Goal: Contribute content: Add original content to the website for others to see

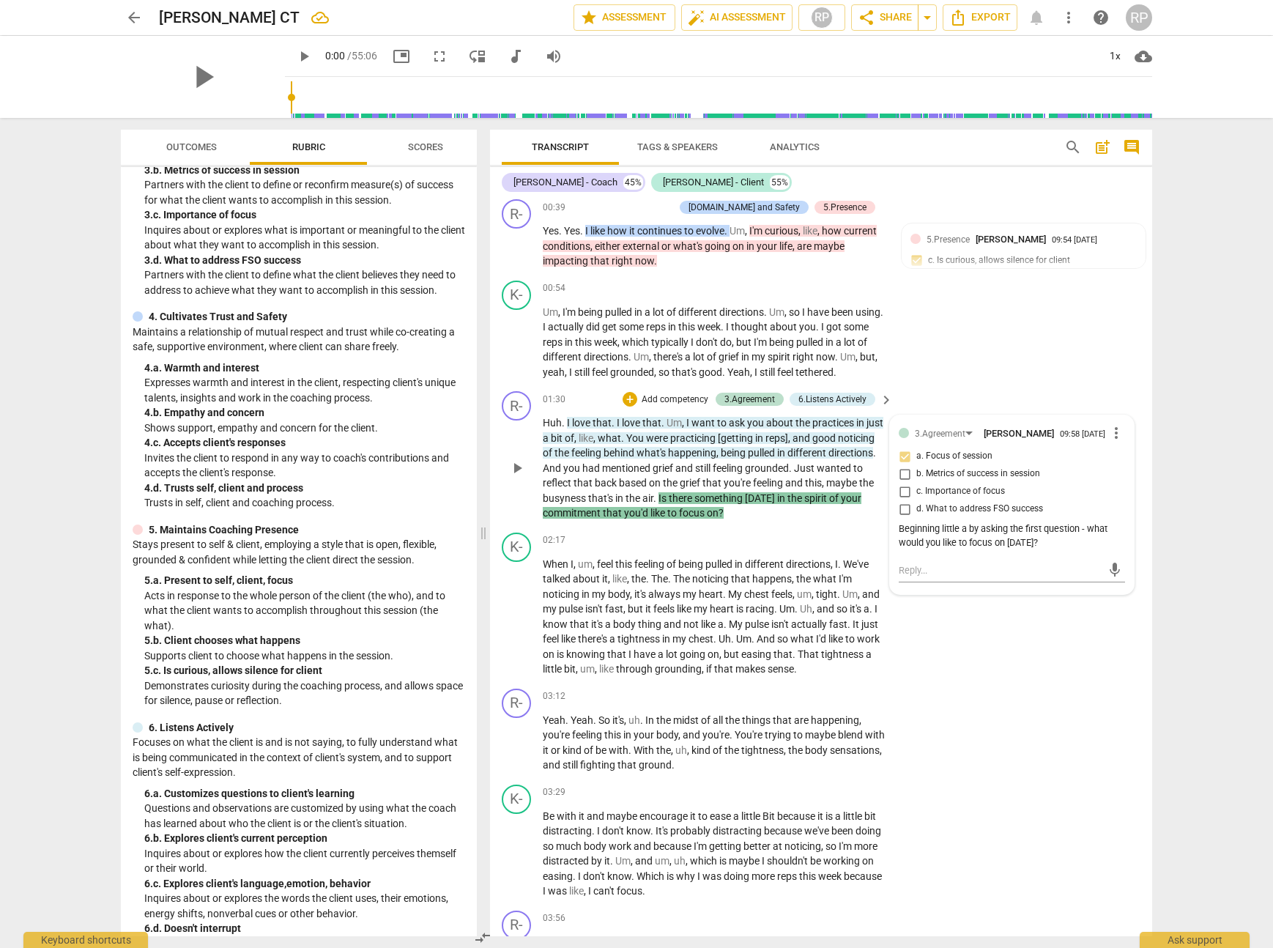
scroll to position [267, 0]
click at [642, 717] on span "." at bounding box center [642, 719] width 5 height 12
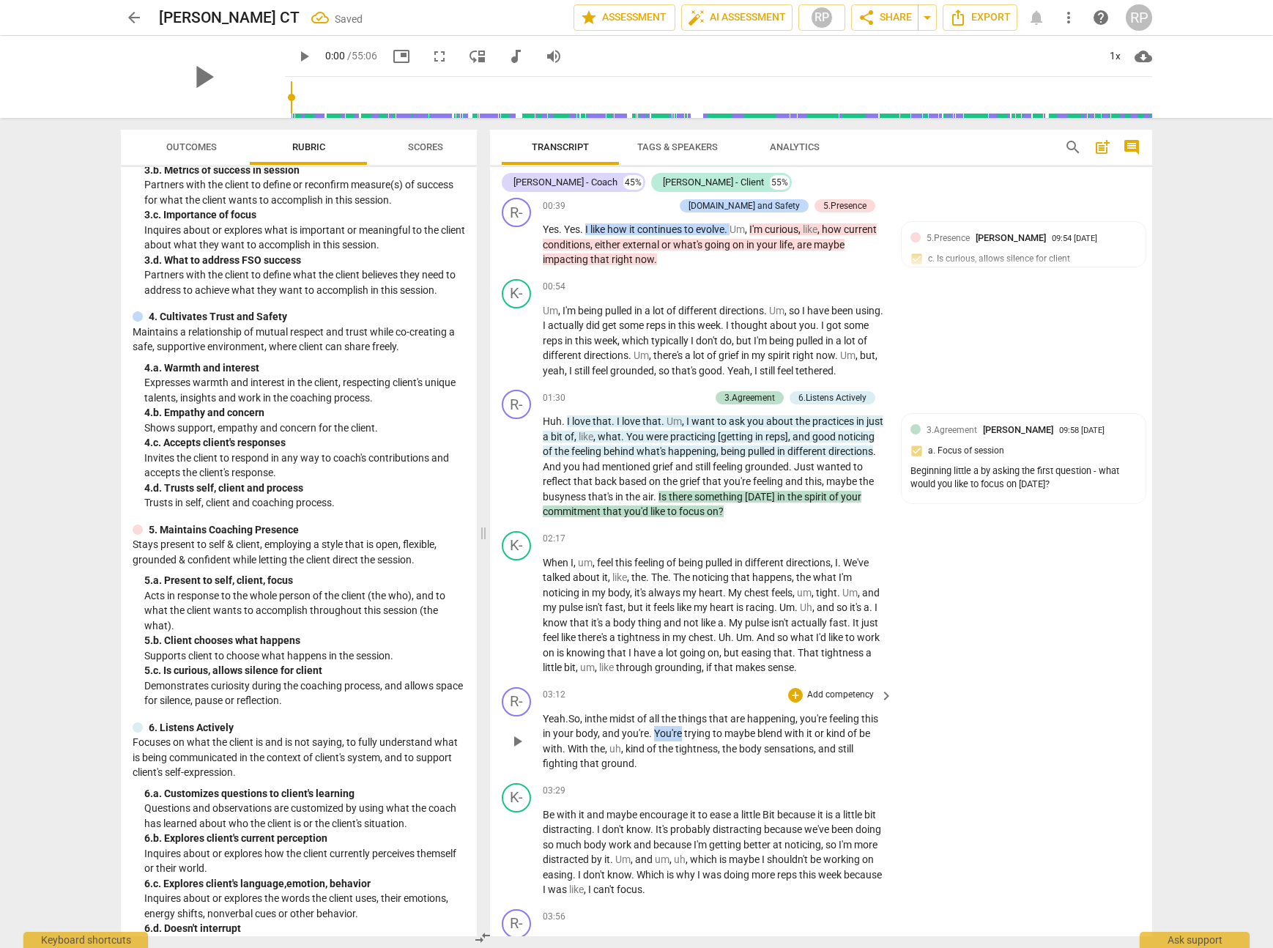
drag, startPoint x: 702, startPoint y: 736, endPoint x: 673, endPoint y: 734, distance: 29.3
click at [673, 734] on span "You're" at bounding box center [669, 734] width 30 height 12
drag, startPoint x: 802, startPoint y: 735, endPoint x: 845, endPoint y: 736, distance: 44.0
click at [845, 736] on p "Yeah . So, in the midst of all the things that are happening , you're feeling t…" at bounding box center [714, 741] width 343 height 60
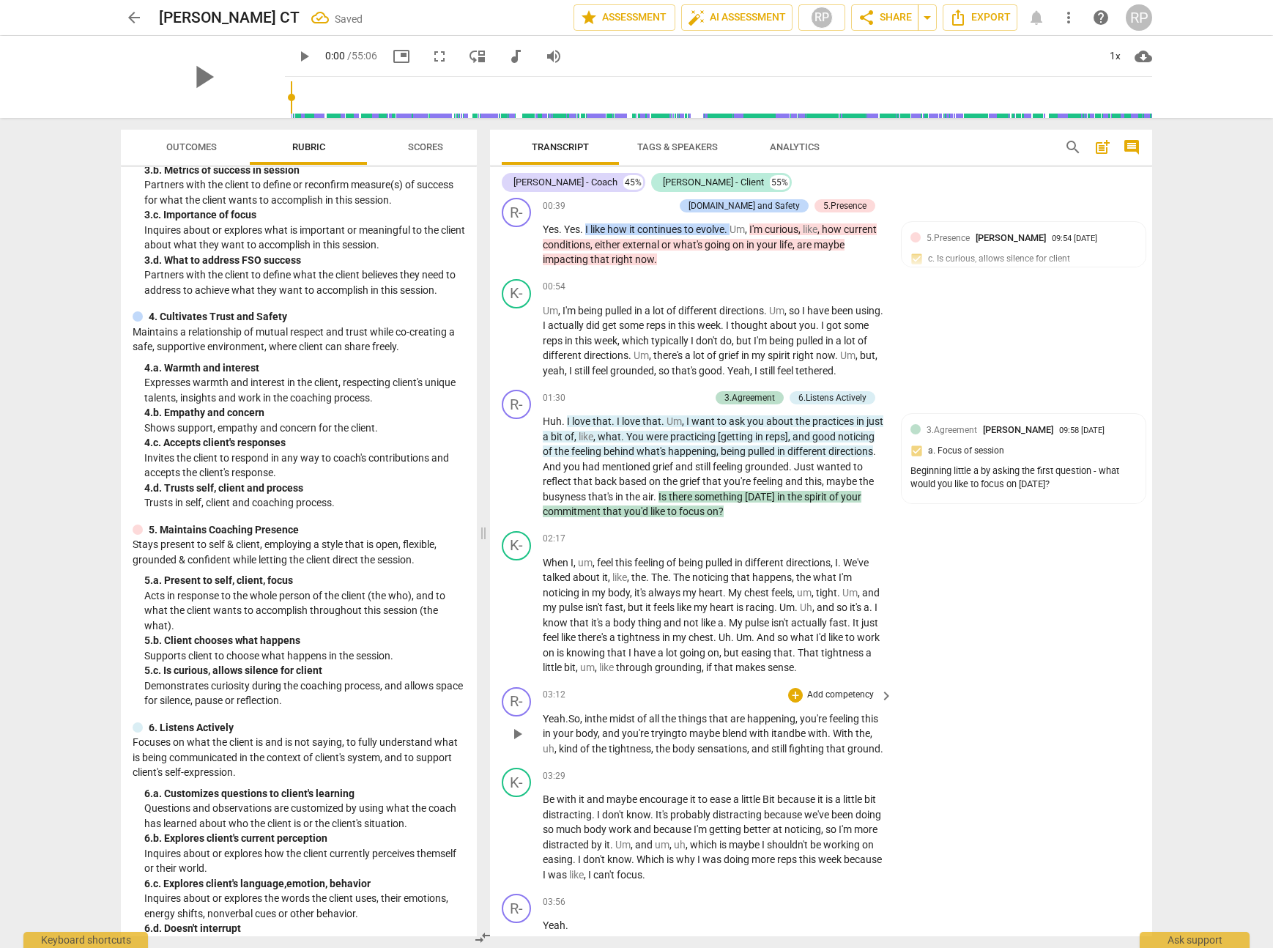
click at [828, 735] on span "with" at bounding box center [818, 734] width 20 height 12
drag, startPoint x: 602, startPoint y: 749, endPoint x: 587, endPoint y: 749, distance: 15.4
click at [587, 749] on p "Yeah . So, in the midst of all the things that are happening , you're feeling t…" at bounding box center [714, 733] width 343 height 45
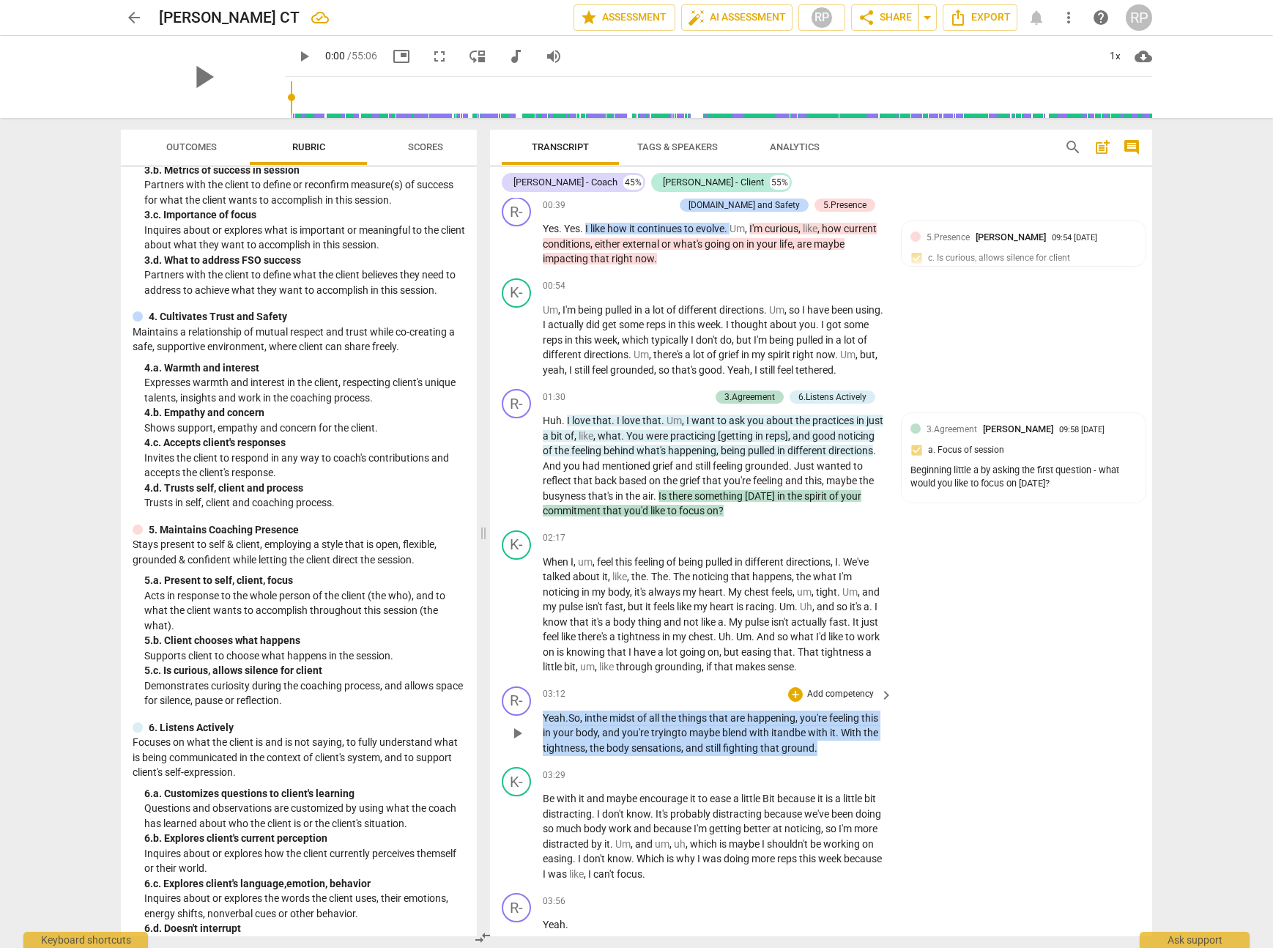
drag, startPoint x: 860, startPoint y: 748, endPoint x: 543, endPoint y: 724, distance: 318.2
click at [543, 725] on p "Yeah . So, in the midst of all the things that are happening , you're feeling t…" at bounding box center [714, 733] width 343 height 45
click at [798, 694] on div "+" at bounding box center [795, 694] width 15 height 15
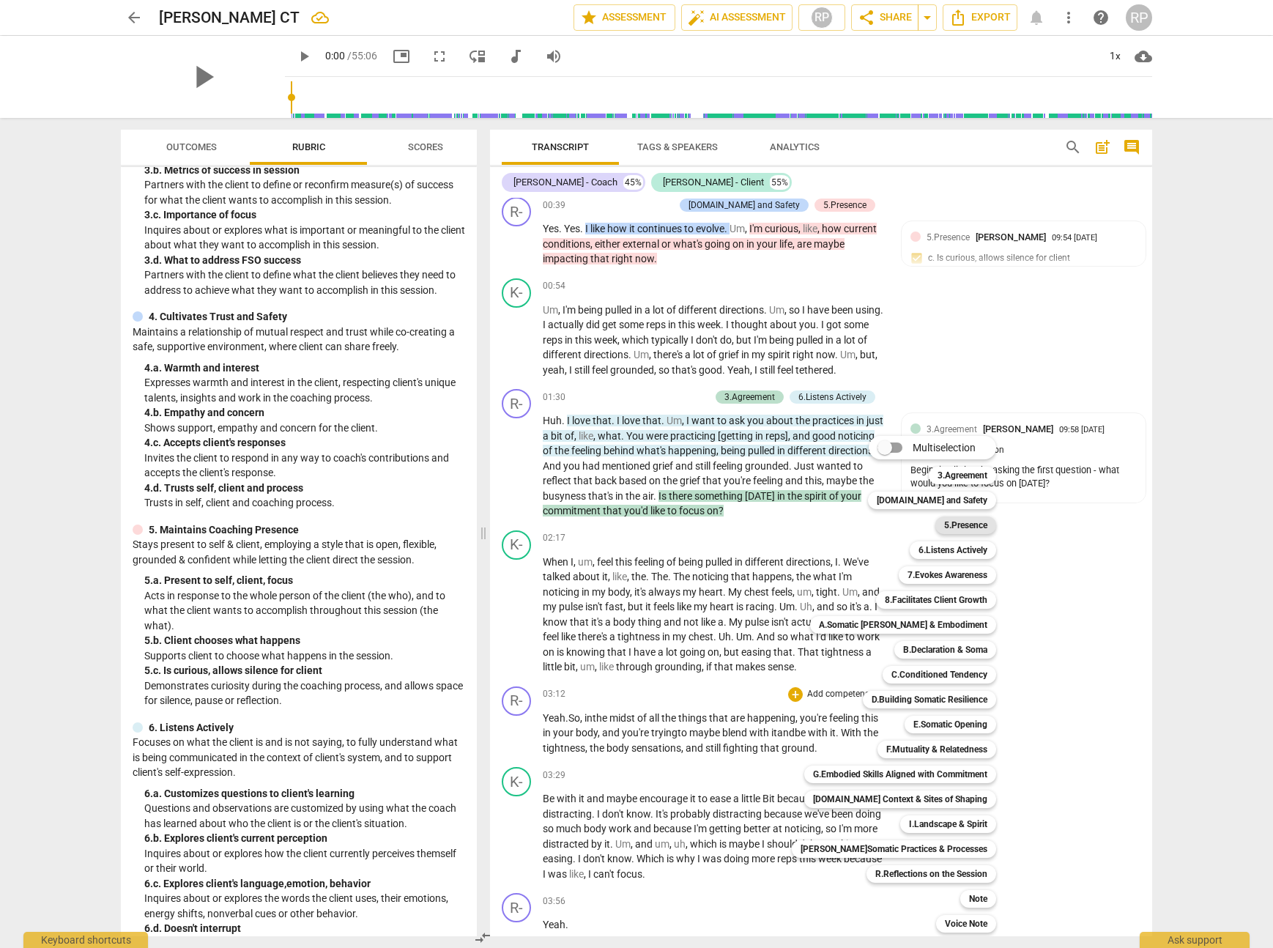
click at [951, 528] on b "5.Presence" at bounding box center [965, 526] width 43 height 18
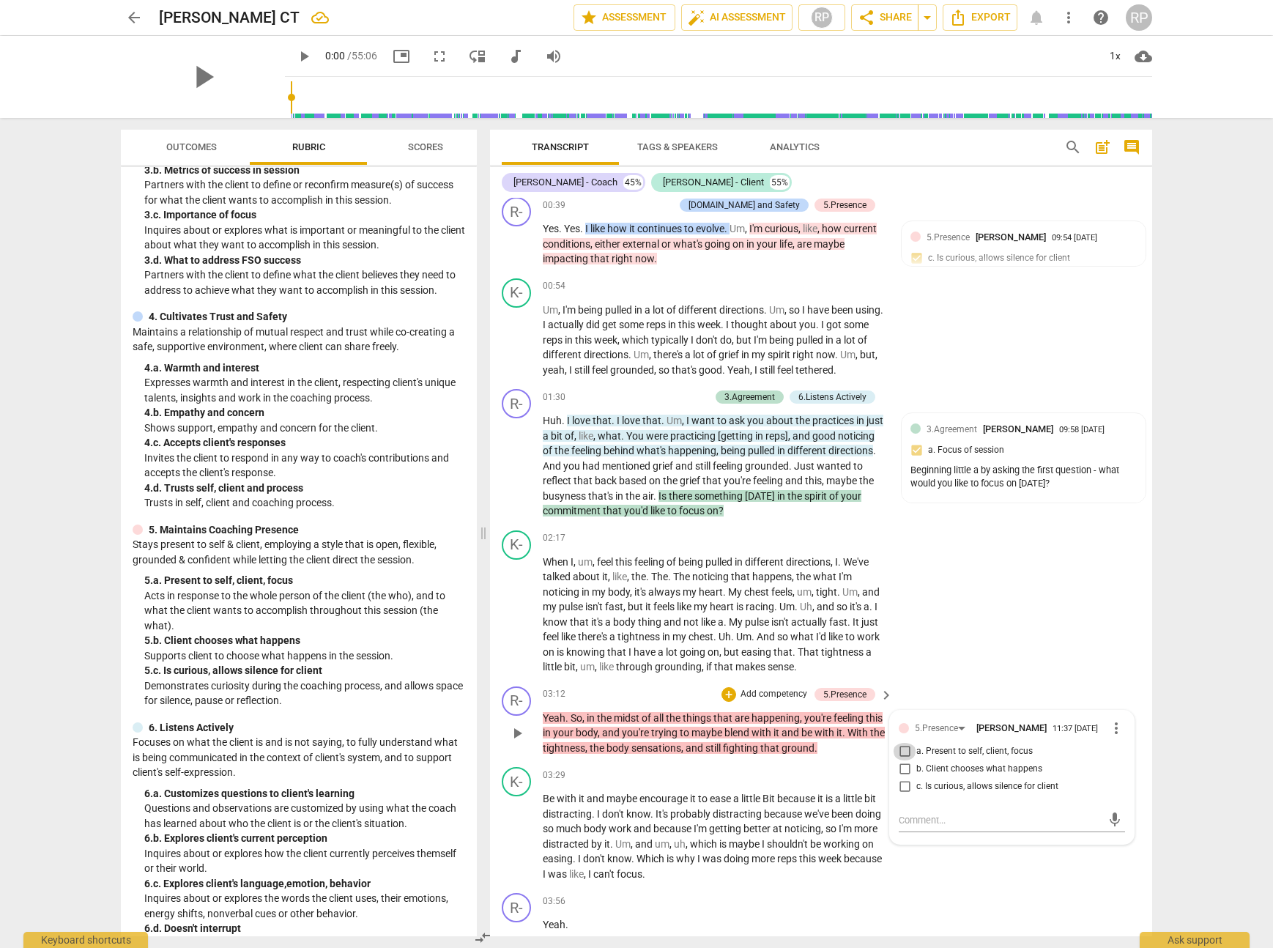
click at [902, 752] on input "a. Present to self, client, focus" at bounding box center [904, 752] width 23 height 18
checkbox input "true"
click at [944, 821] on textarea at bounding box center [1000, 820] width 203 height 14
type textarea "a"
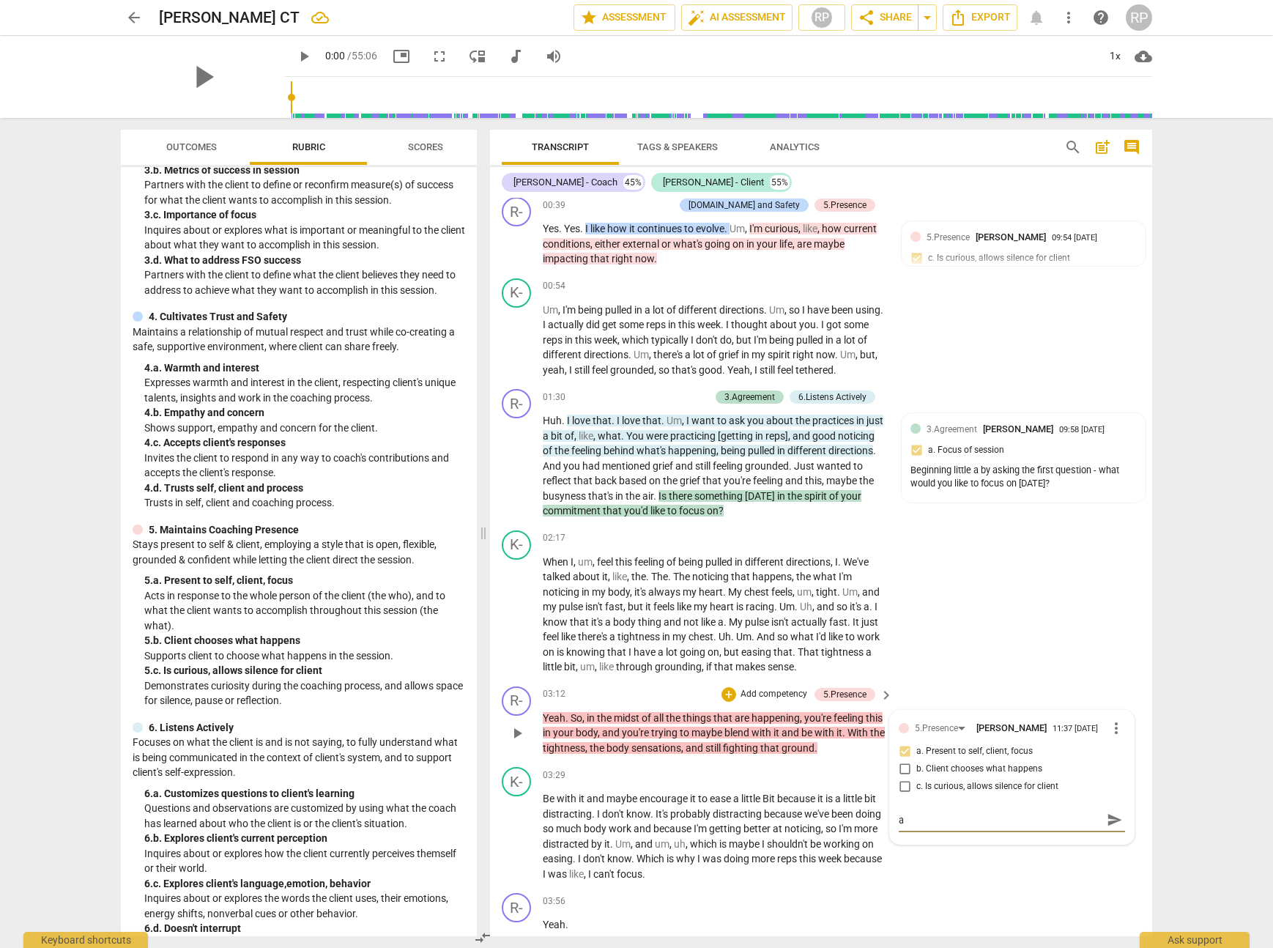
type textarea "ac"
type textarea "act"
type textarea "acti"
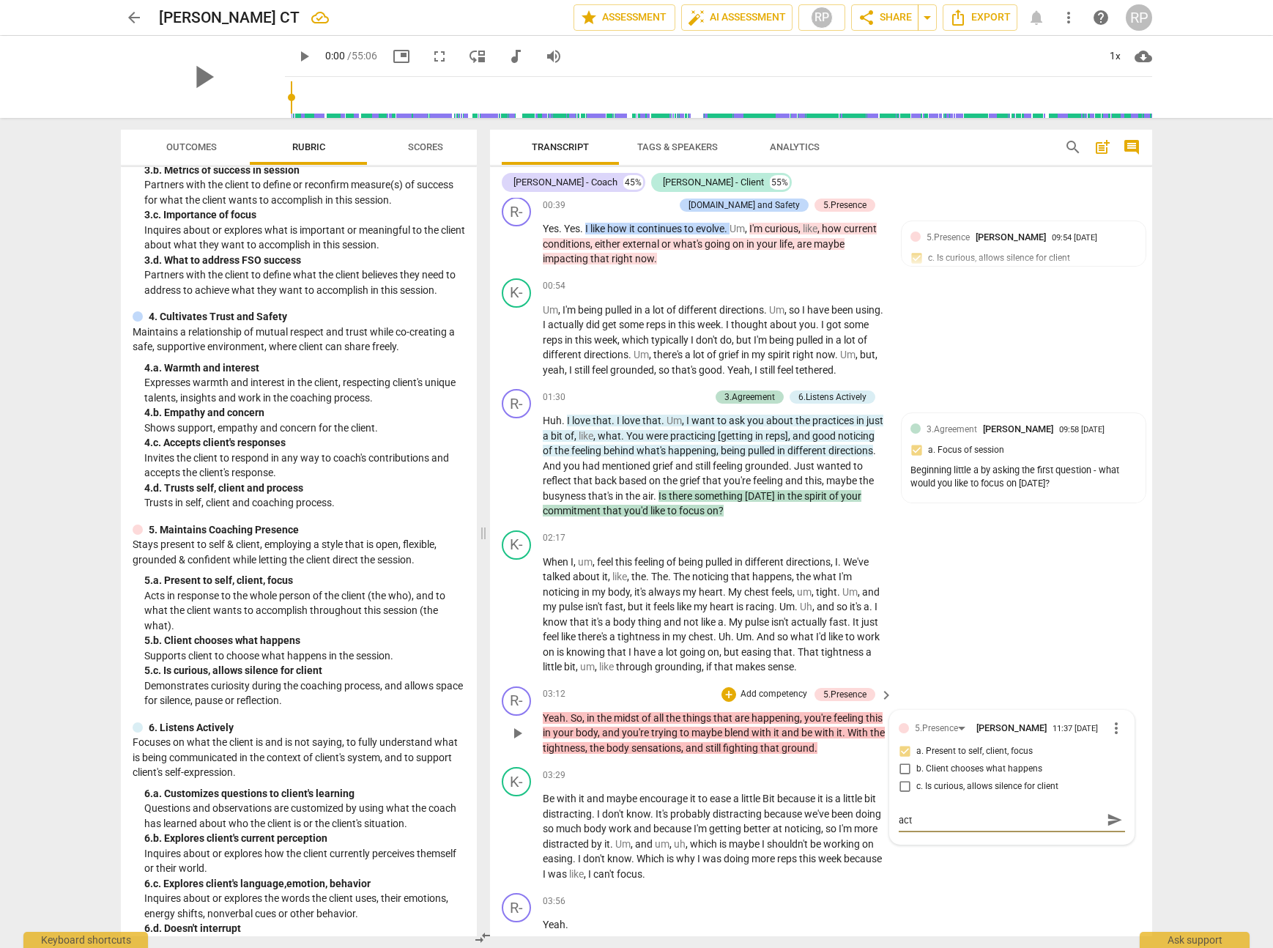
type textarea "acti"
type textarea "actin"
type textarea "acting"
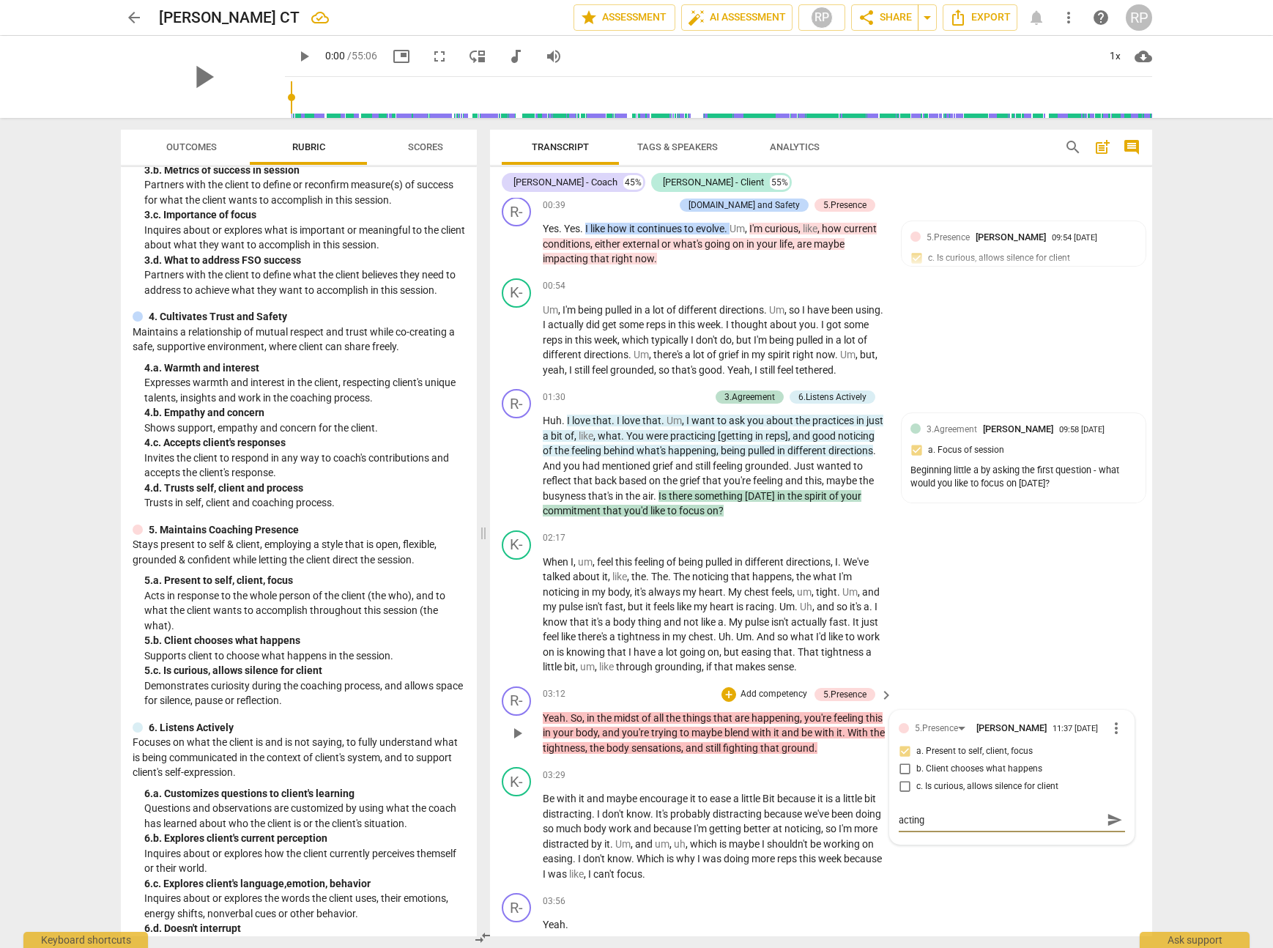
type textarea "acting"
type textarea "acting i"
type textarea "acting in"
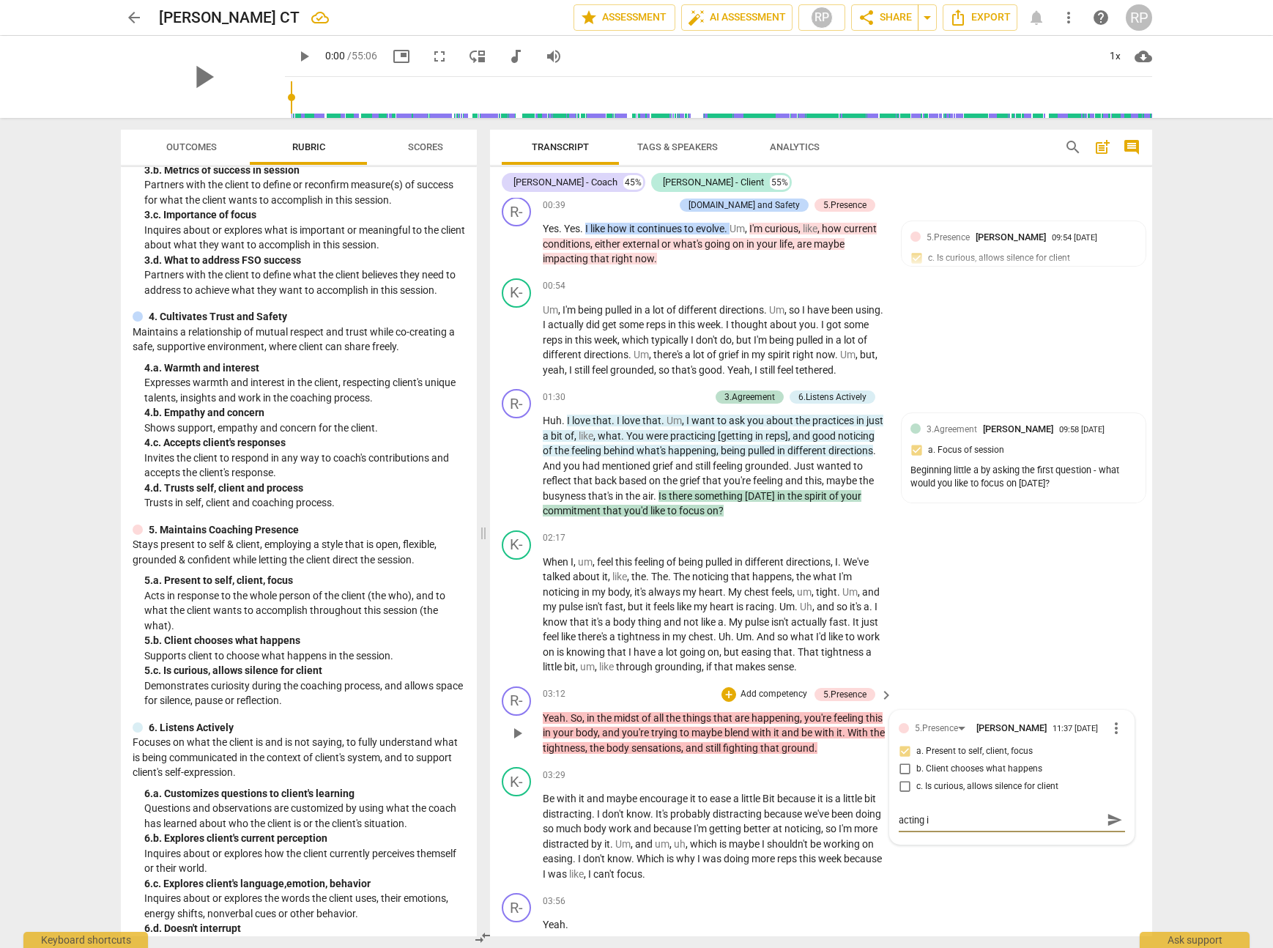
type textarea "acting in"
type textarea "acting in r"
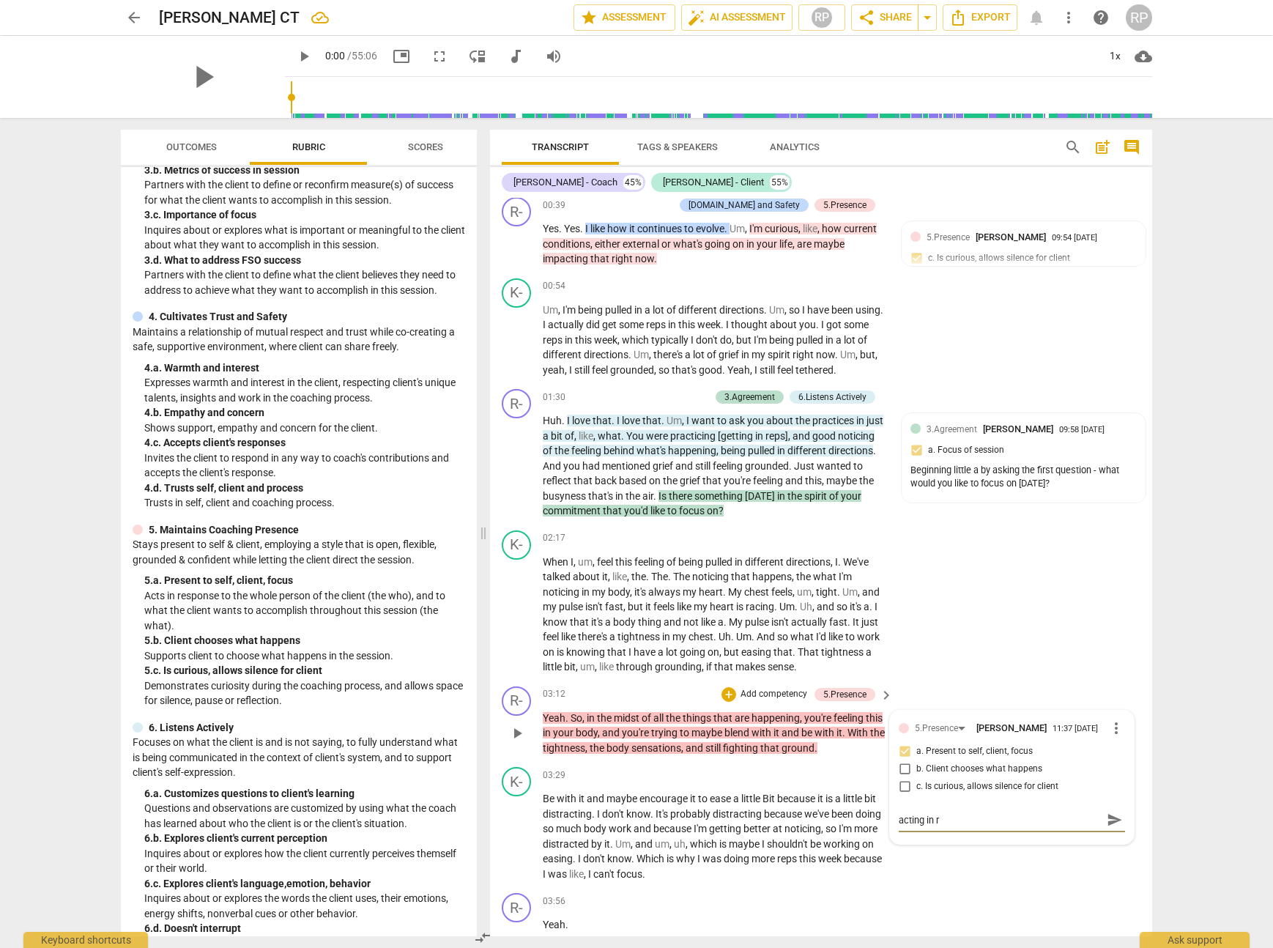
type textarea "acting in re"
type textarea "acting in res"
type textarea "acting in resp"
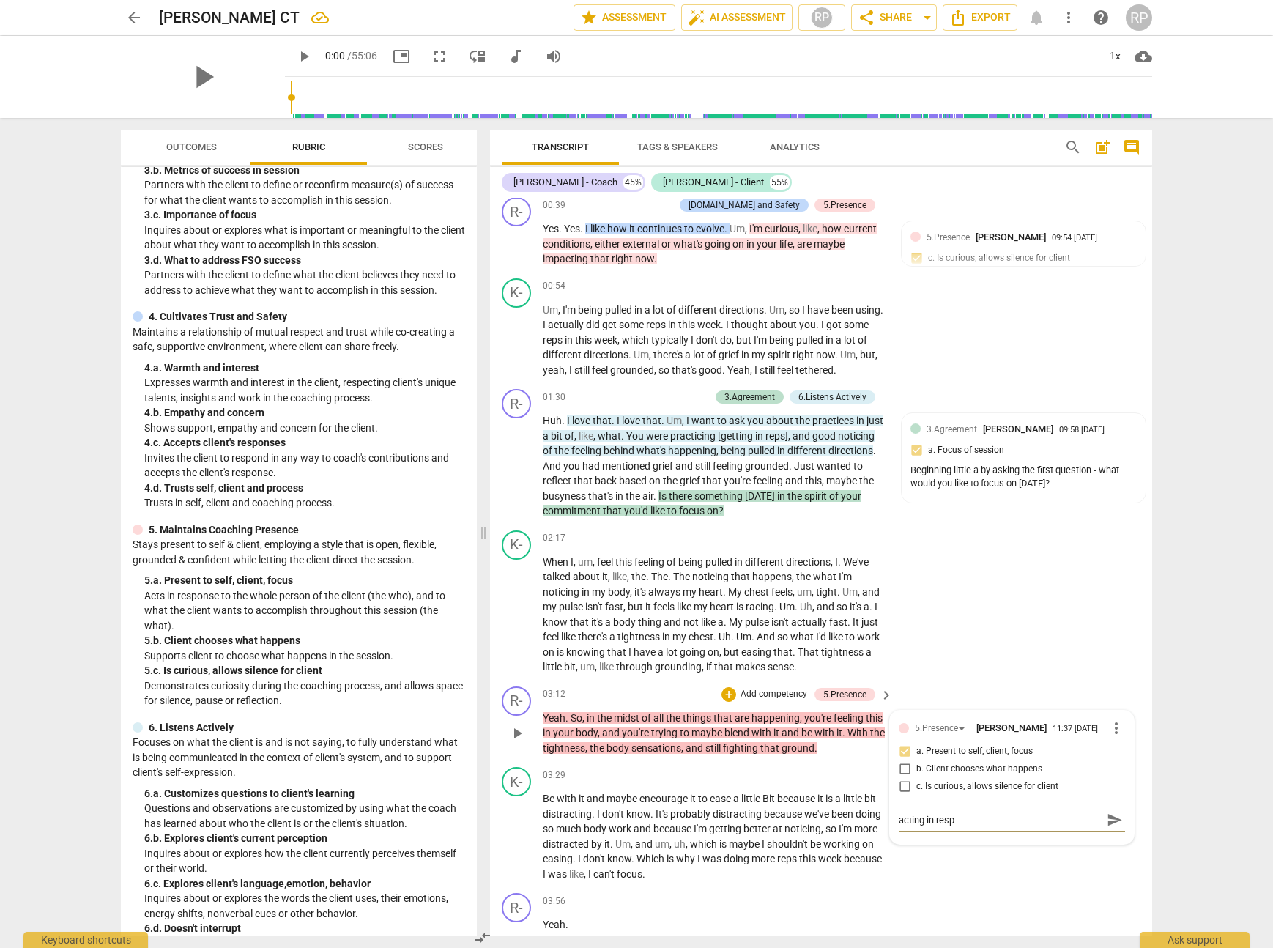
type textarea "acting in respo"
type textarea "acting in respon"
type textarea "acting in respo"
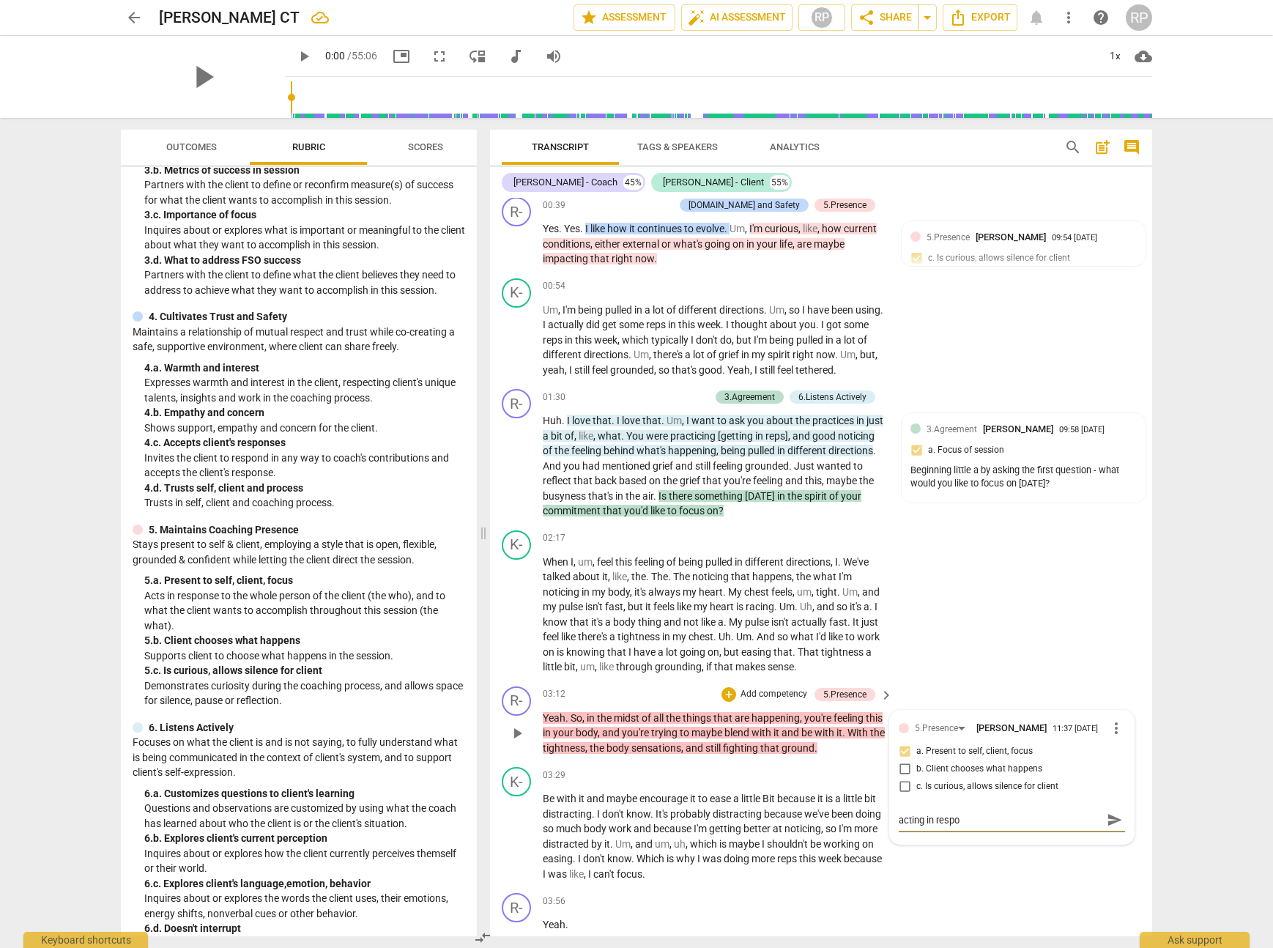
type textarea "acting in resp"
type textarea "acting in res"
type textarea "acting in re"
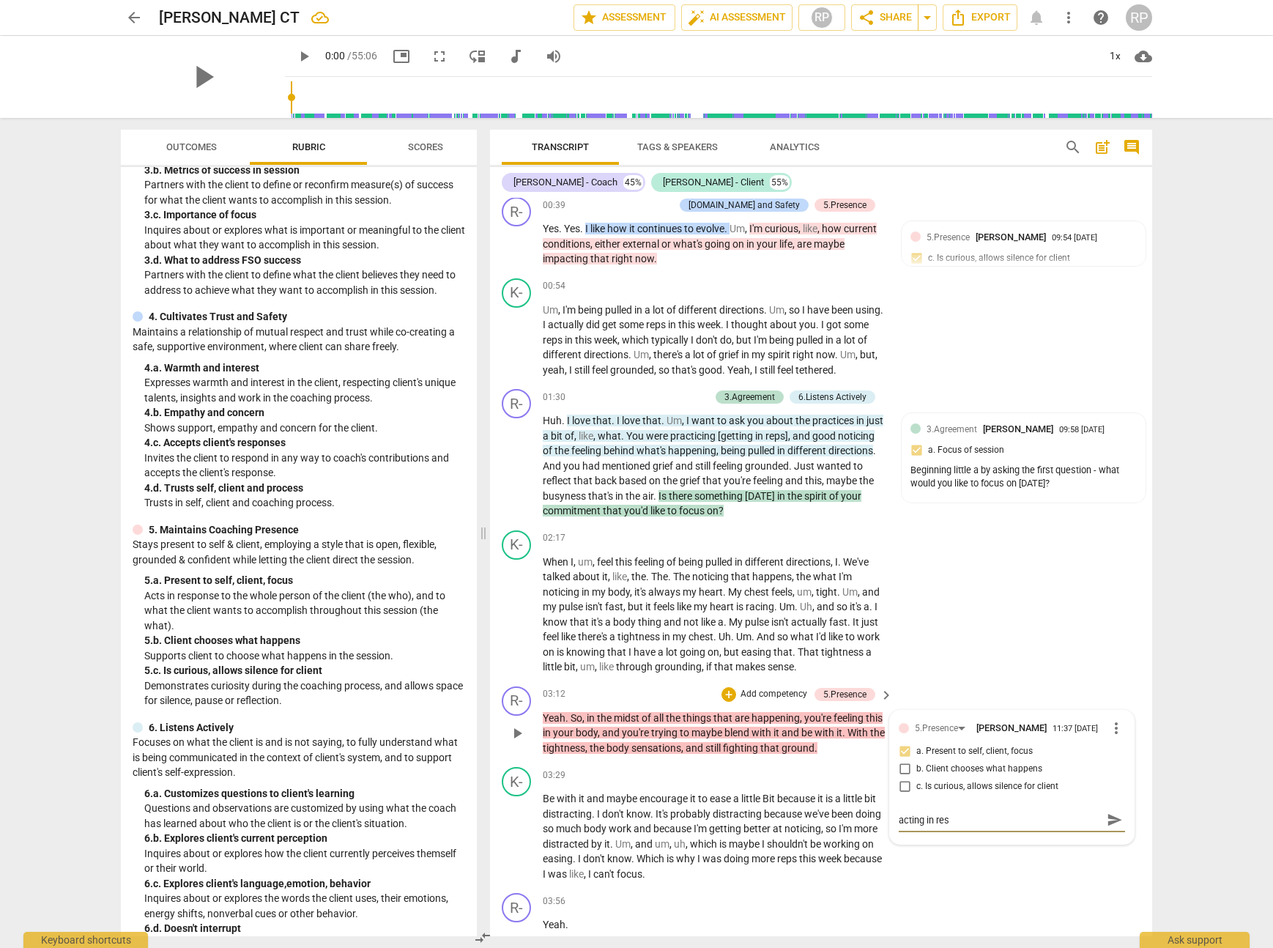
type textarea "acting in re"
type textarea "acting in r"
type textarea "acting in"
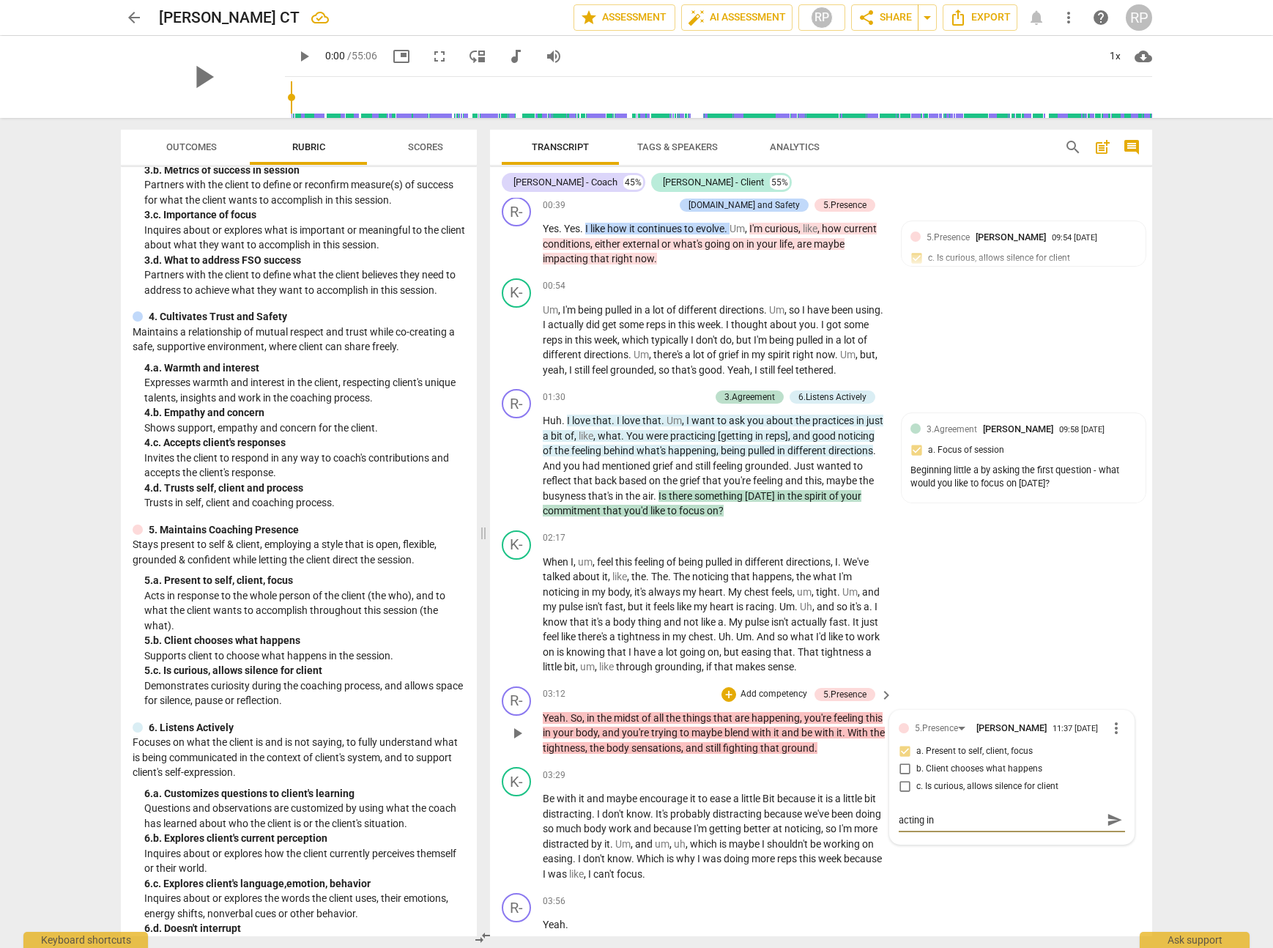
type textarea "acting in"
type textarea "acting i"
type textarea "acting"
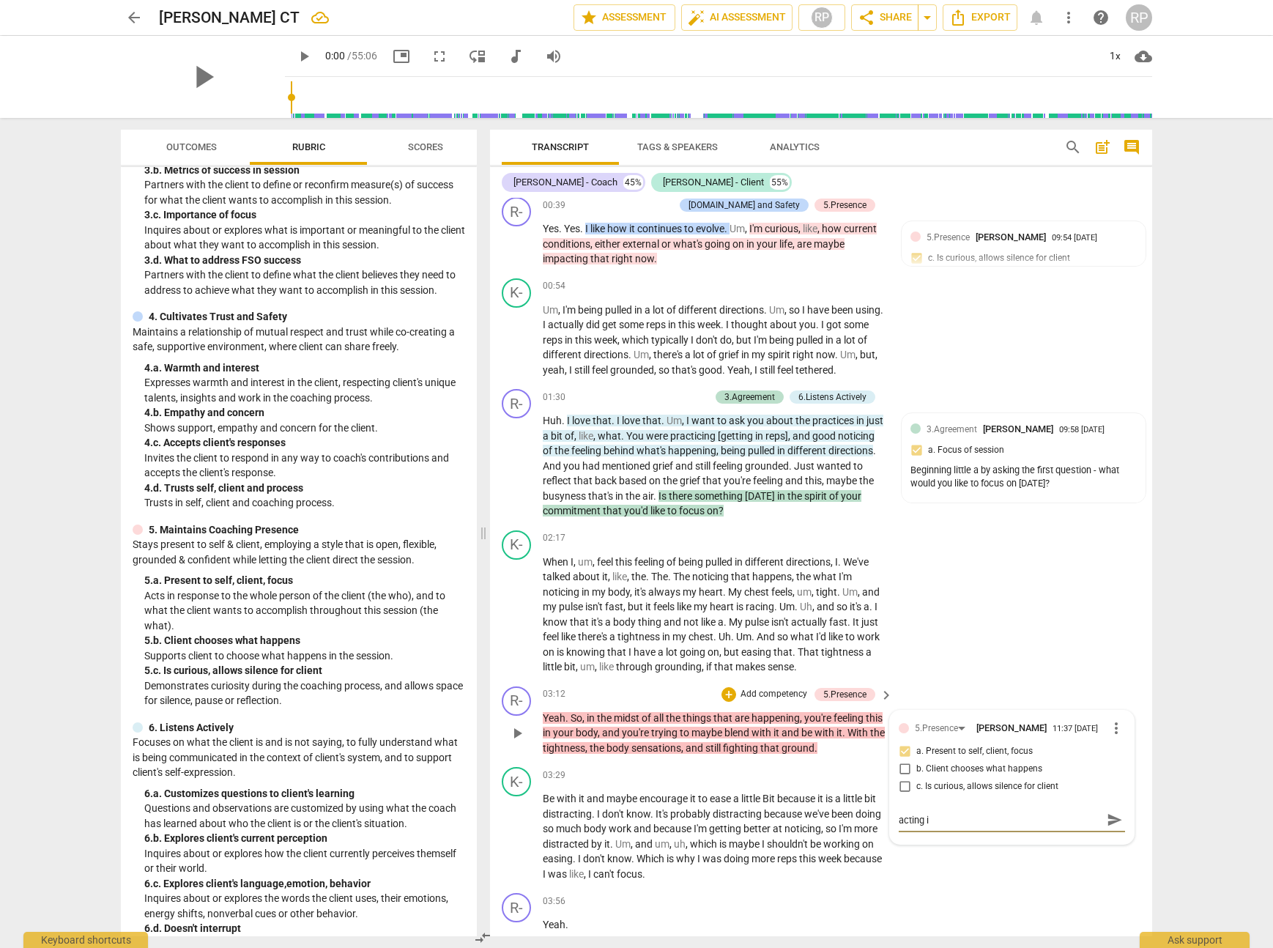
type textarea "acting"
type textarea "actin"
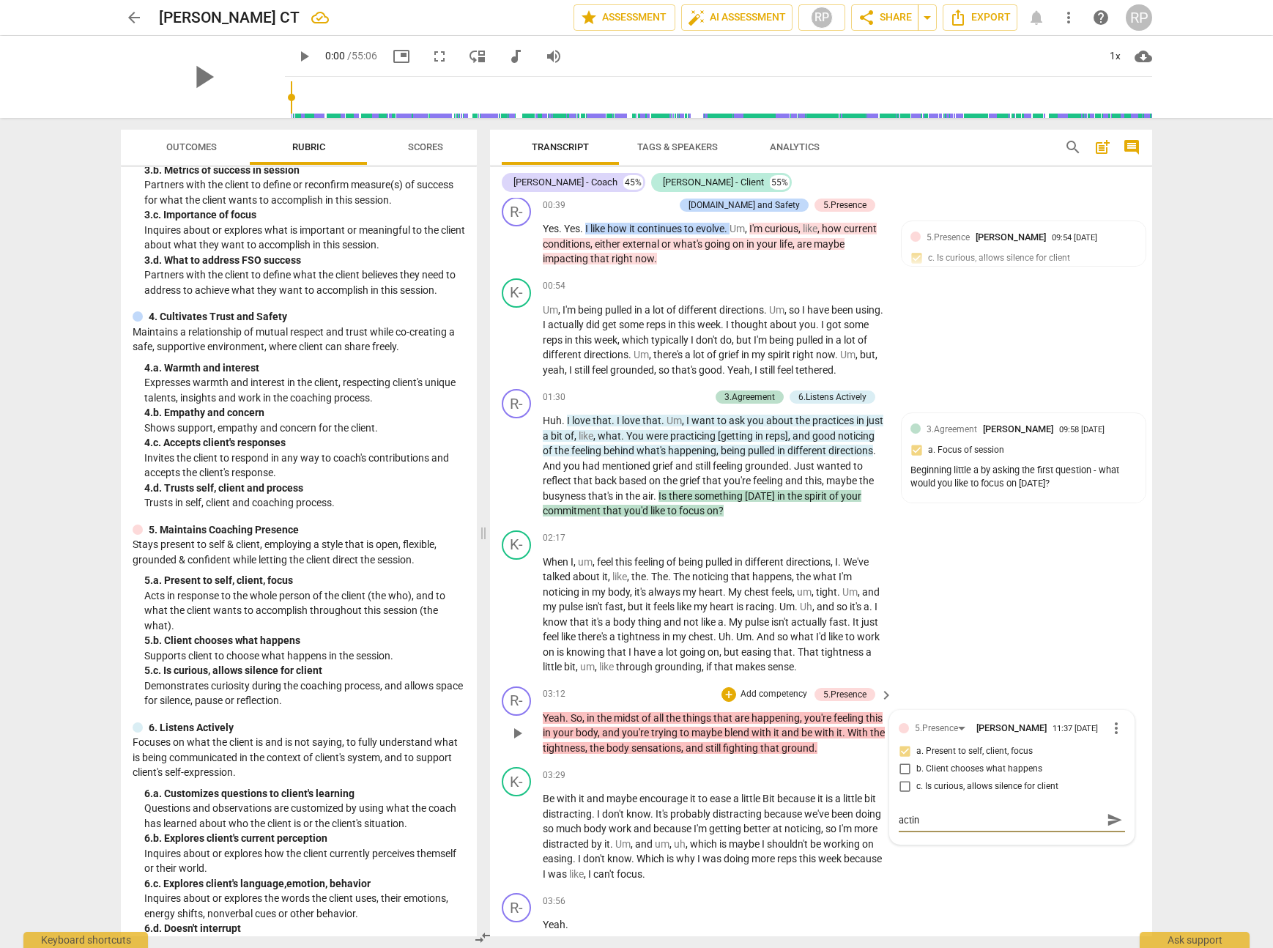
type textarea "acti"
type textarea "act"
type textarea "ac"
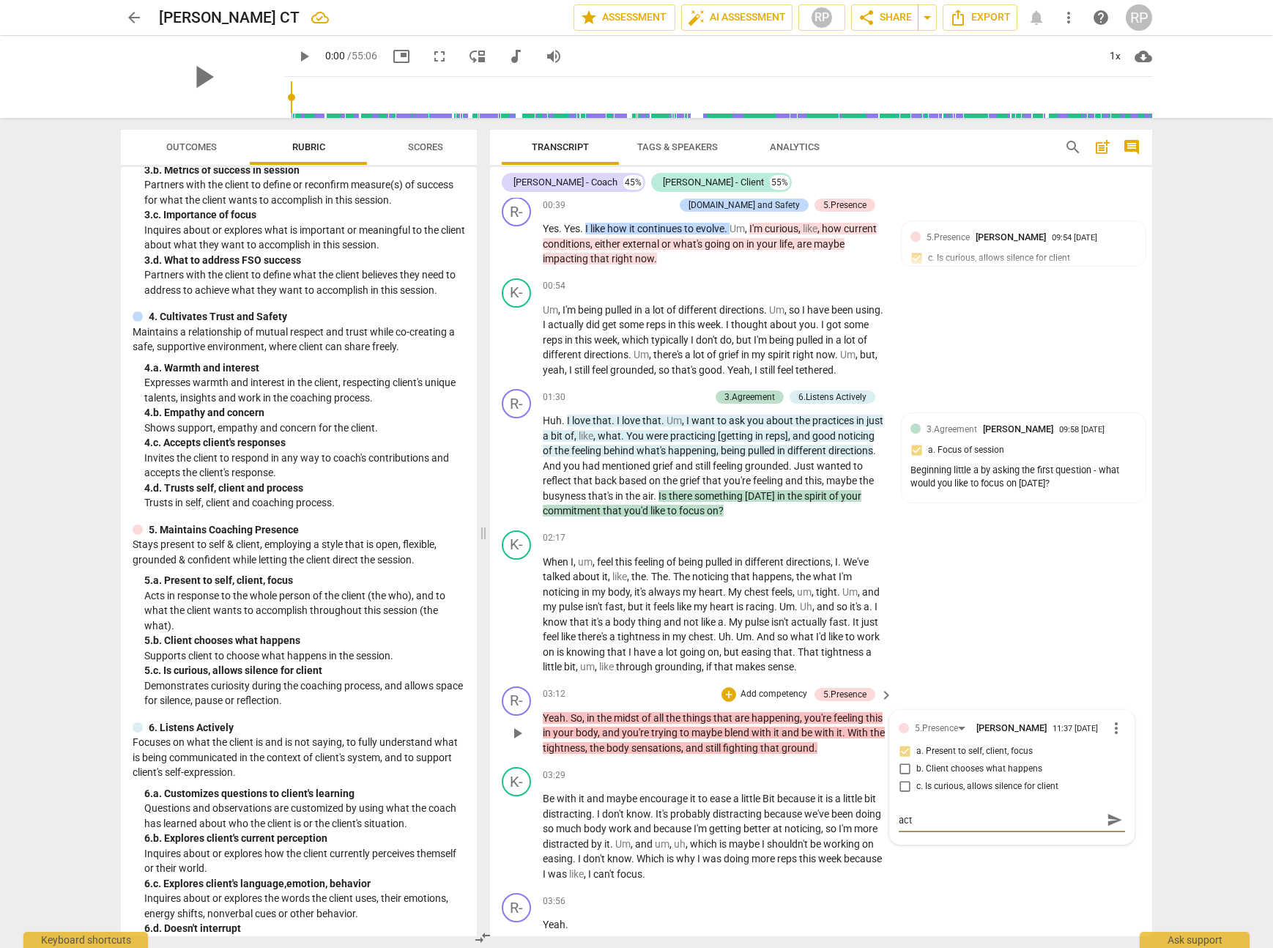
type textarea "ac"
type textarea "a"
type textarea "R"
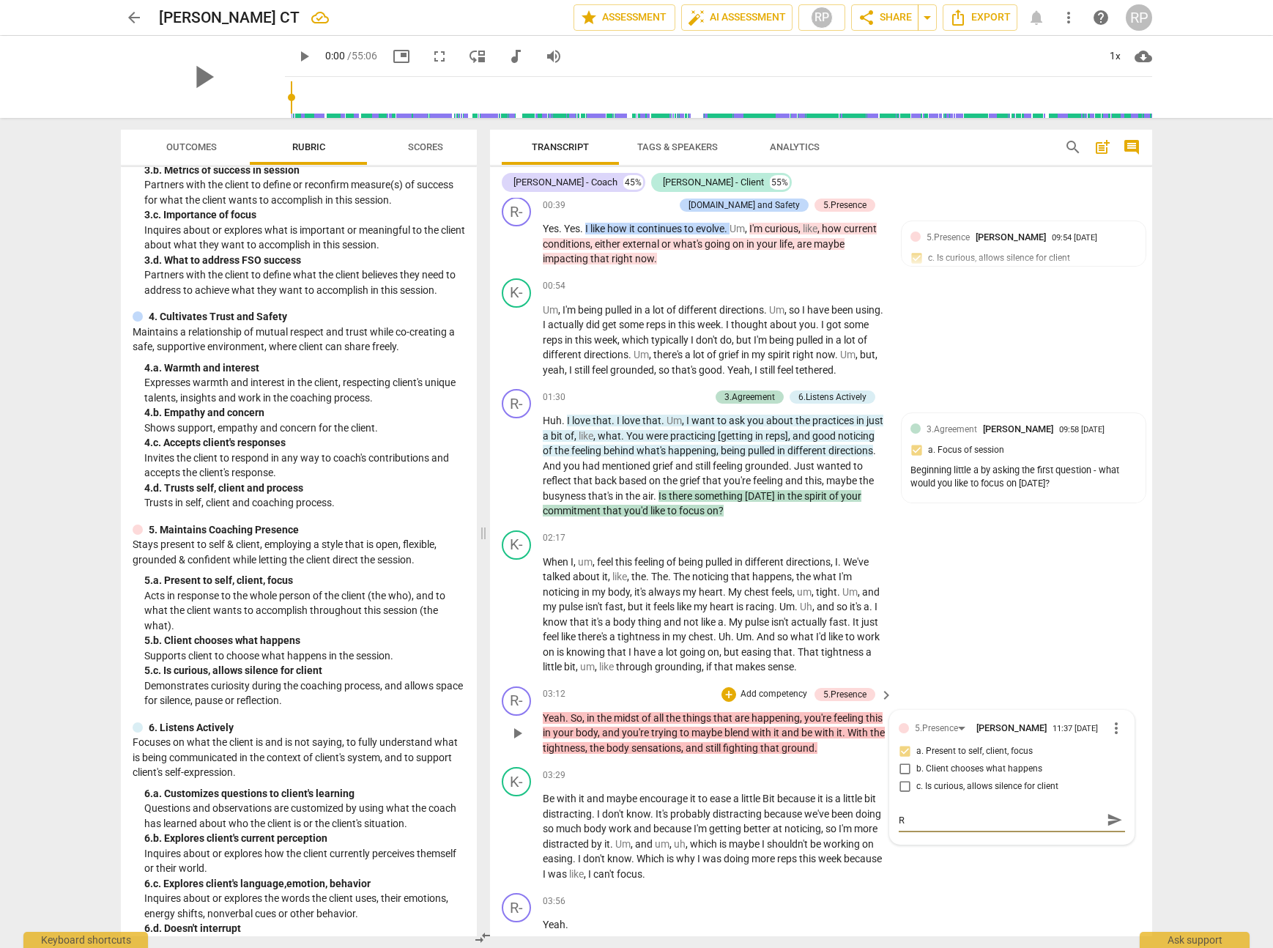
type textarea "RE"
type textarea "REs"
type textarea "RE"
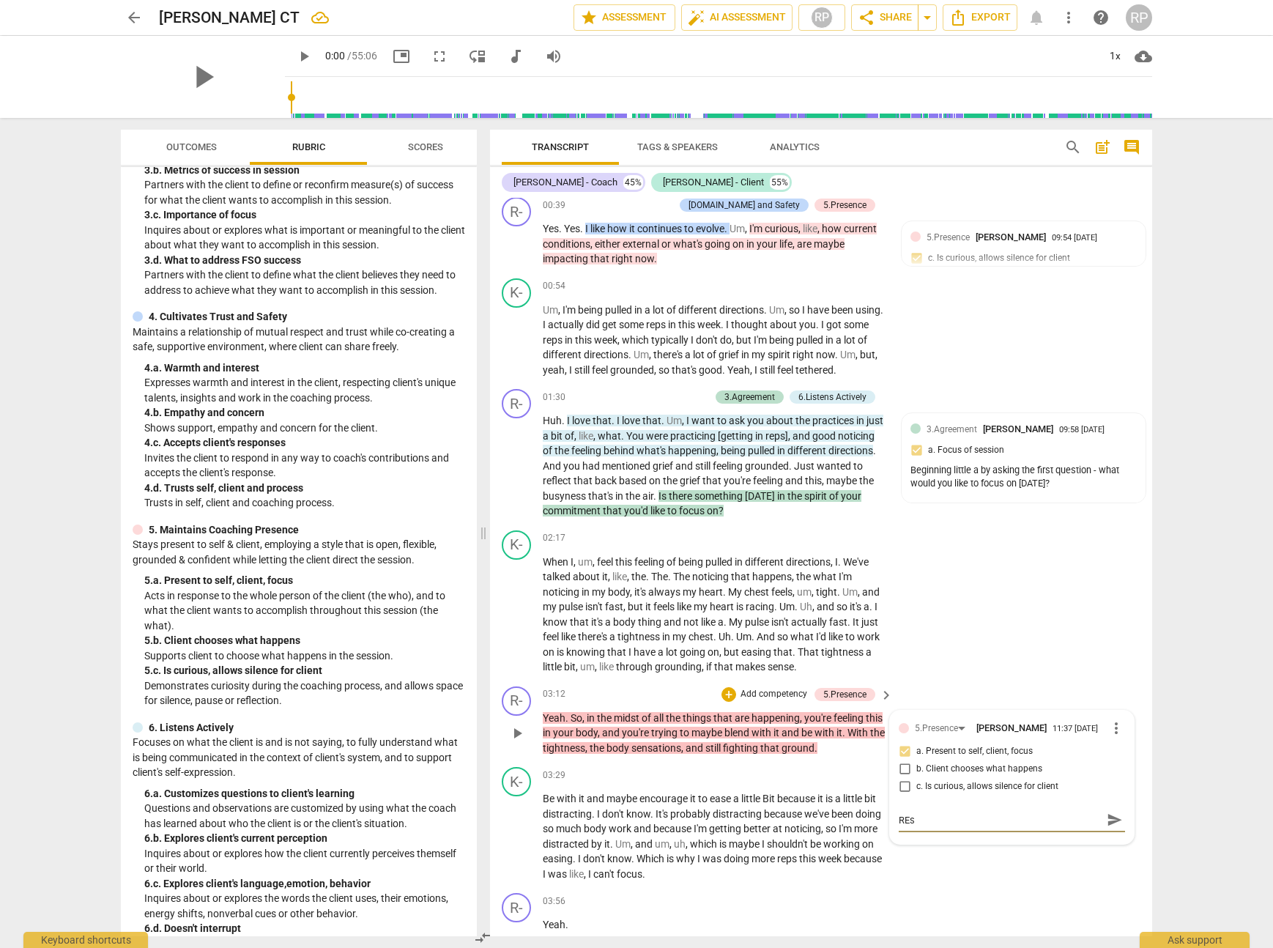
type textarea "RE"
type textarea "R"
type textarea "Re"
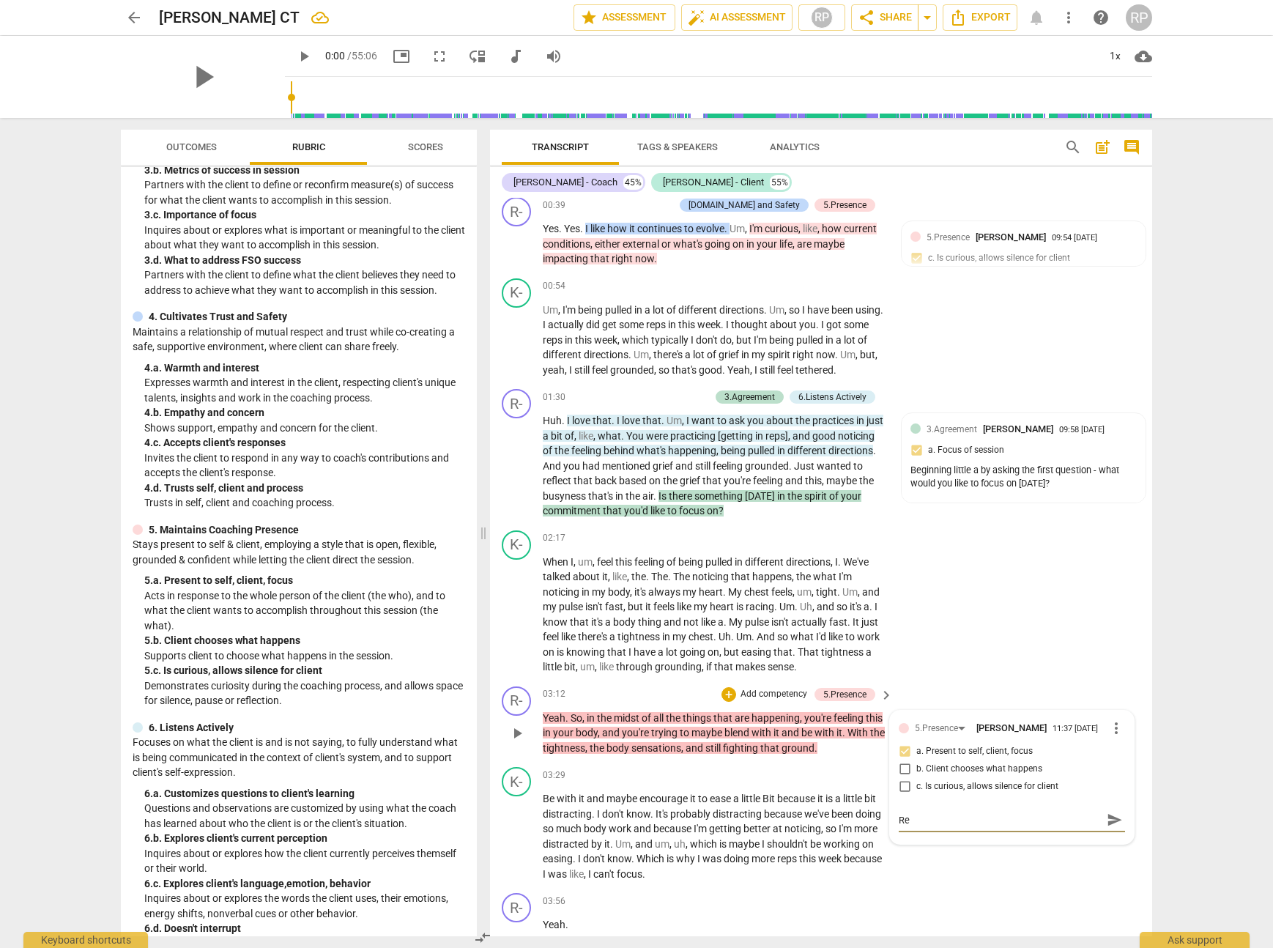
type textarea "Res"
type textarea "Resp"
type textarea "Respo"
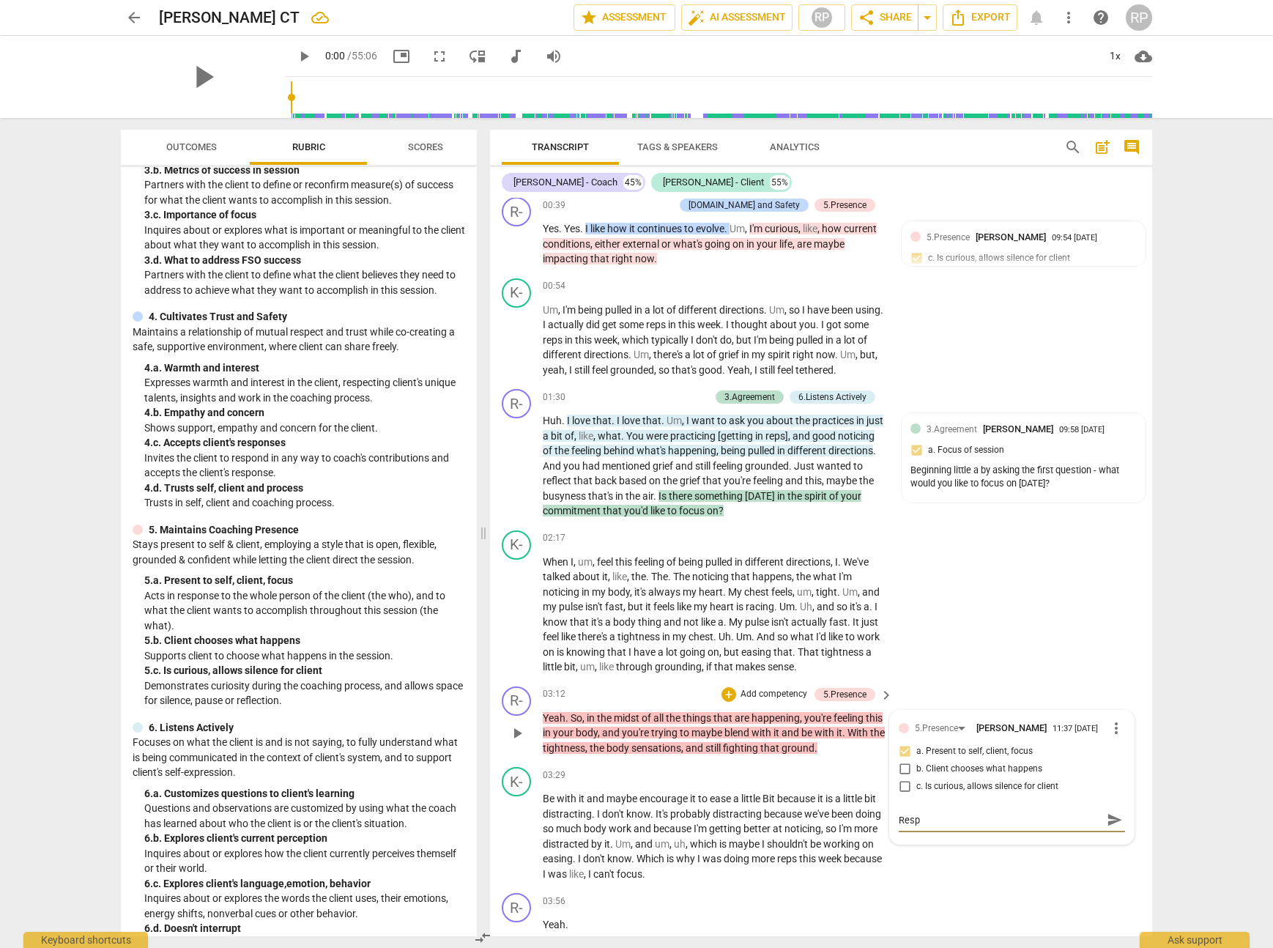
type textarea "Respo"
type textarea "Respon"
type textarea "Respond"
type textarea "Respondi"
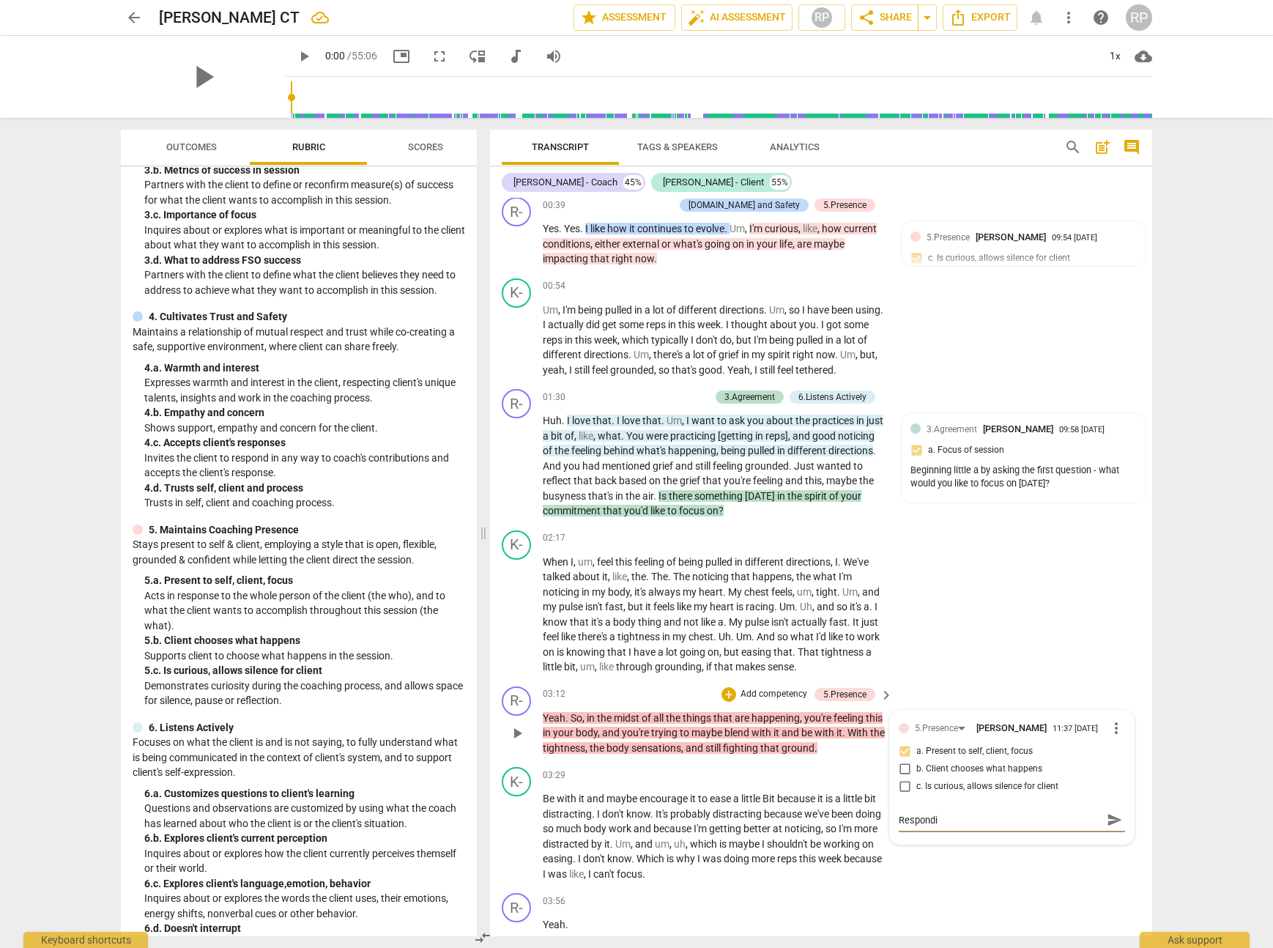
type textarea "Respondin"
type textarea "Responding"
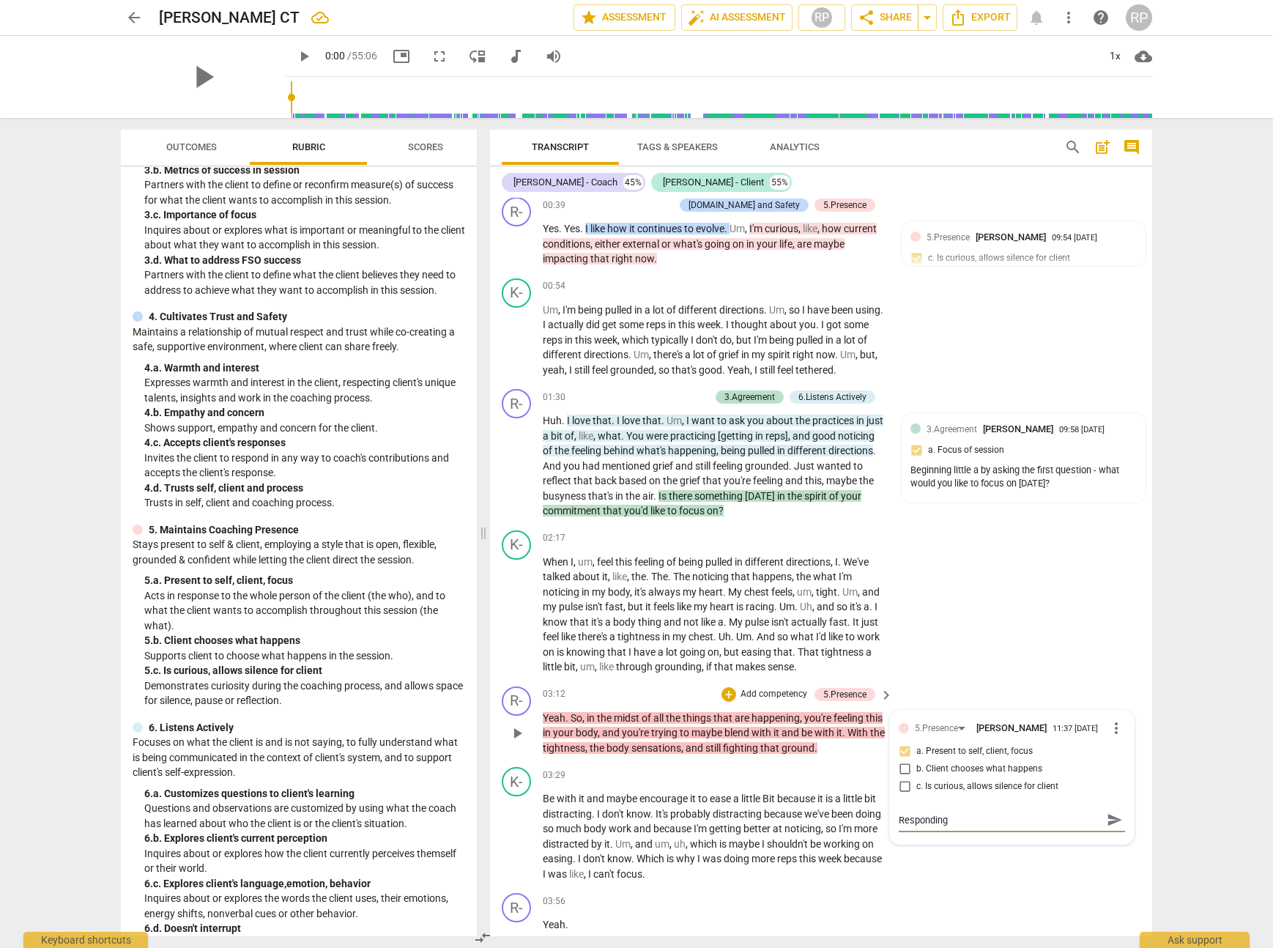
type textarea "Responding"
type textarea "Responding i"
type textarea "Responding in"
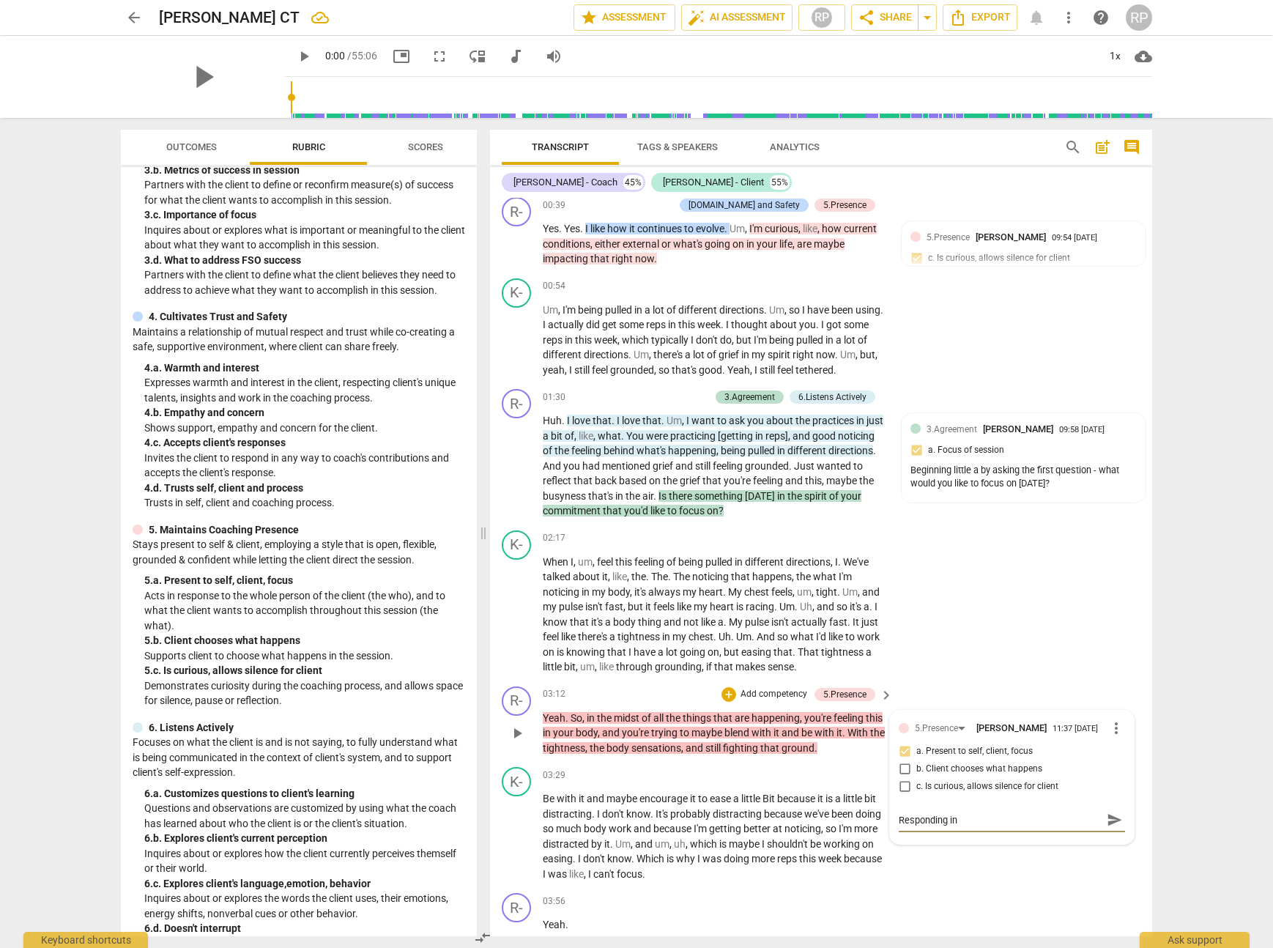
type textarea "Responding in"
type textarea "Responding i"
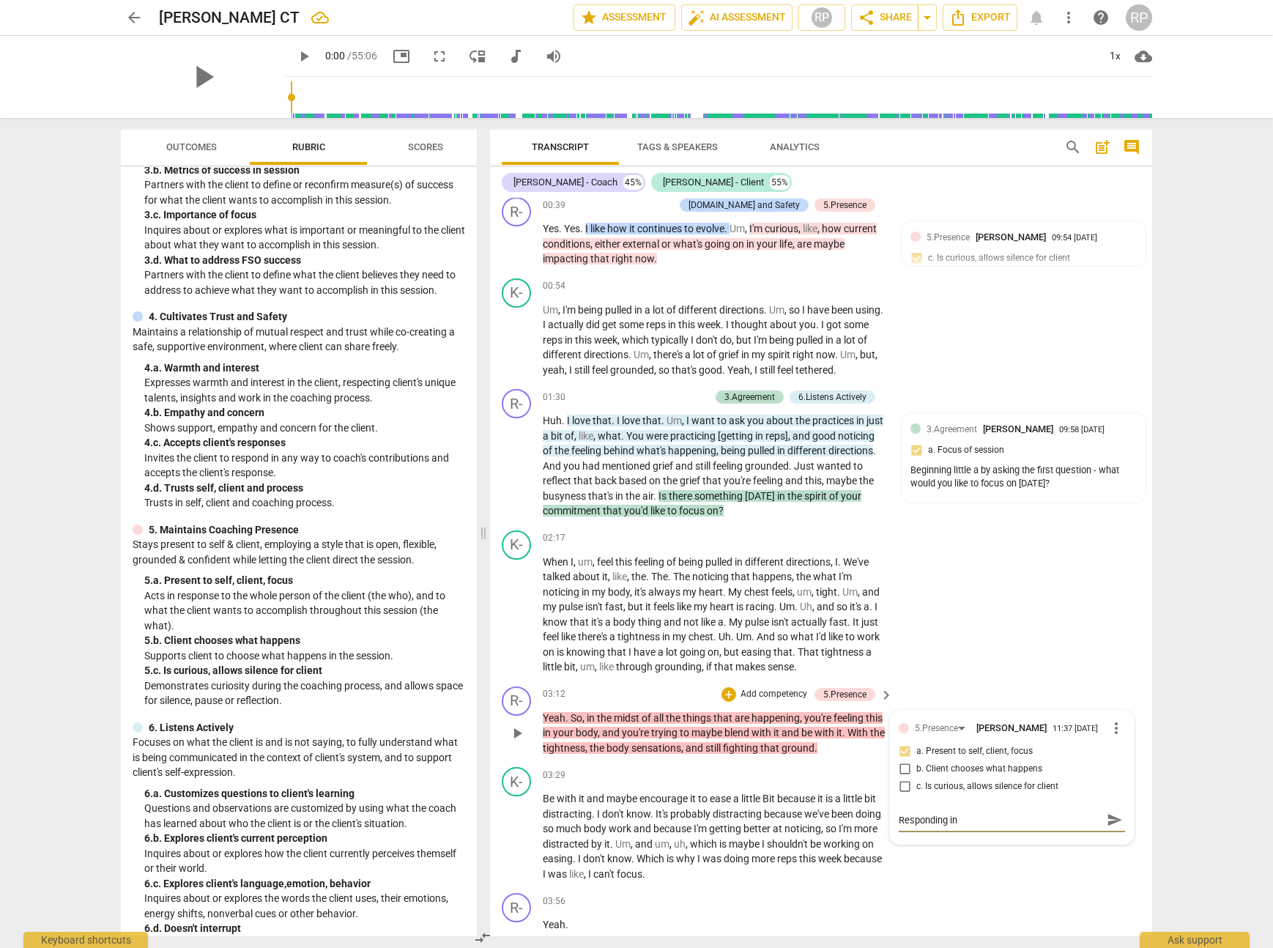
type textarea "Responding i"
type textarea "Responding"
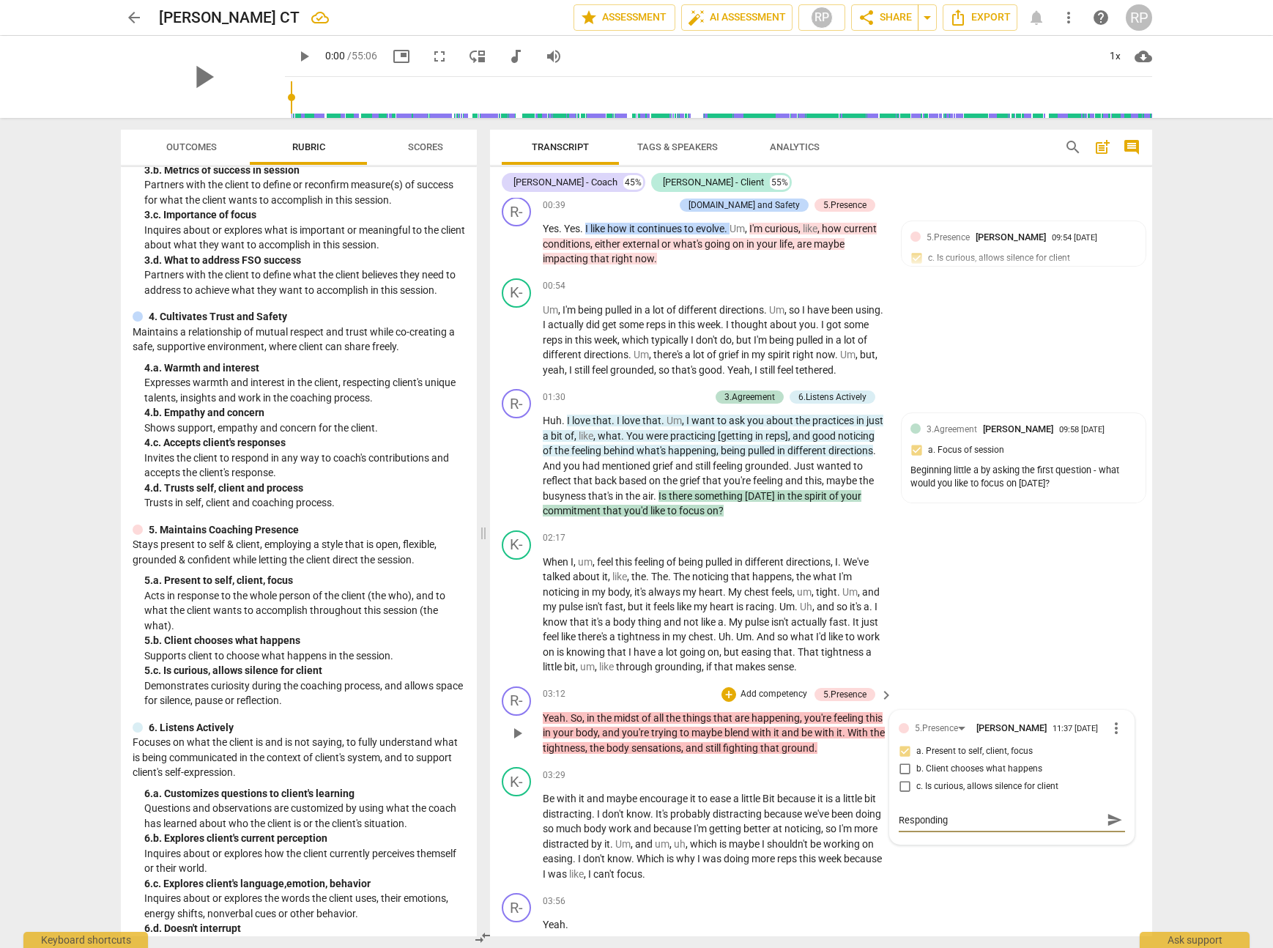
type textarea "Respondin"
type textarea "Respondi"
type textarea "Respond"
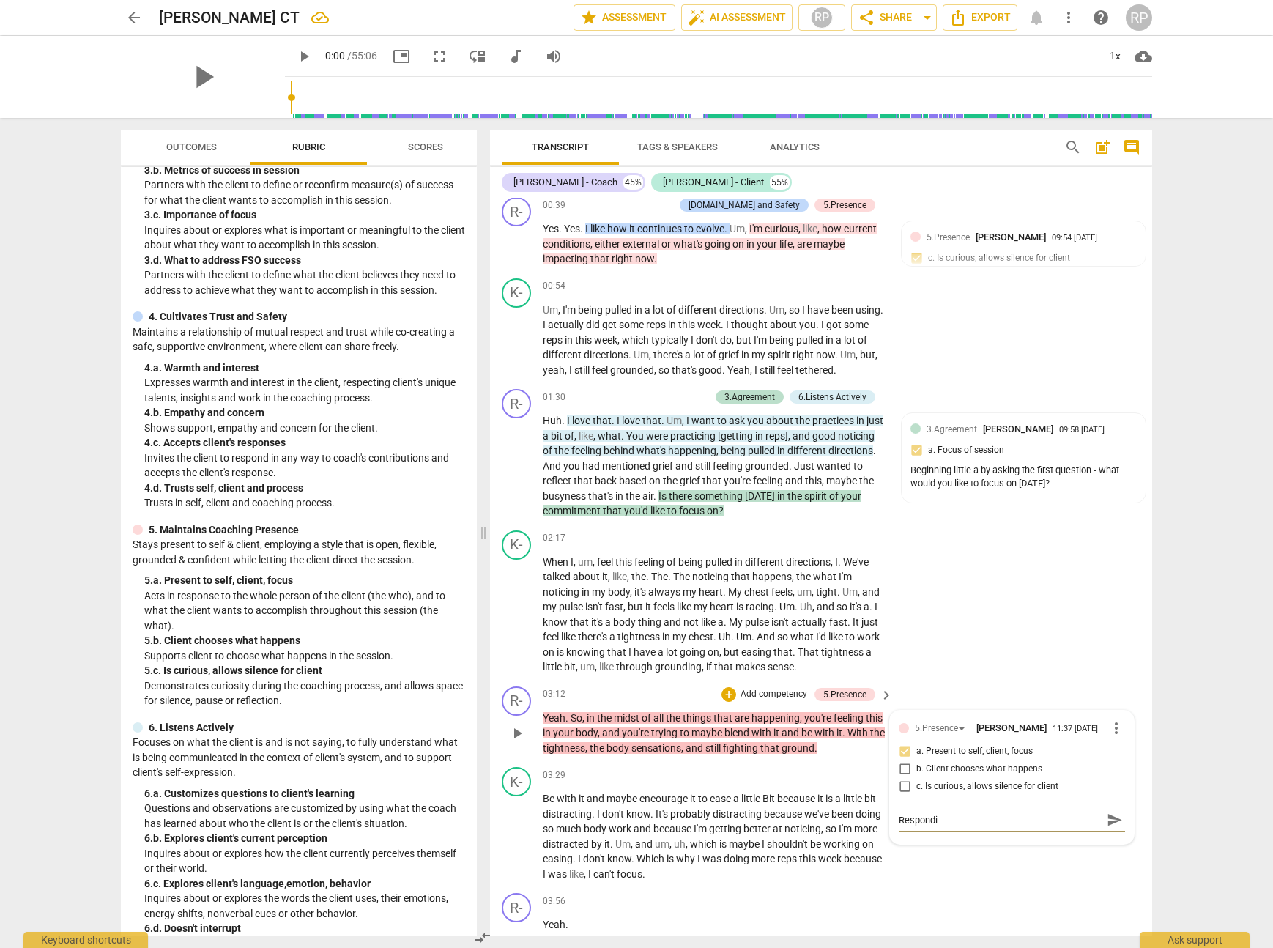
type textarea "Respond"
type textarea "Respon"
type textarea "Respo"
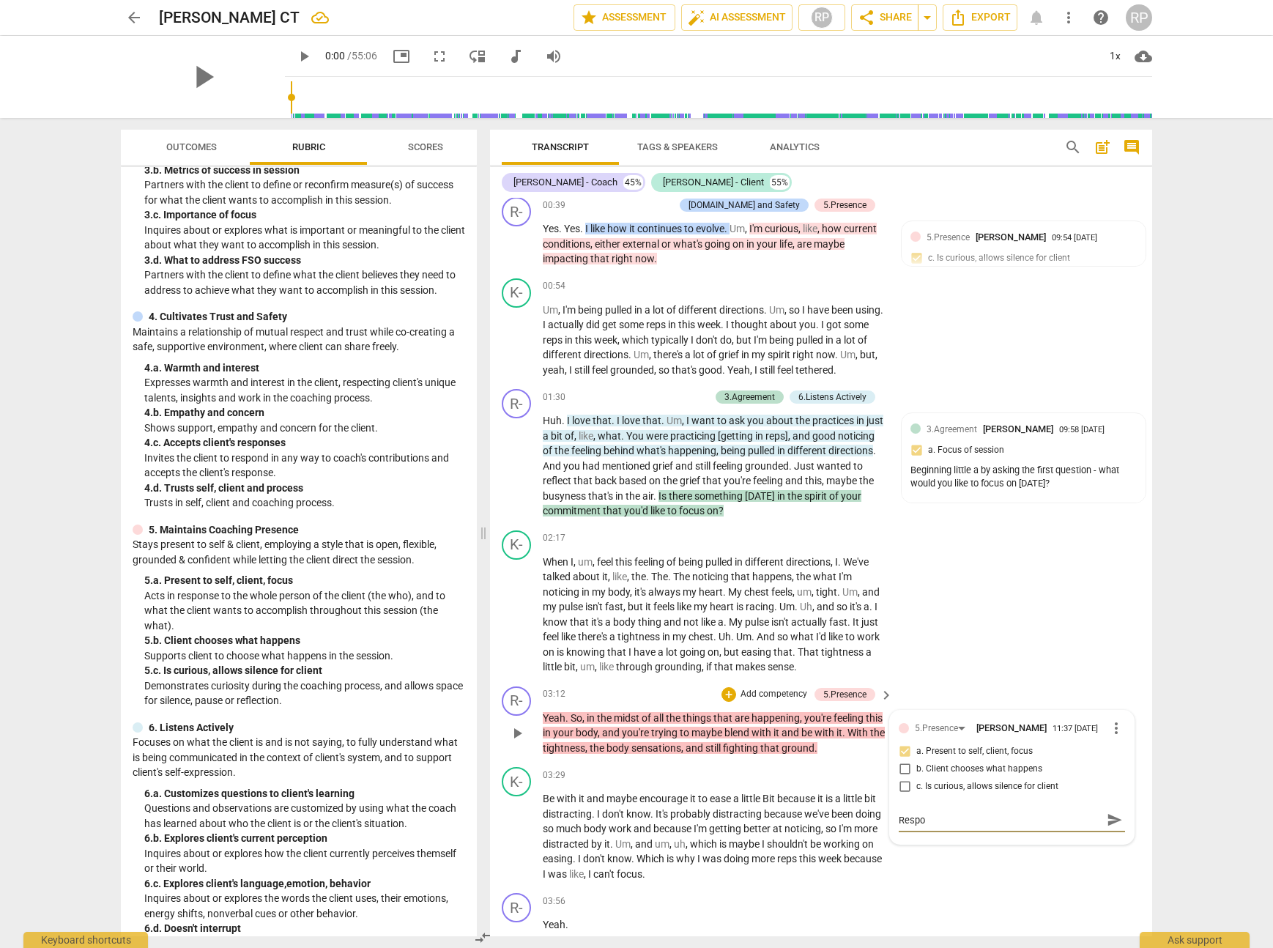
type textarea "Resp"
type textarea "Res"
type textarea "Re"
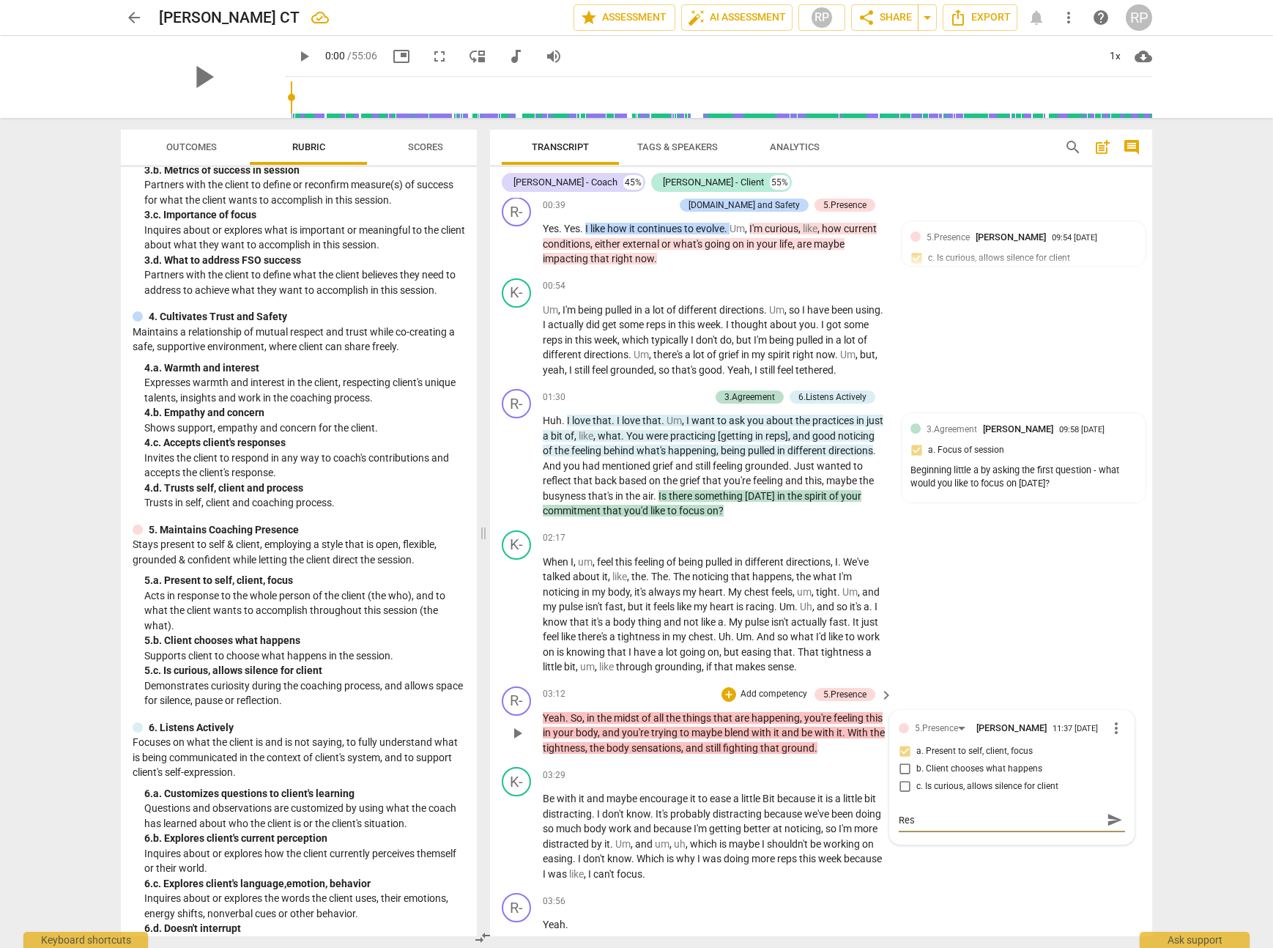
type textarea "Re"
type textarea "R"
type textarea "A"
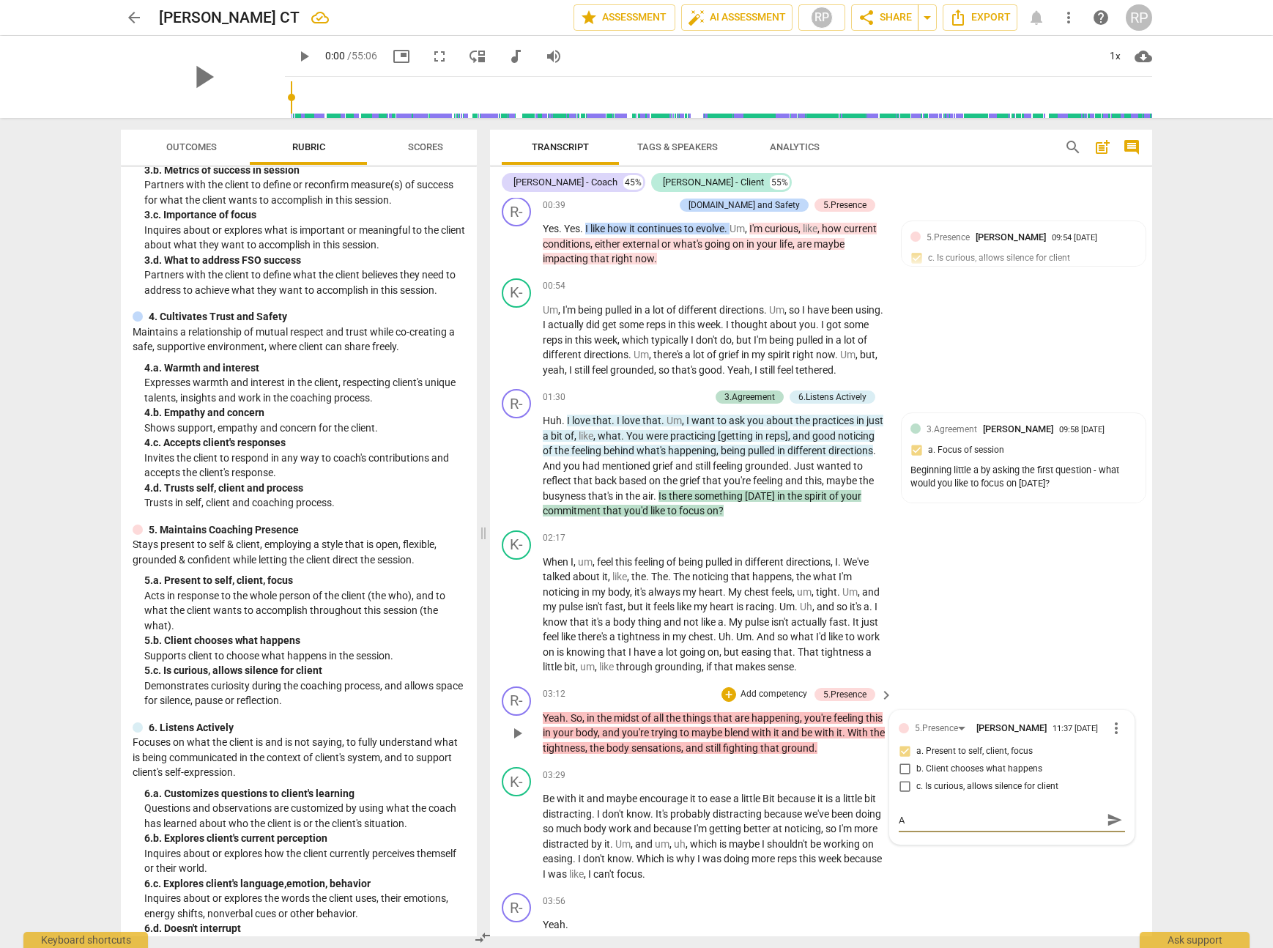
type textarea "Ac"
type textarea "Act"
type textarea "Actt"
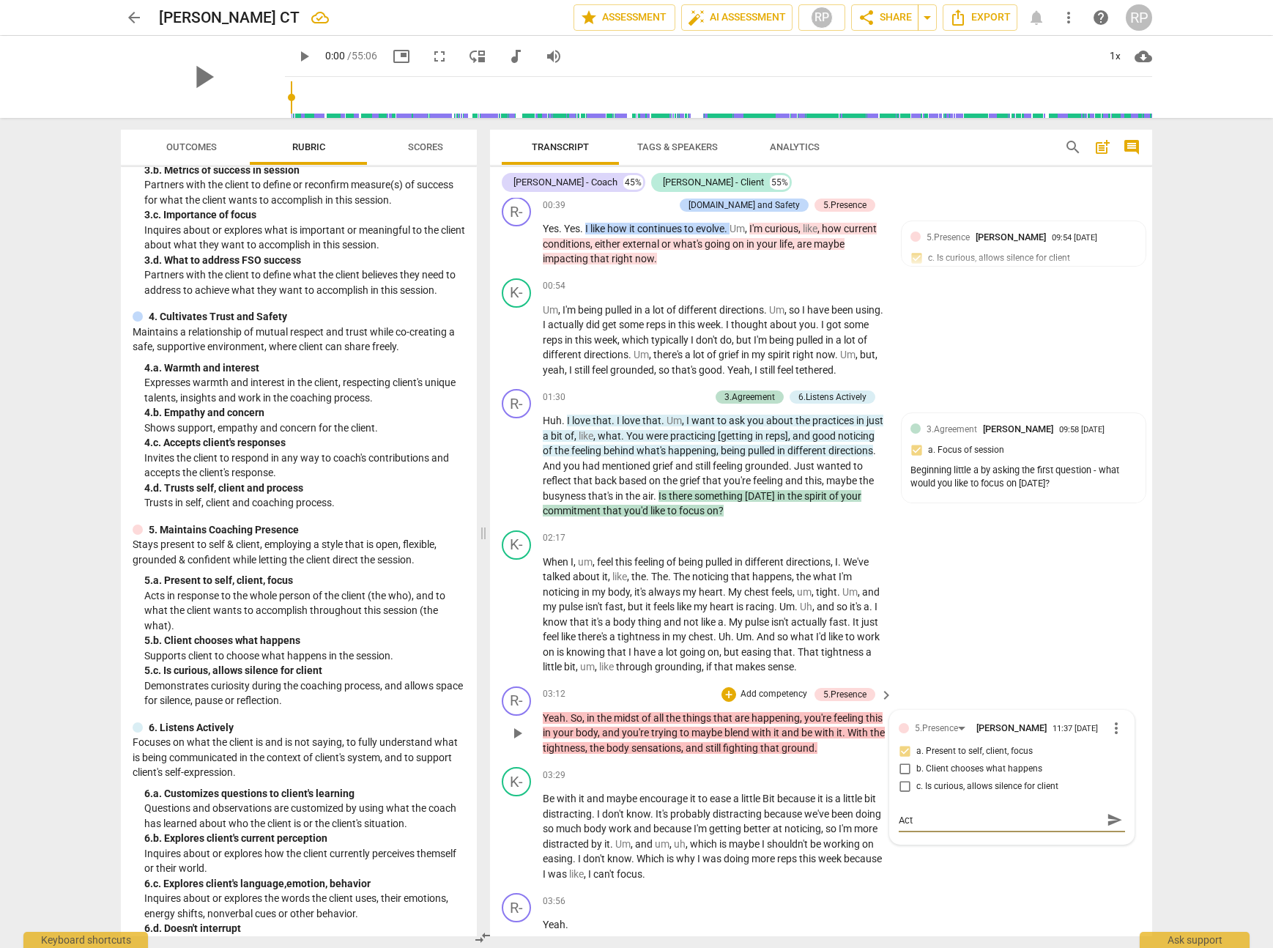
type textarea "Actt"
type textarea "Actts"
type textarea "Actt"
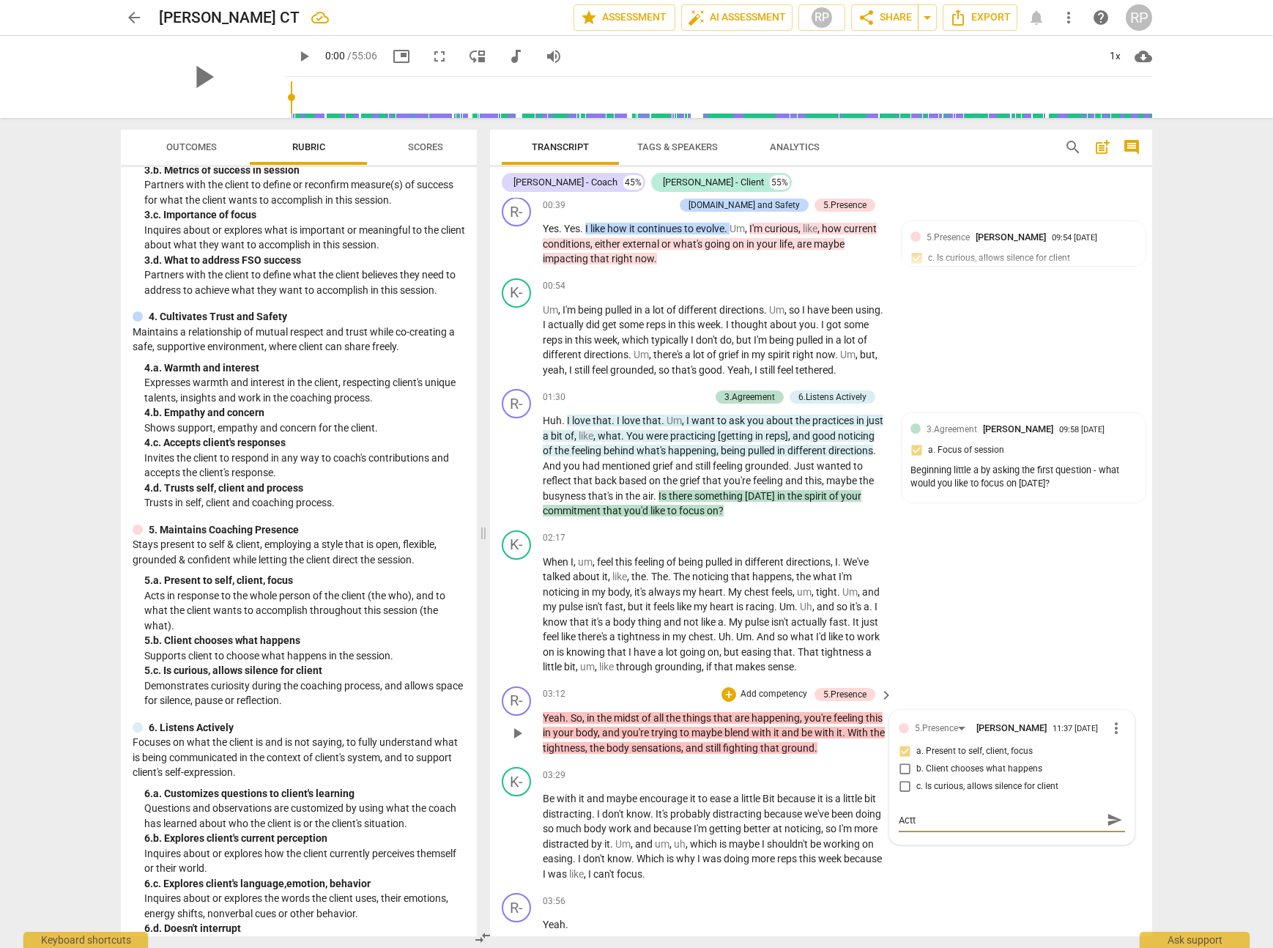
type textarea "Act"
type textarea "Acti"
type textarea "Actin"
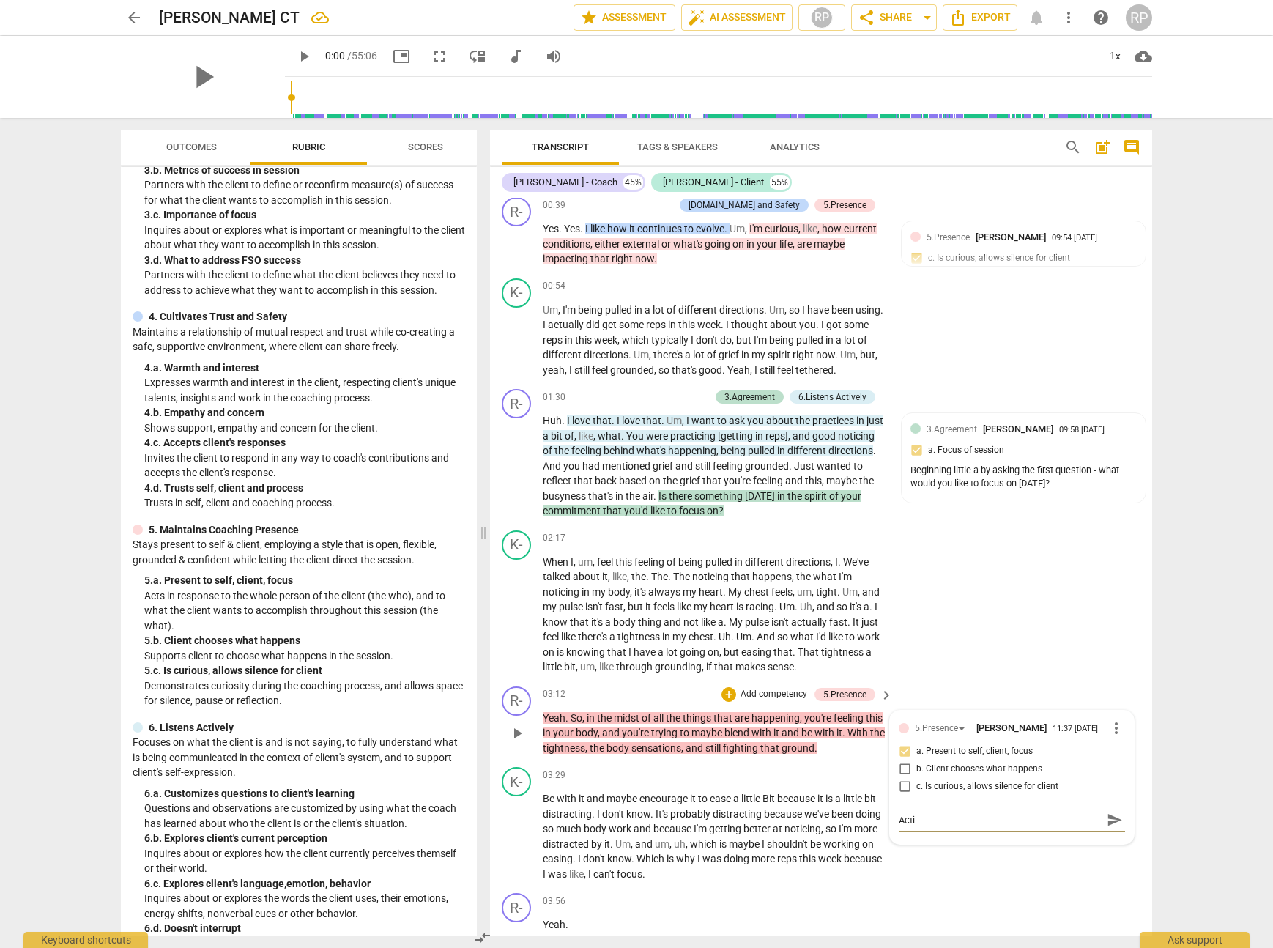
type textarea "Actin"
type textarea "Acting"
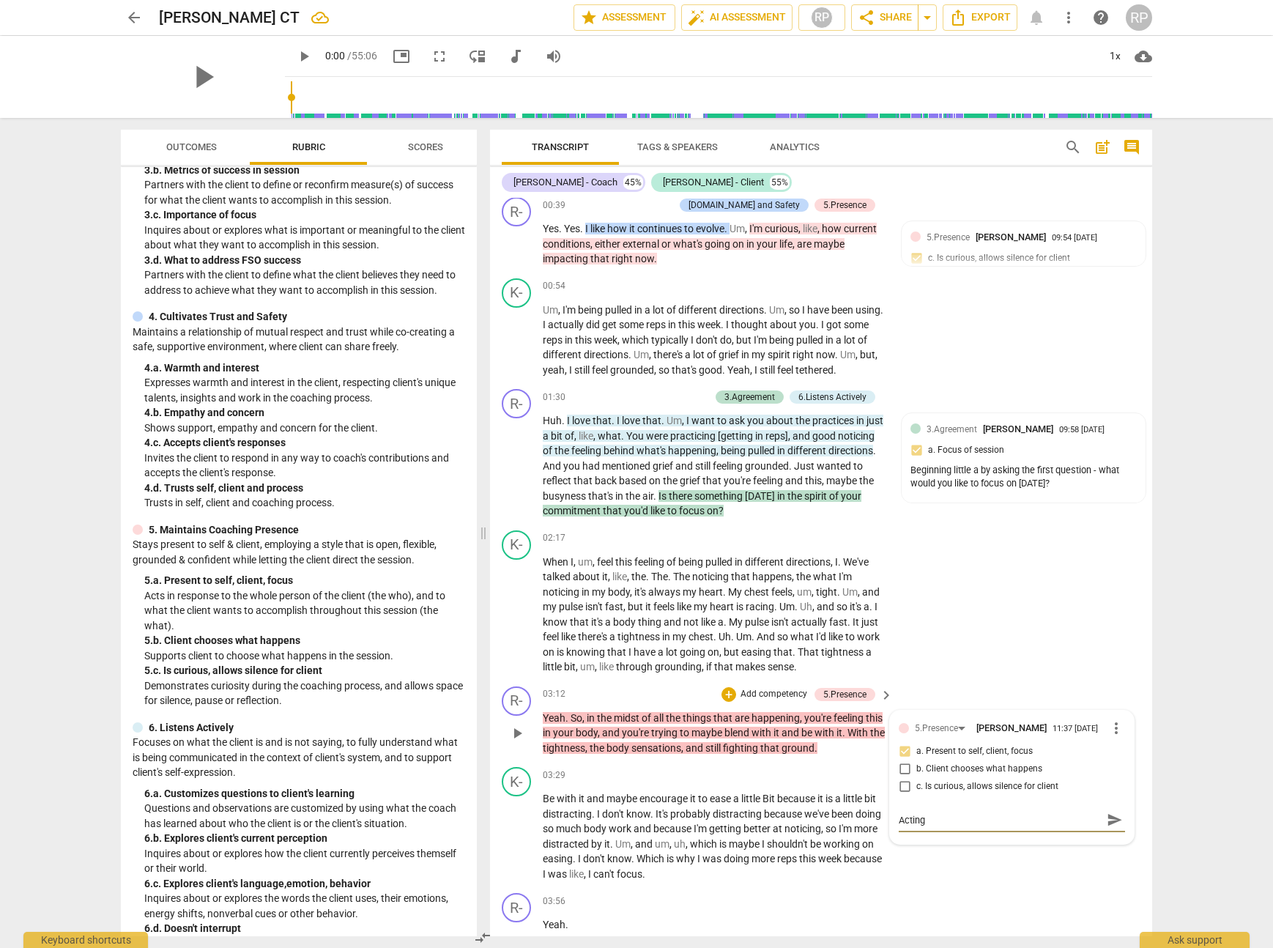
type textarea "Acting i"
type textarea "Acting in"
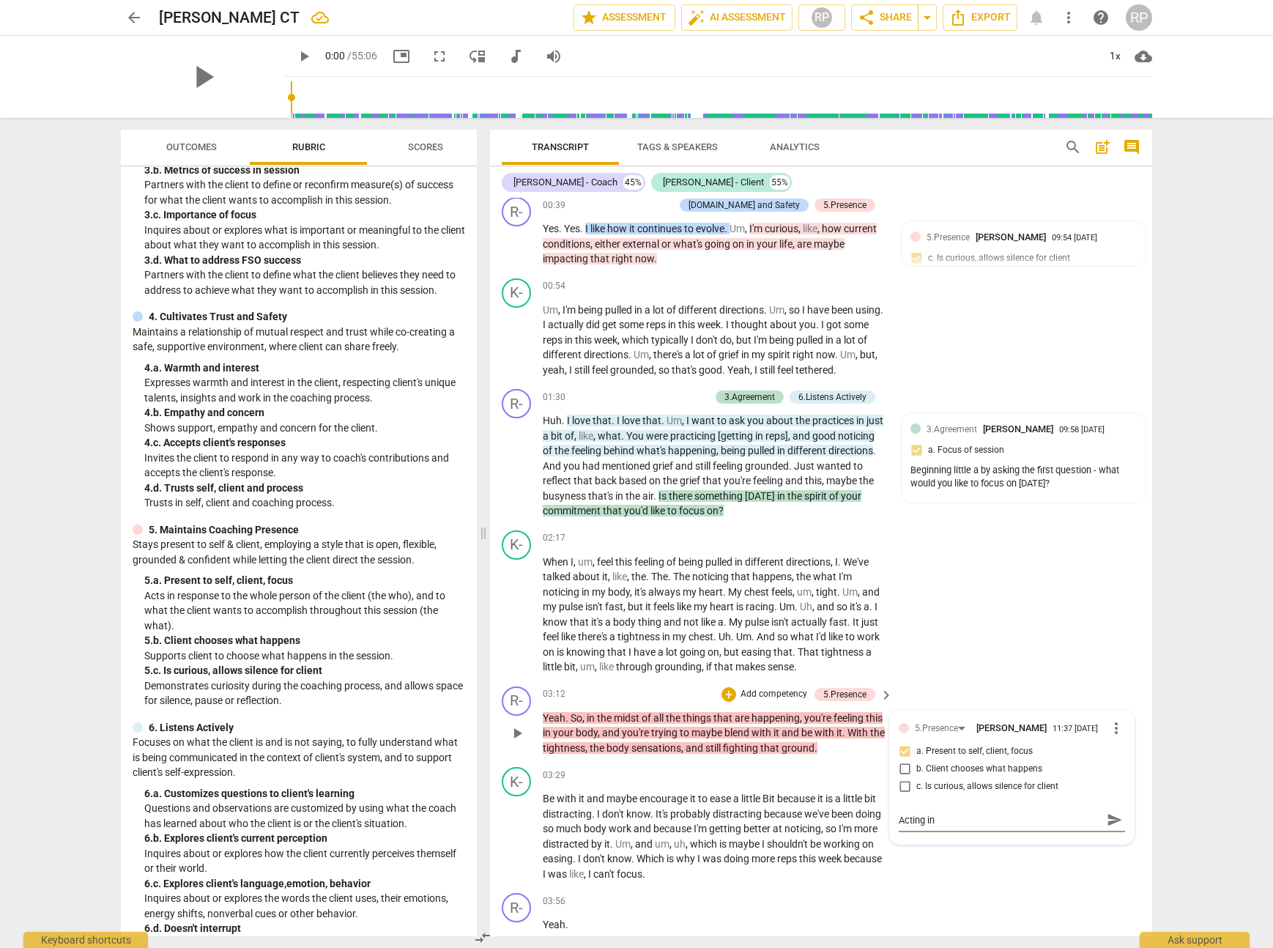
type textarea "Acting in"
type textarea "Acting in r"
type textarea "Acting in re"
type textarea "Acting in res"
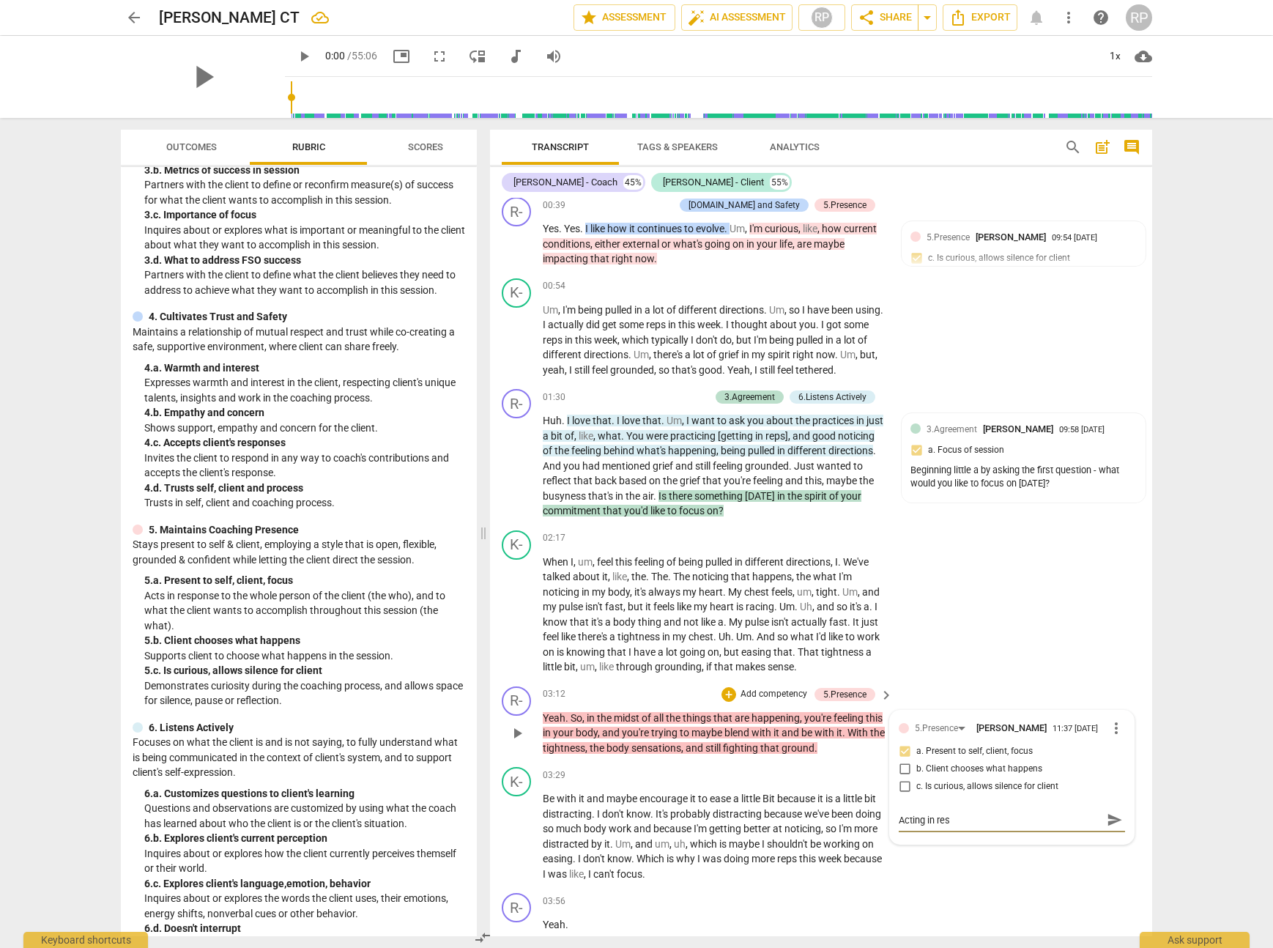
type textarea "Acting in resp"
type textarea "Acting in respo"
type textarea "Acting in respon"
type textarea "Acting in respons"
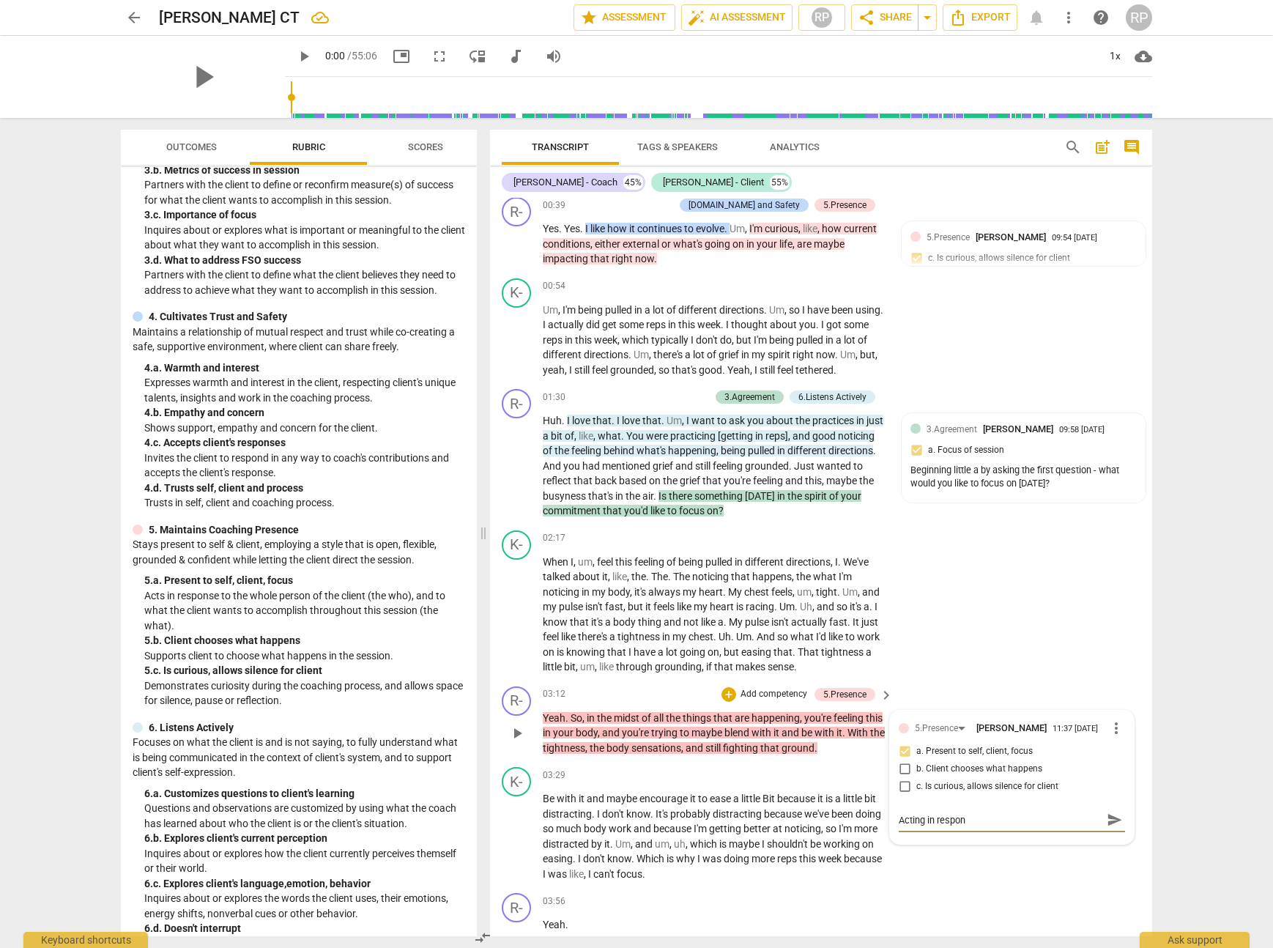
type textarea "Acting in respons"
type textarea "Acting in response"
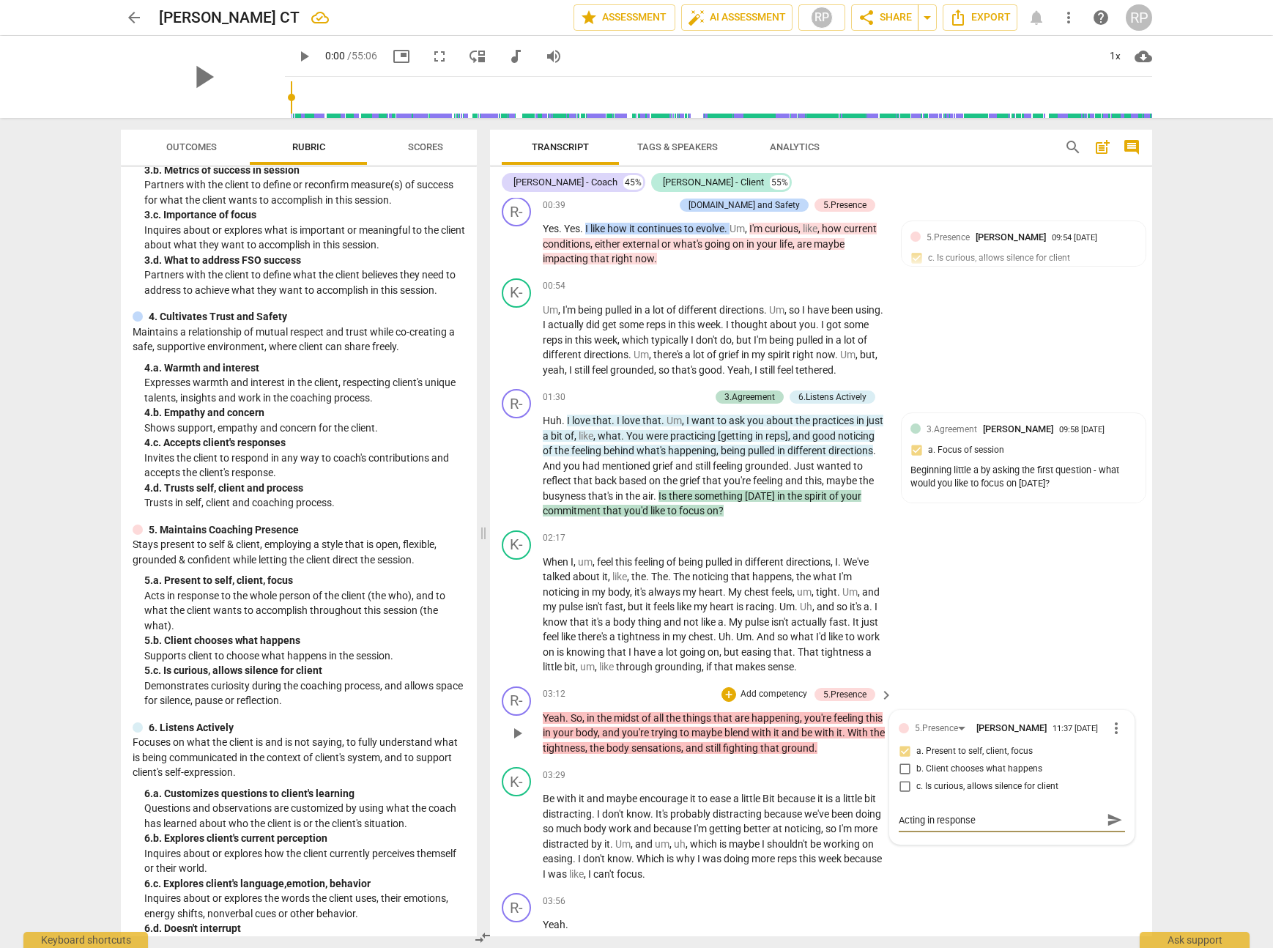
type textarea "Acting in response t"
type textarea "Acting in response to"
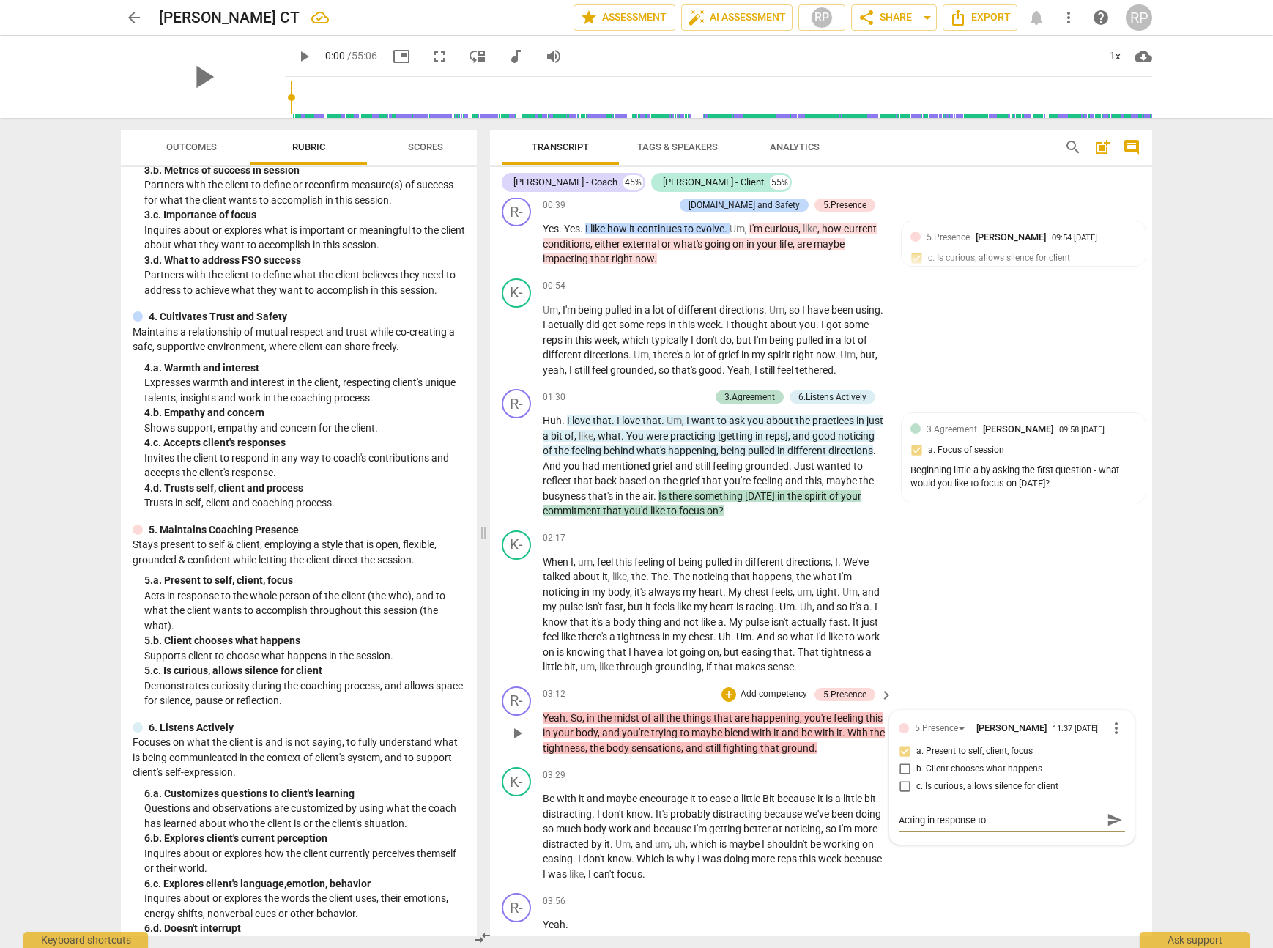
type textarea "Acting in response to"
type textarea "Acting in response to t"
type textarea "Acting in response to th"
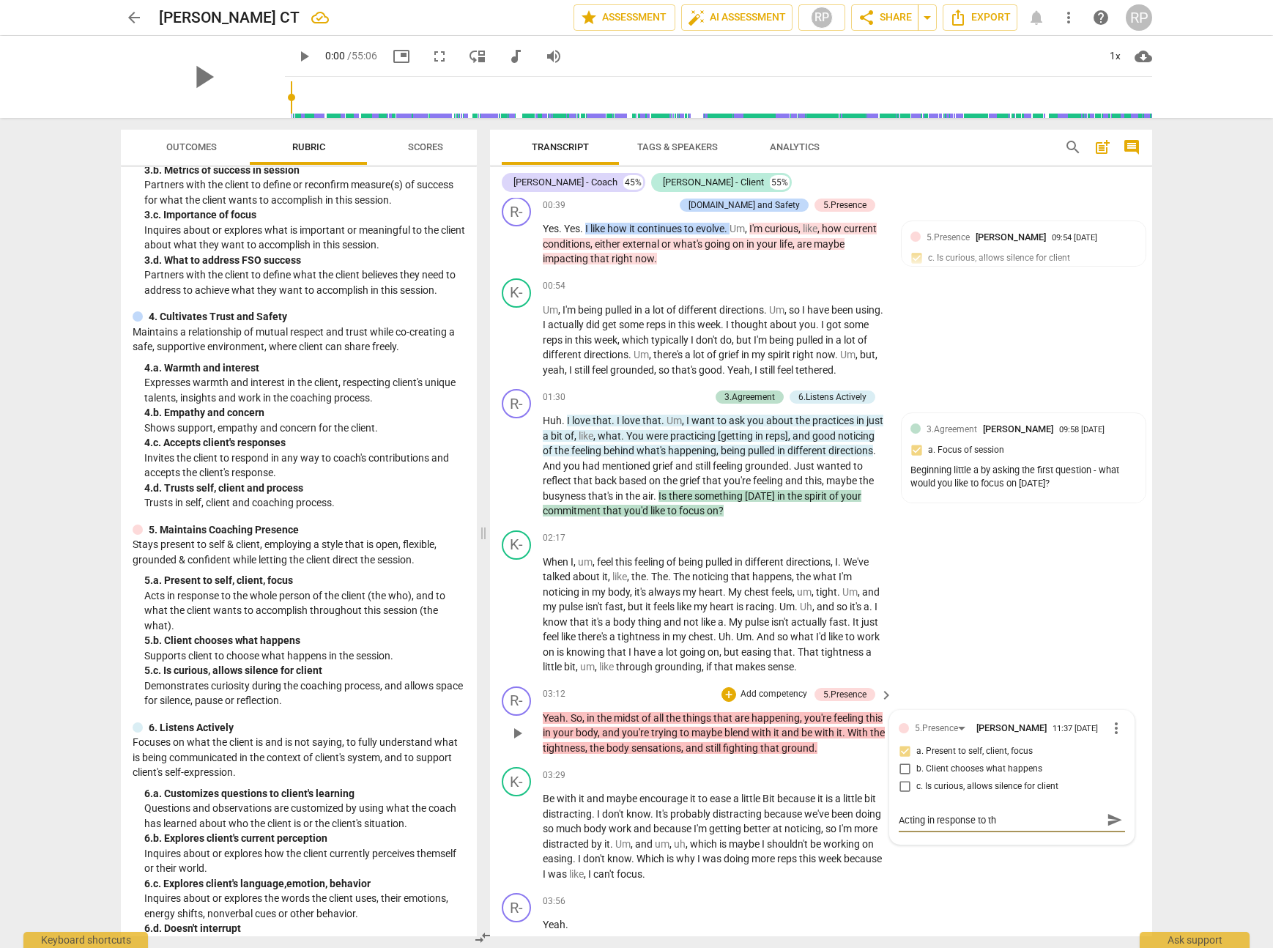
type textarea "Acting in response to the"
type textarea "Acting in response to the c"
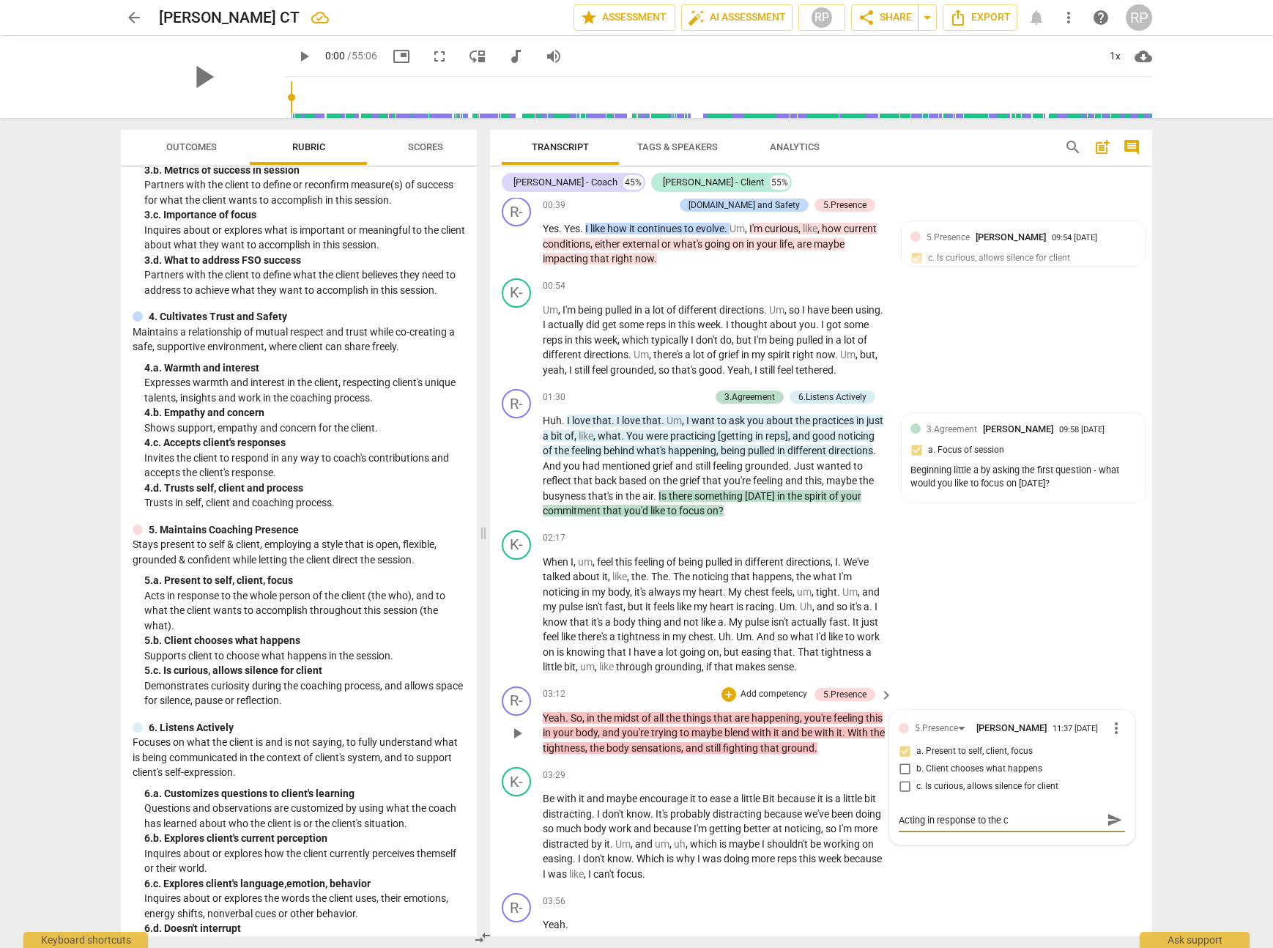
type textarea "Acting in response to the cl"
type textarea "Acting in response to the cli"
type textarea "Acting in response to the clie"
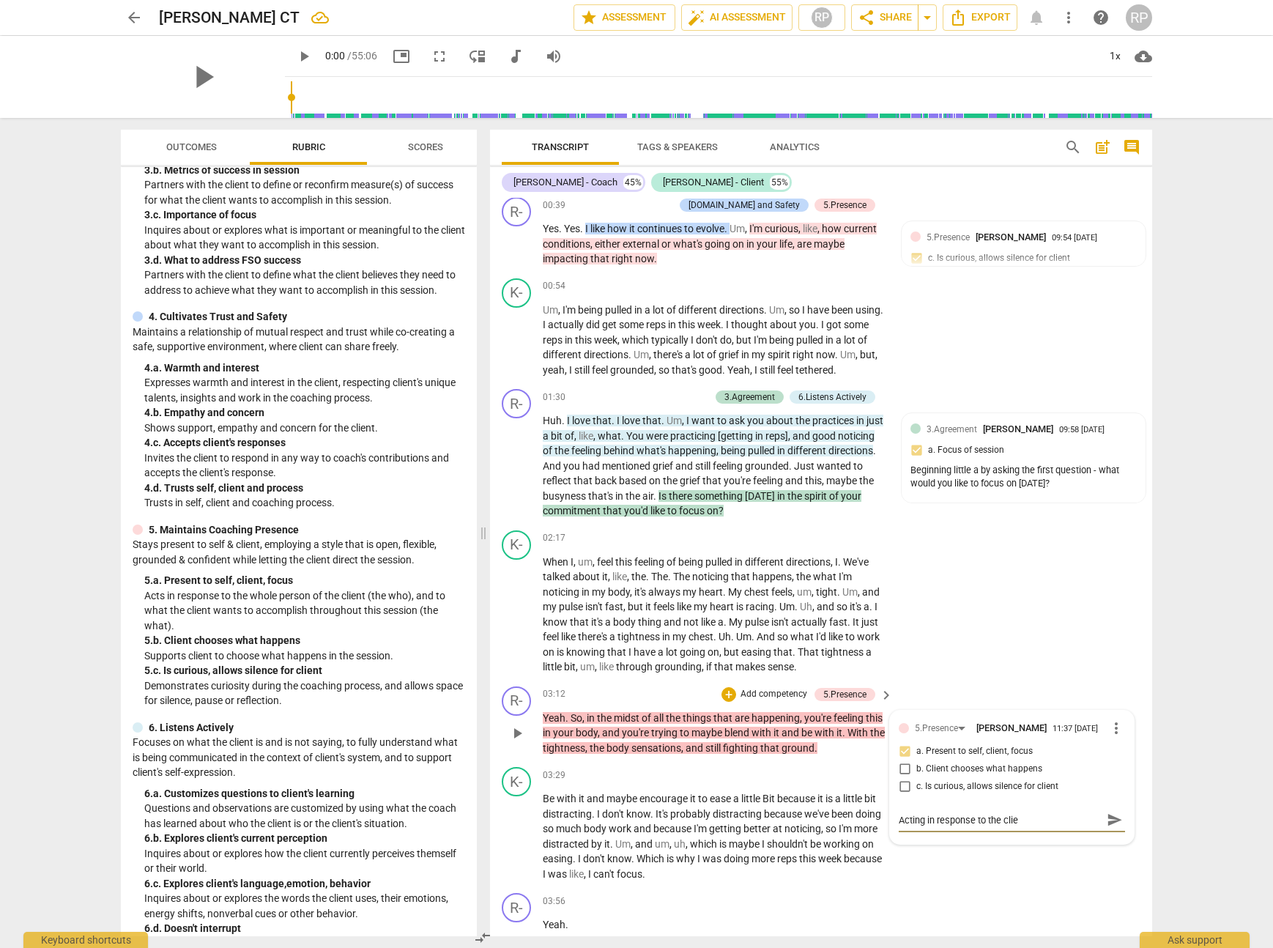
type textarea "Acting in response to the clien"
type textarea "Acting in response to the client"
type textarea "Acting in response to the client'"
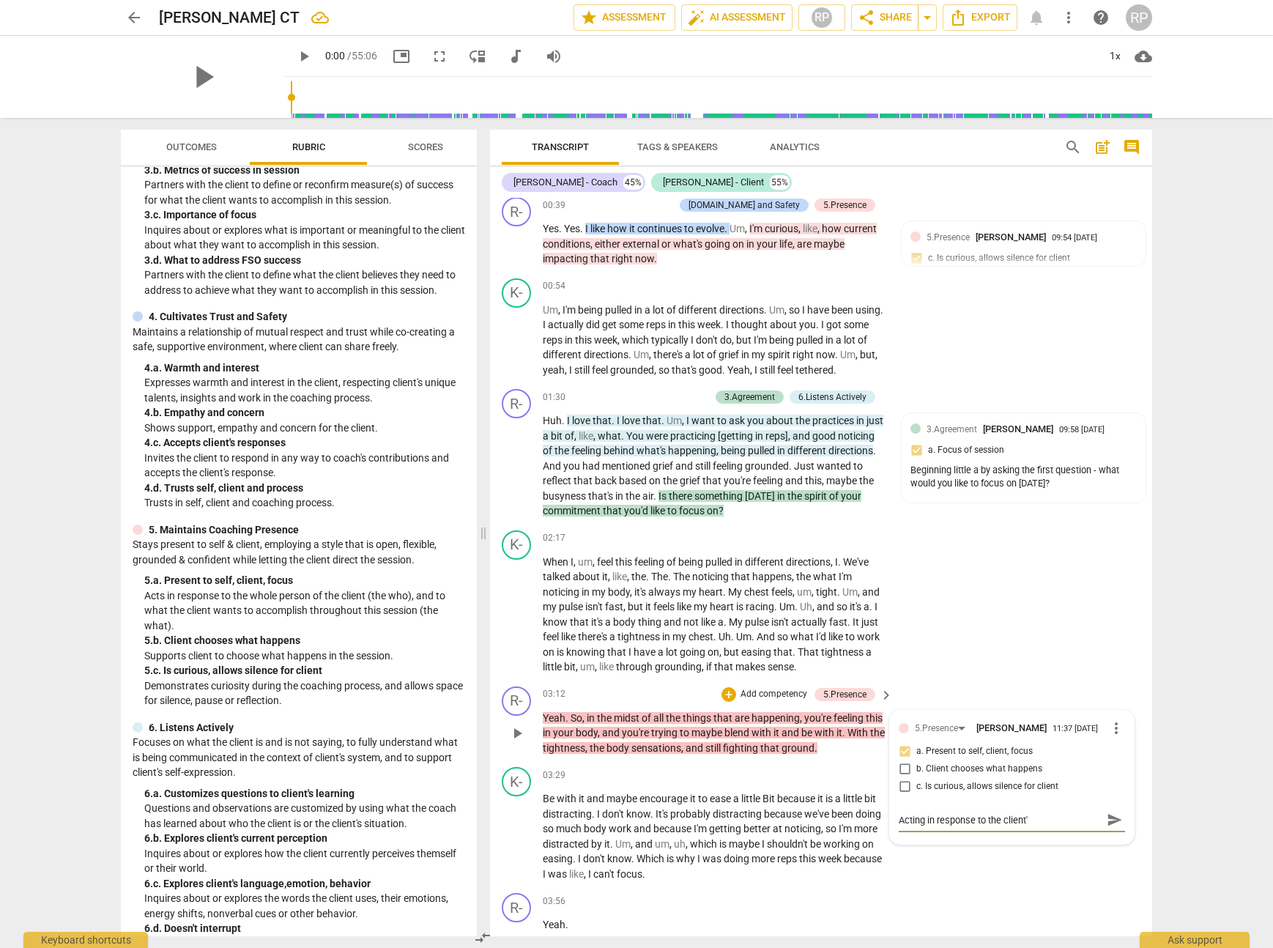
type textarea "Acting in response to the client's"
type textarea "Acting in response to the client's e"
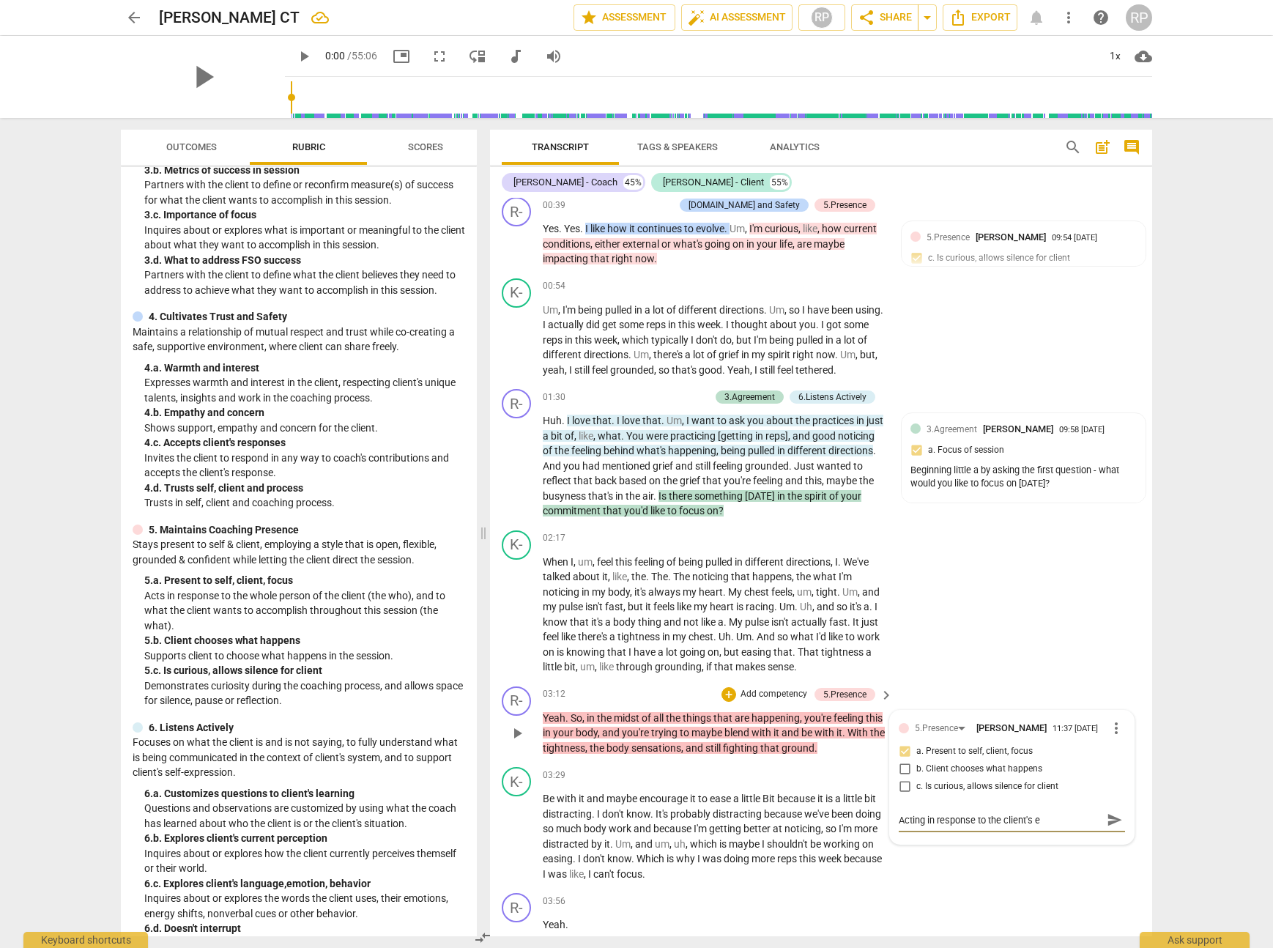
type textarea "Acting in response to the client's eo"
click at [1107, 834] on span "send" at bounding box center [1115, 834] width 16 height 16
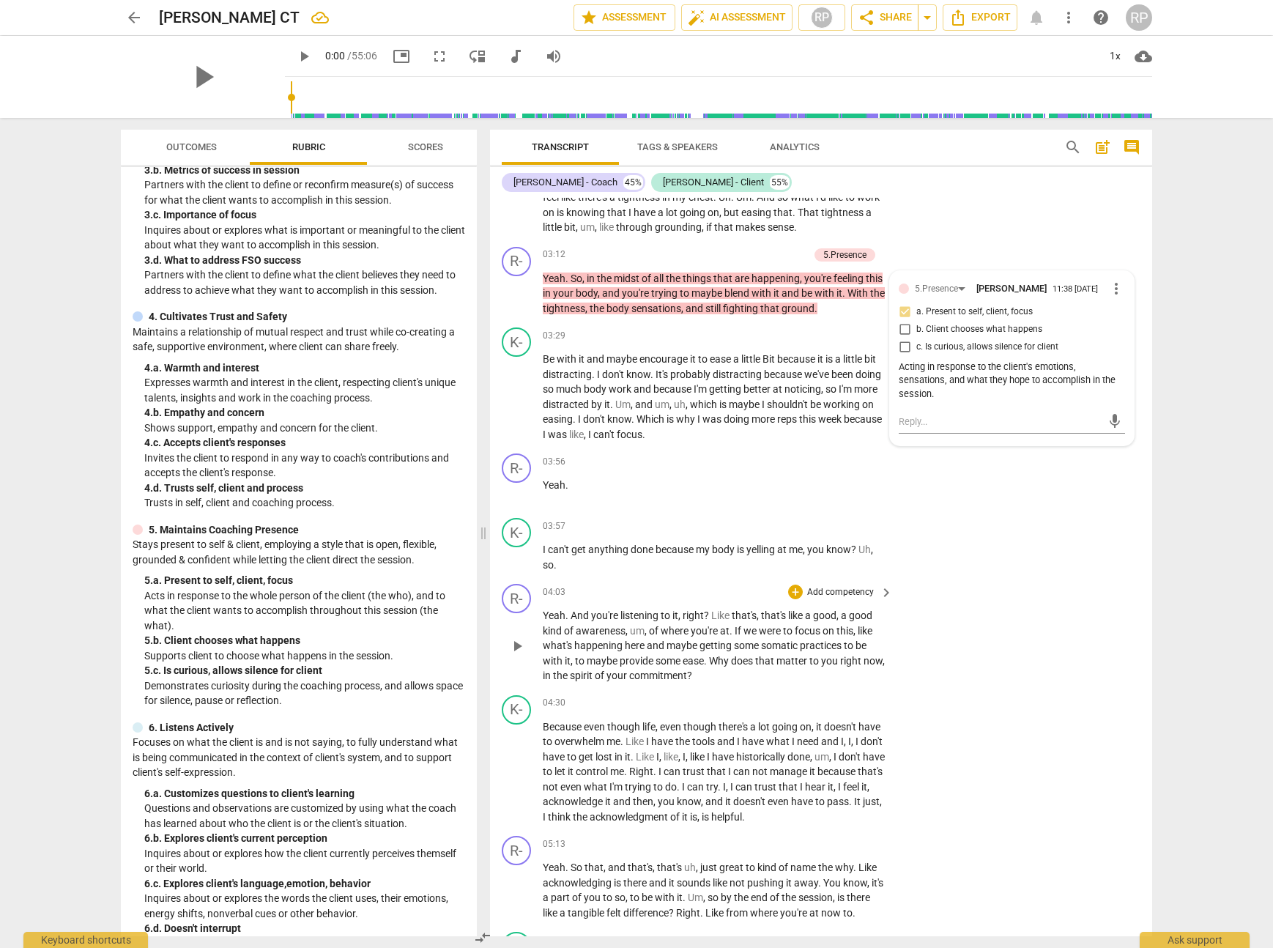
scroll to position [714, 0]
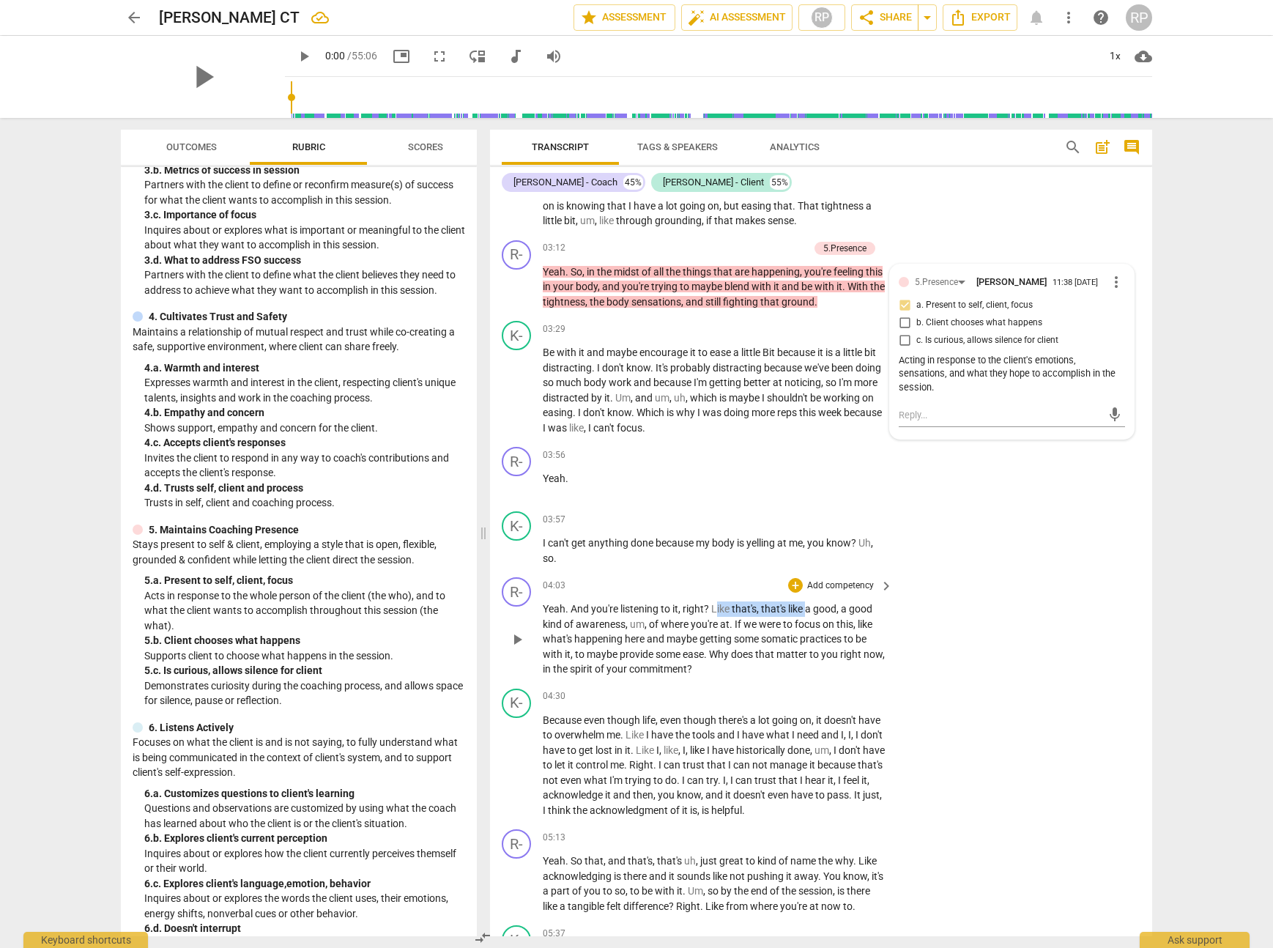
drag, startPoint x: 807, startPoint y: 611, endPoint x: 716, endPoint y: 613, distance: 90.9
click at [716, 613] on p "Yeah . And you're listening to it , right ? Like that's , that's like a good , …" at bounding box center [714, 639] width 343 height 75
drag, startPoint x: 844, startPoint y: 610, endPoint x: 777, endPoint y: 611, distance: 66.7
click at [777, 611] on p "Yeah . And you're listening to it , right ? That's a good , a good kind of awar…" at bounding box center [714, 639] width 343 height 75
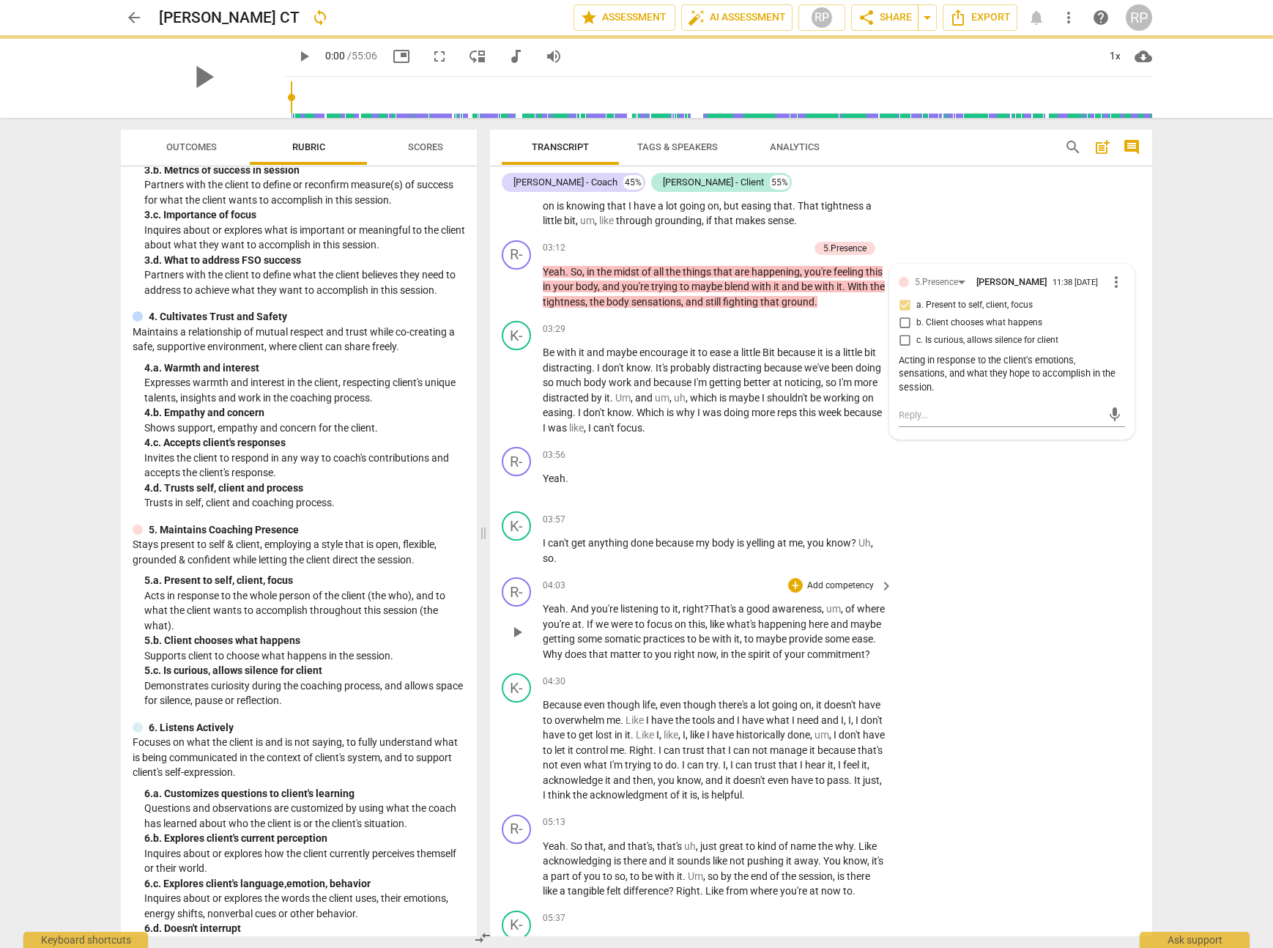
click at [849, 610] on span "of" at bounding box center [851, 609] width 12 height 12
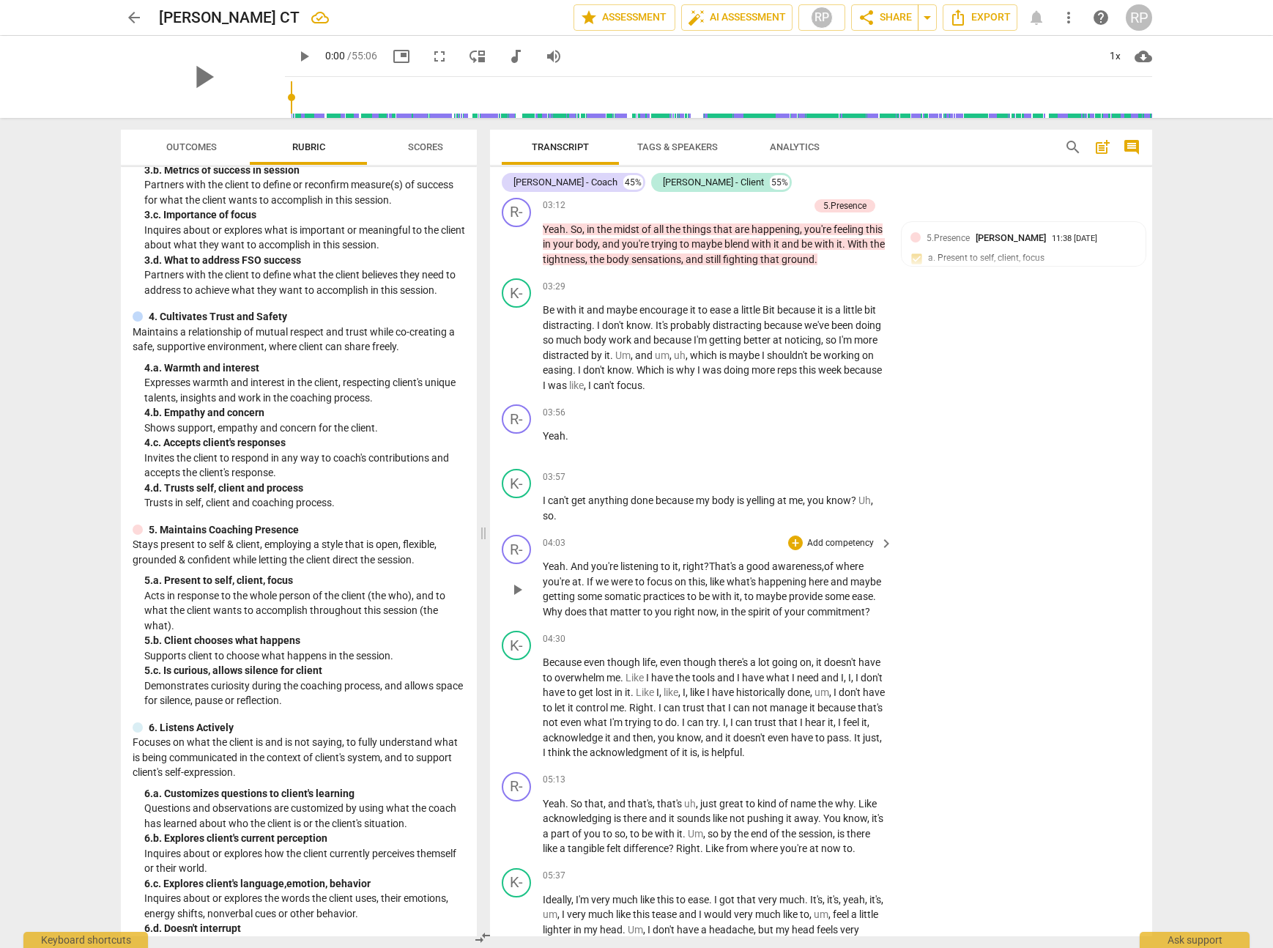
scroll to position [758, 0]
click at [190, 79] on span "play_arrow" at bounding box center [203, 77] width 38 height 38
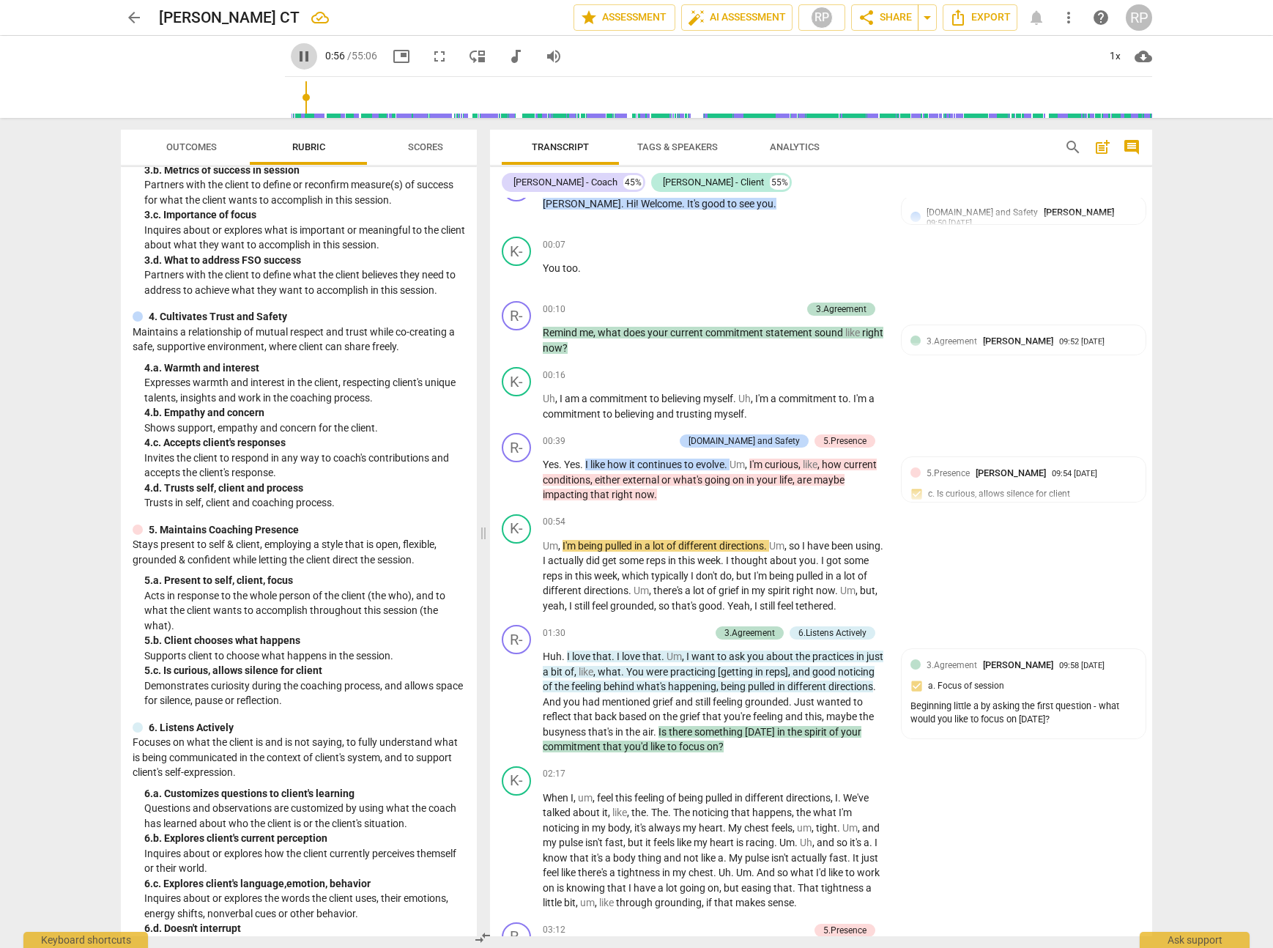
click at [295, 56] on span "pause" at bounding box center [304, 57] width 18 height 18
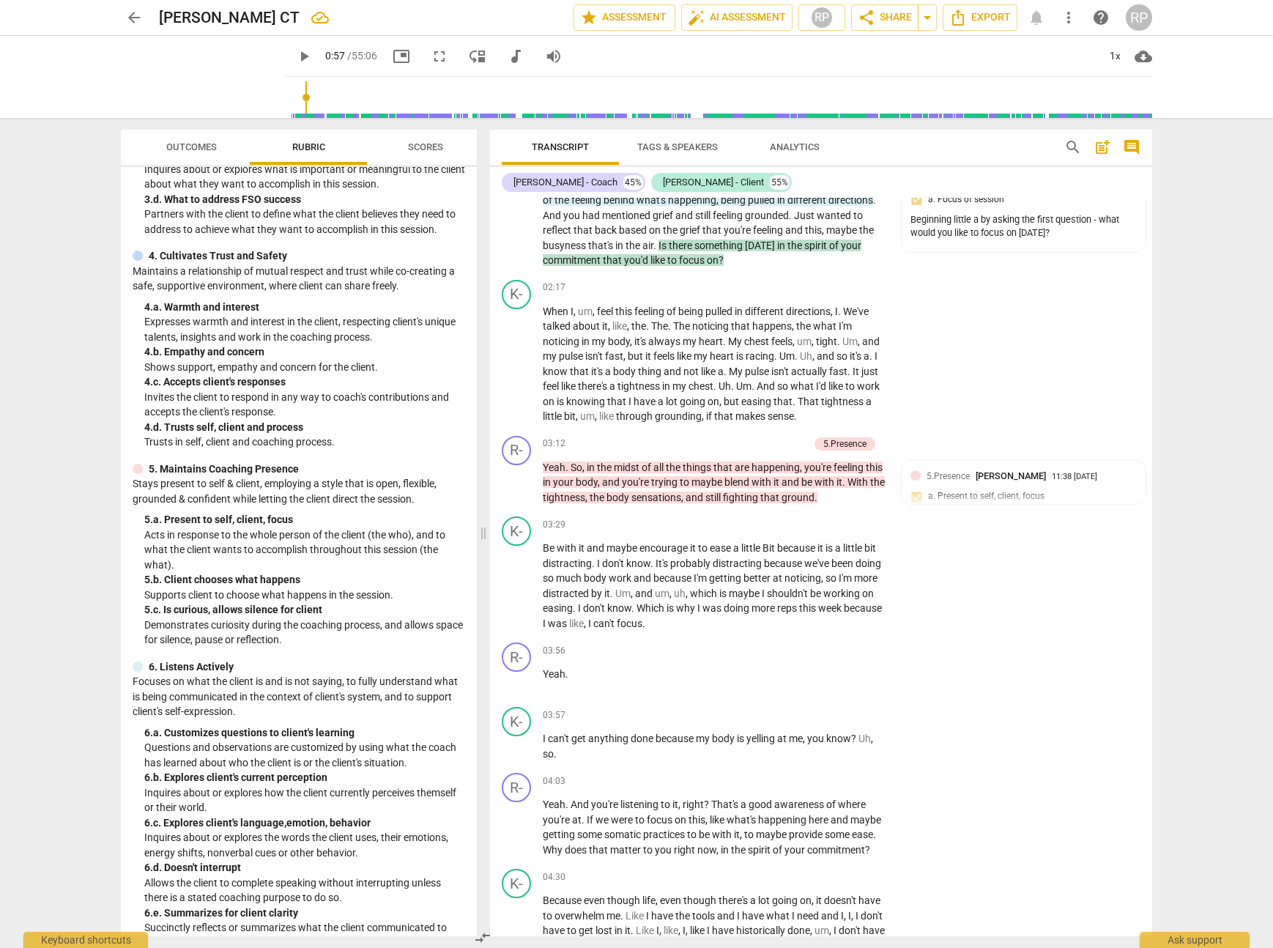
scroll to position [194, 0]
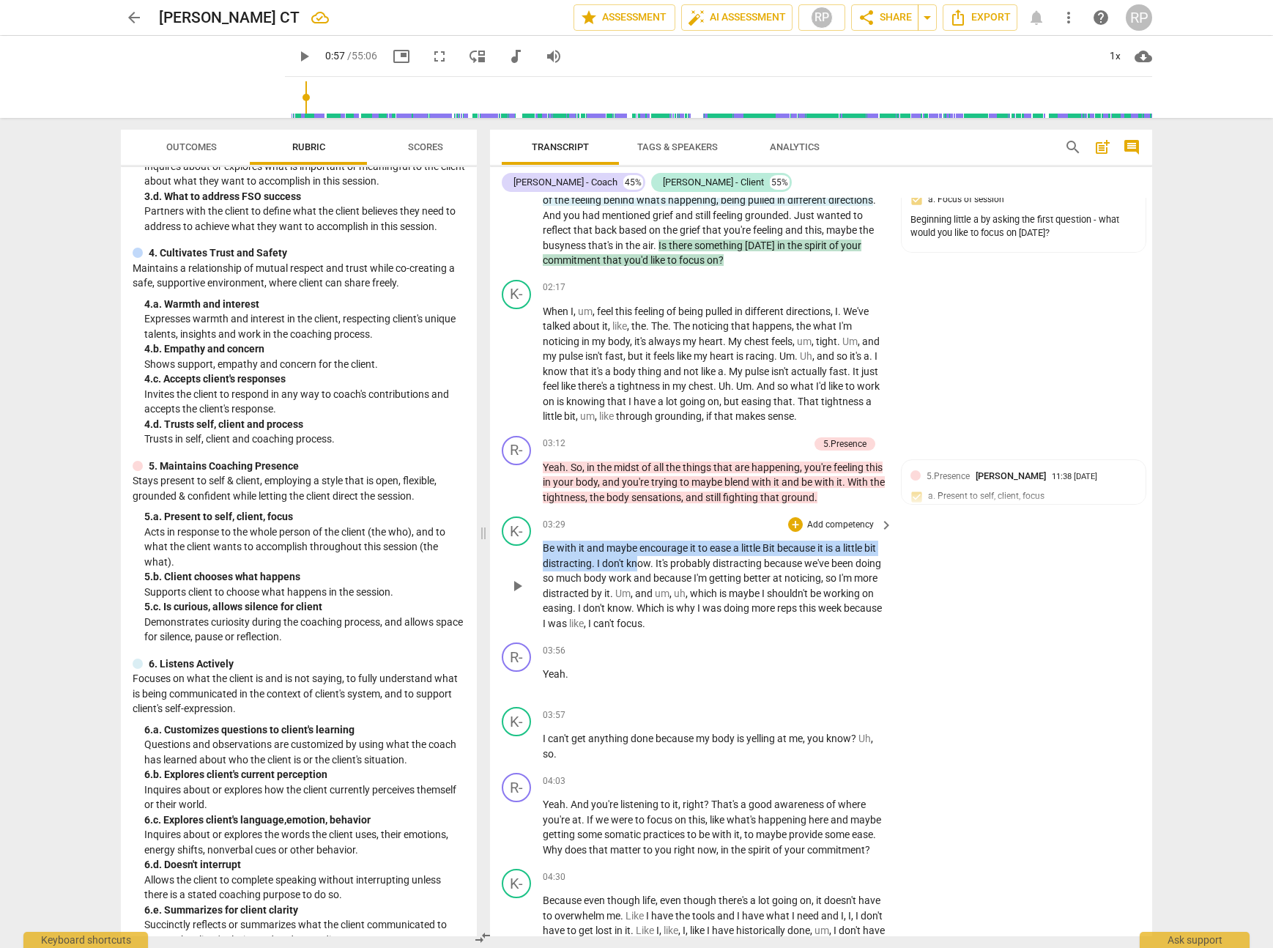
drag, startPoint x: 544, startPoint y: 551, endPoint x: 639, endPoint y: 558, distance: 94.8
click at [639, 558] on p "Be with it and maybe encourage it to ease a little Bit because it is a little b…" at bounding box center [714, 586] width 343 height 90
click at [591, 596] on span "distracted" at bounding box center [567, 594] width 48 height 12
drag, startPoint x: 544, startPoint y: 550, endPoint x: 781, endPoint y: 548, distance: 237.4
click at [781, 548] on p "Be with it and maybe encourage it to ease a little Bit because it is a little b…" at bounding box center [714, 586] width 343 height 90
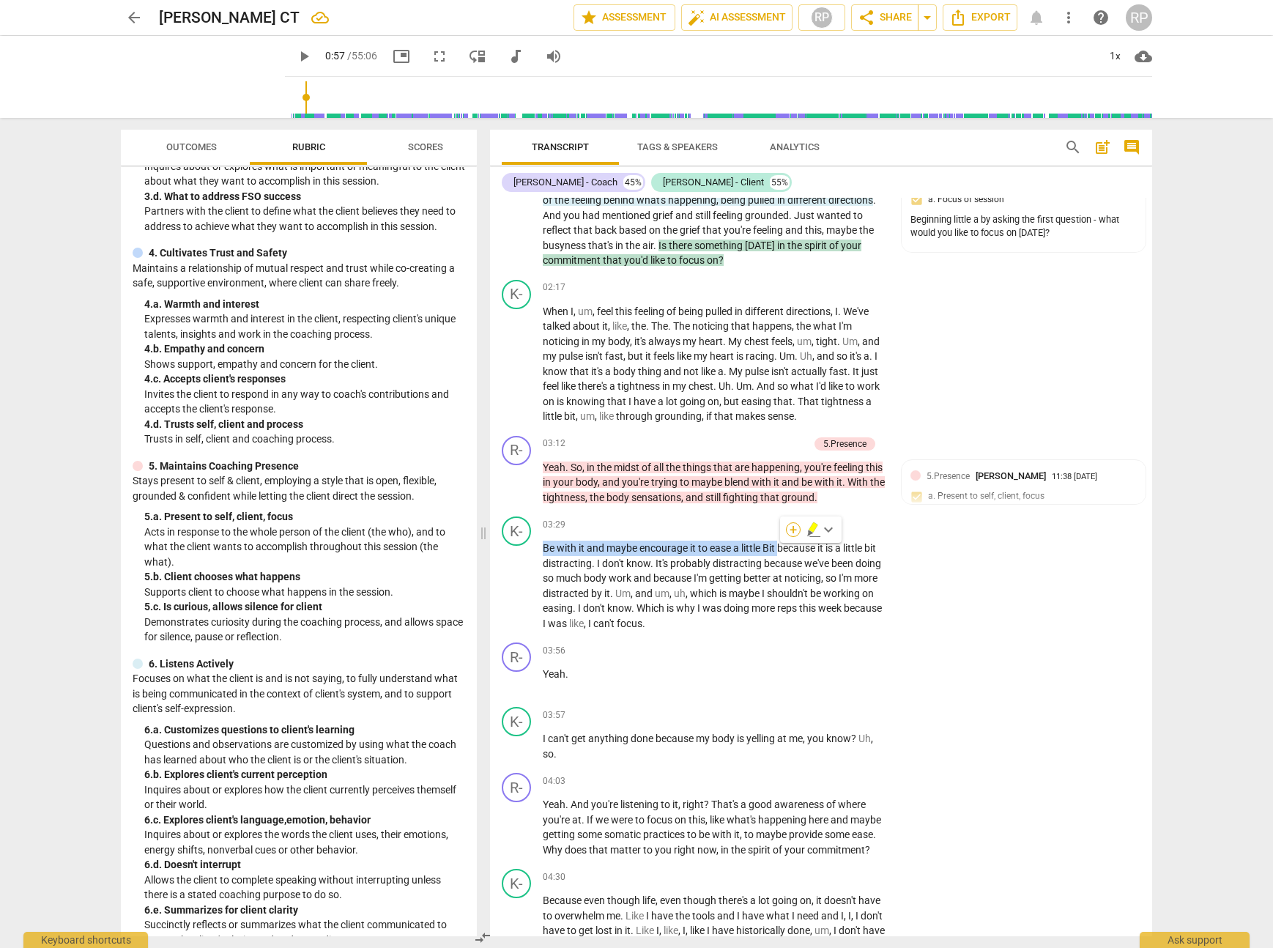
click at [791, 528] on div "+" at bounding box center [793, 529] width 15 height 15
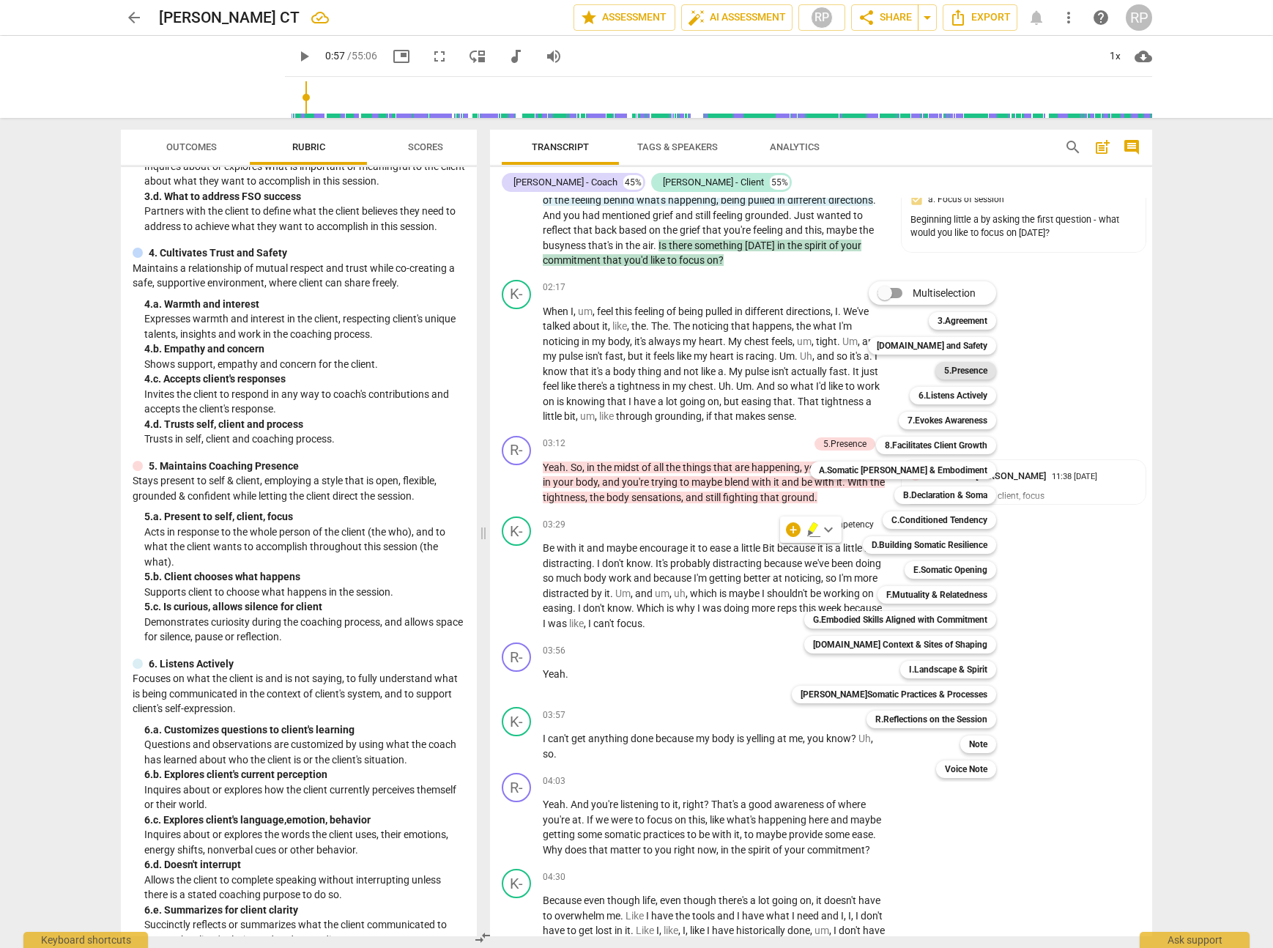
click at [948, 371] on b "5.Presence" at bounding box center [965, 371] width 43 height 18
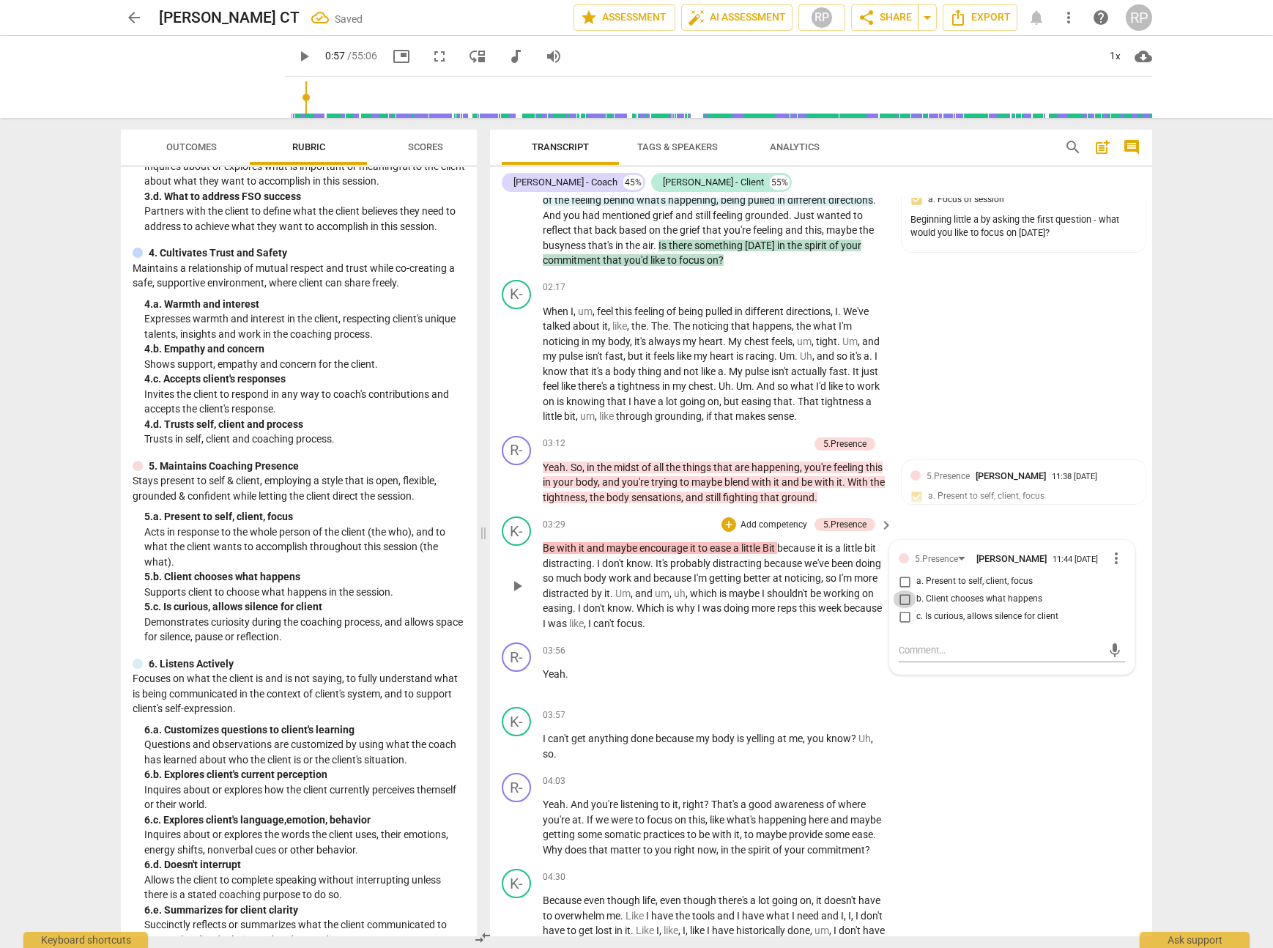
click at [906, 597] on input "b. Client chooses what happens" at bounding box center [904, 600] width 23 height 18
click at [939, 655] on textarea at bounding box center [1000, 650] width 203 height 14
click at [1112, 671] on span "send" at bounding box center [1115, 671] width 16 height 16
click at [725, 689] on div "03:56 + Add competency keyboard_arrow_right Yeah ." at bounding box center [719, 669] width 352 height 53
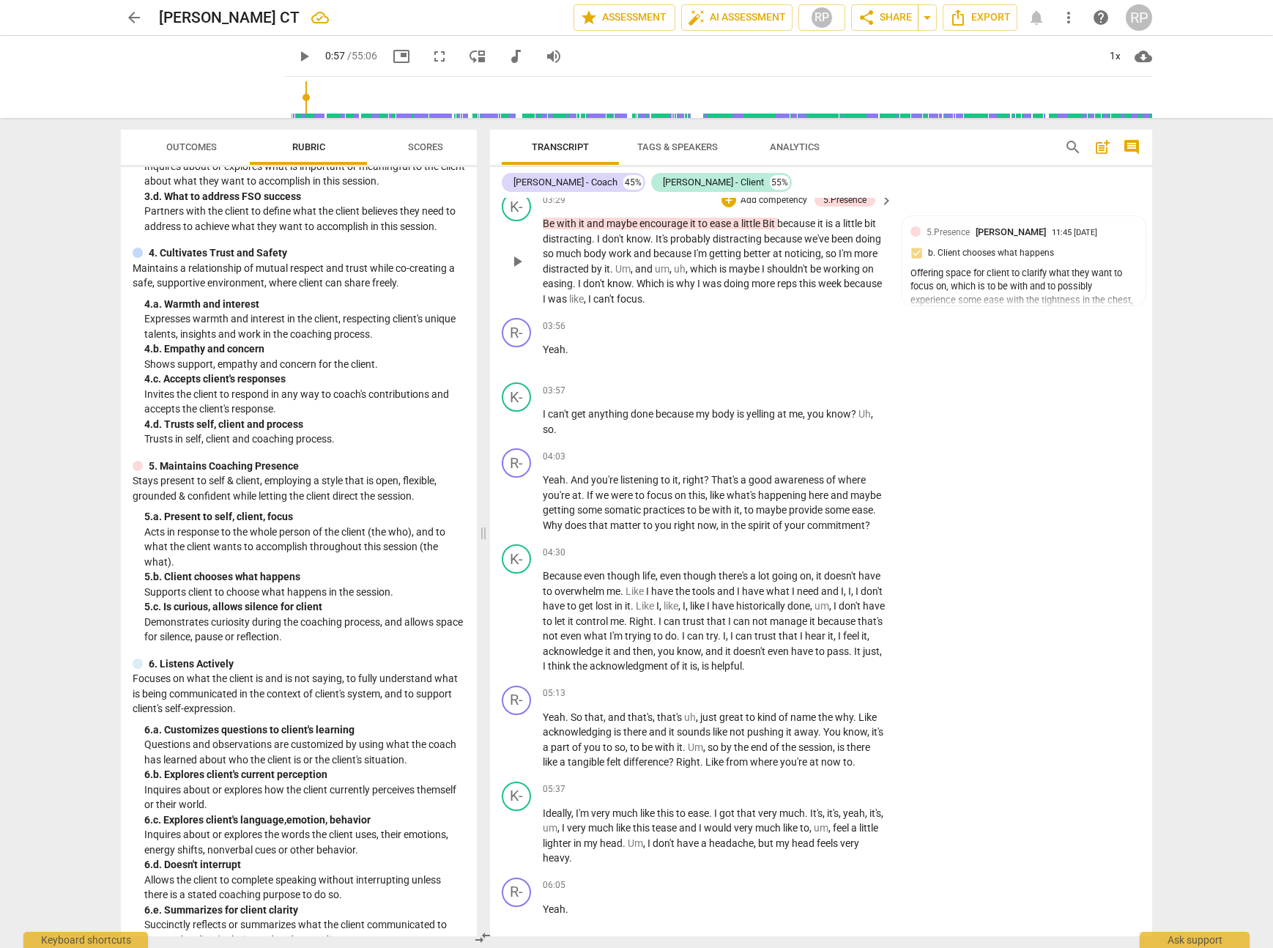
scroll to position [845, 0]
drag, startPoint x: 571, startPoint y: 477, endPoint x: 670, endPoint y: 478, distance: 98.9
click at [670, 478] on p "Yeah . And you're listening to it , right ? That's a good awareness of where yo…" at bounding box center [714, 500] width 343 height 60
click at [708, 480] on span "?" at bounding box center [707, 478] width 7 height 12
drag, startPoint x: 558, startPoint y: 492, endPoint x: 571, endPoint y: 477, distance: 20.7
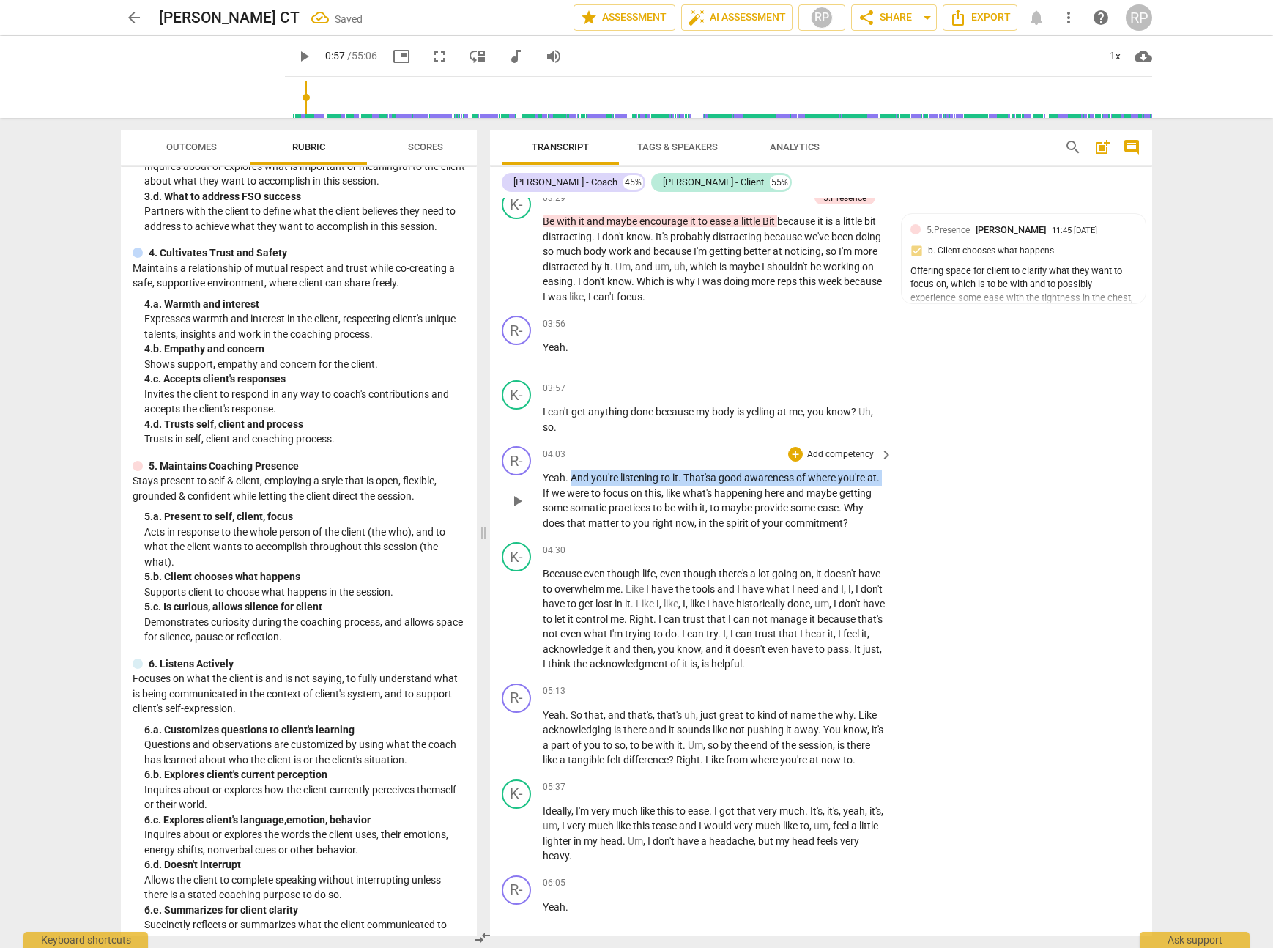
click at [571, 477] on p "Yeah . And you're listening to it. That's a good awareness of where you're at .…" at bounding box center [714, 500] width 343 height 60
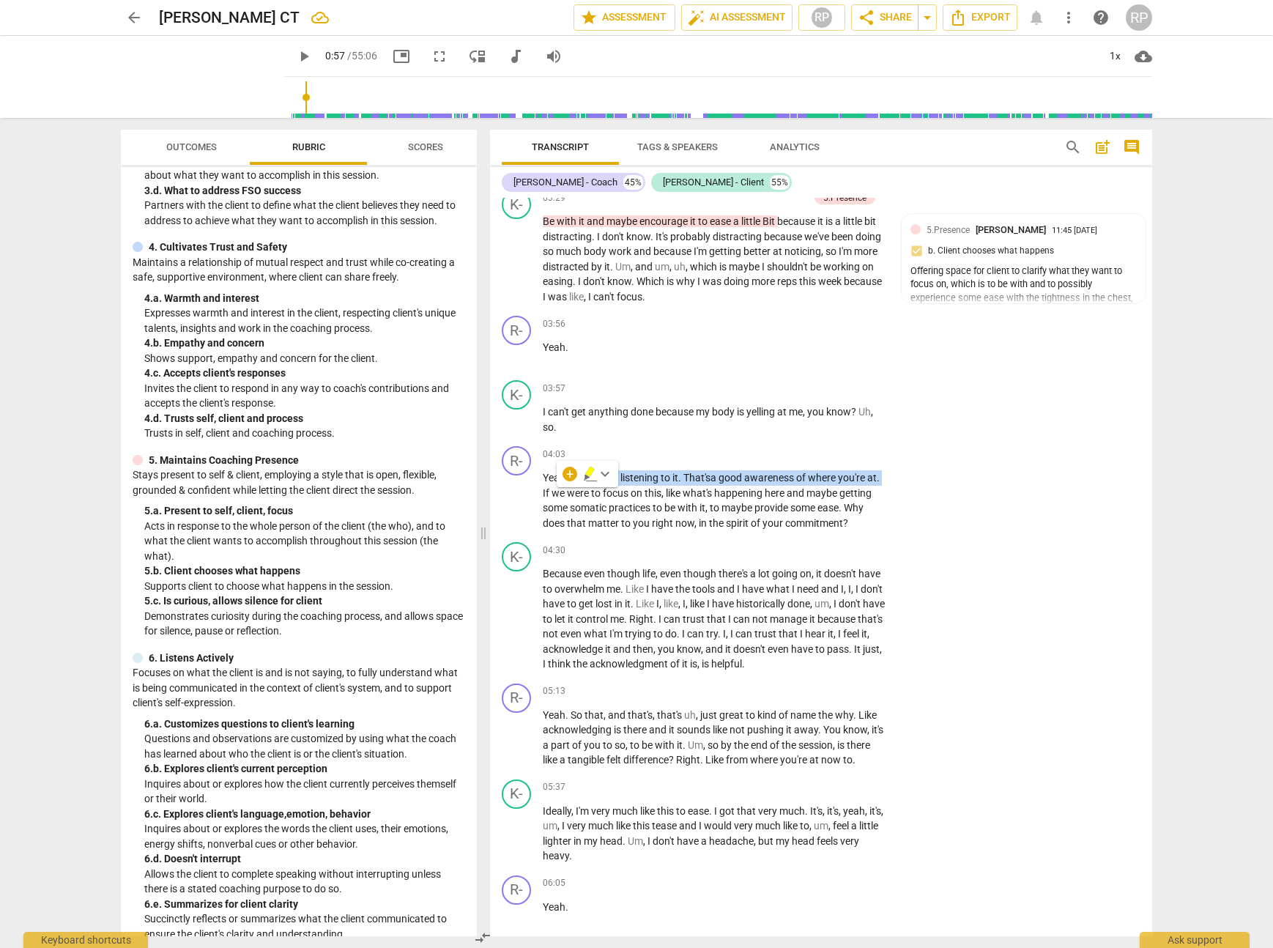
scroll to position [197, 0]
click at [569, 476] on div "+" at bounding box center [570, 474] width 15 height 15
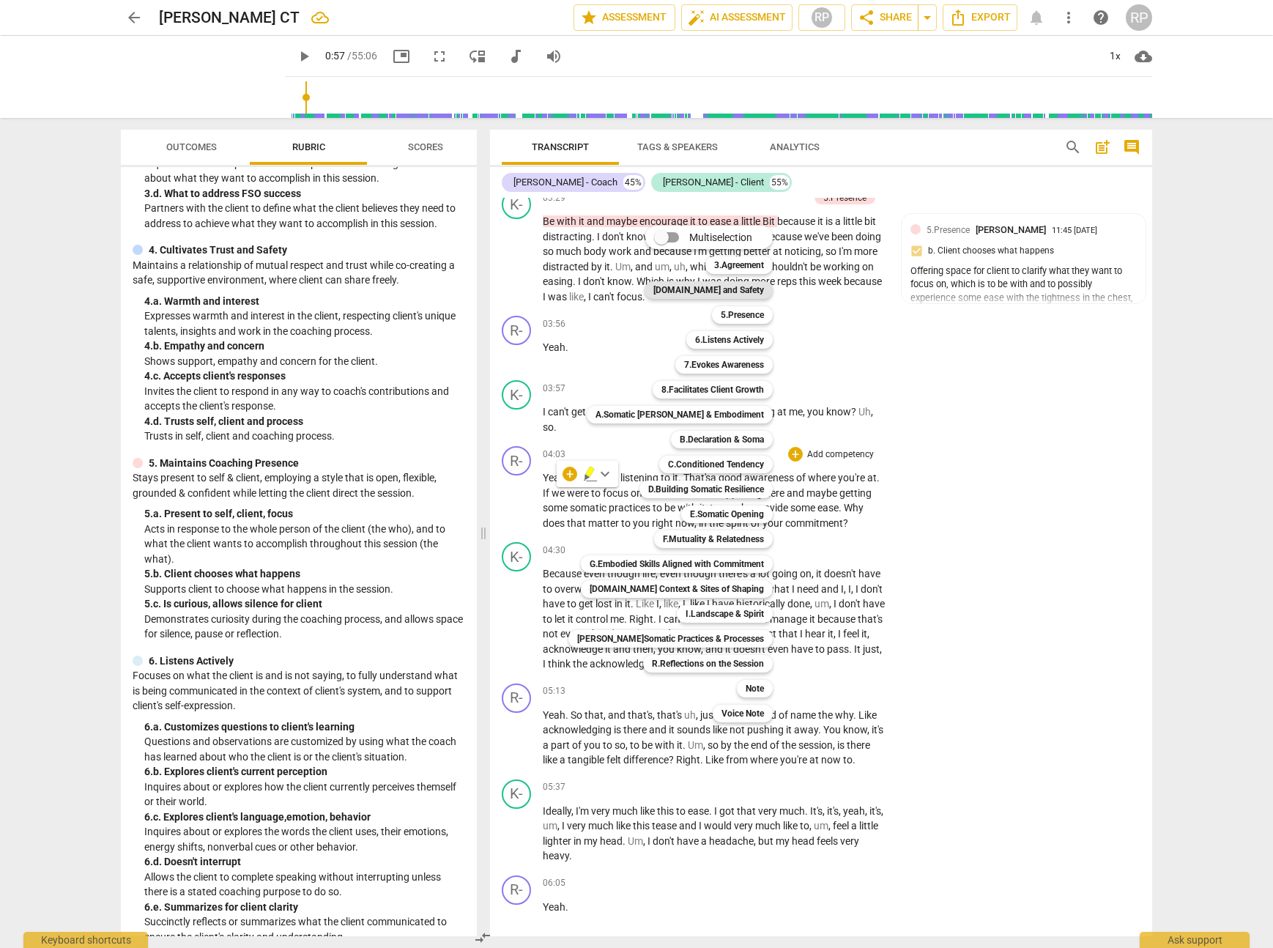
click at [699, 288] on b "[DOMAIN_NAME] and Safety" at bounding box center [709, 290] width 111 height 18
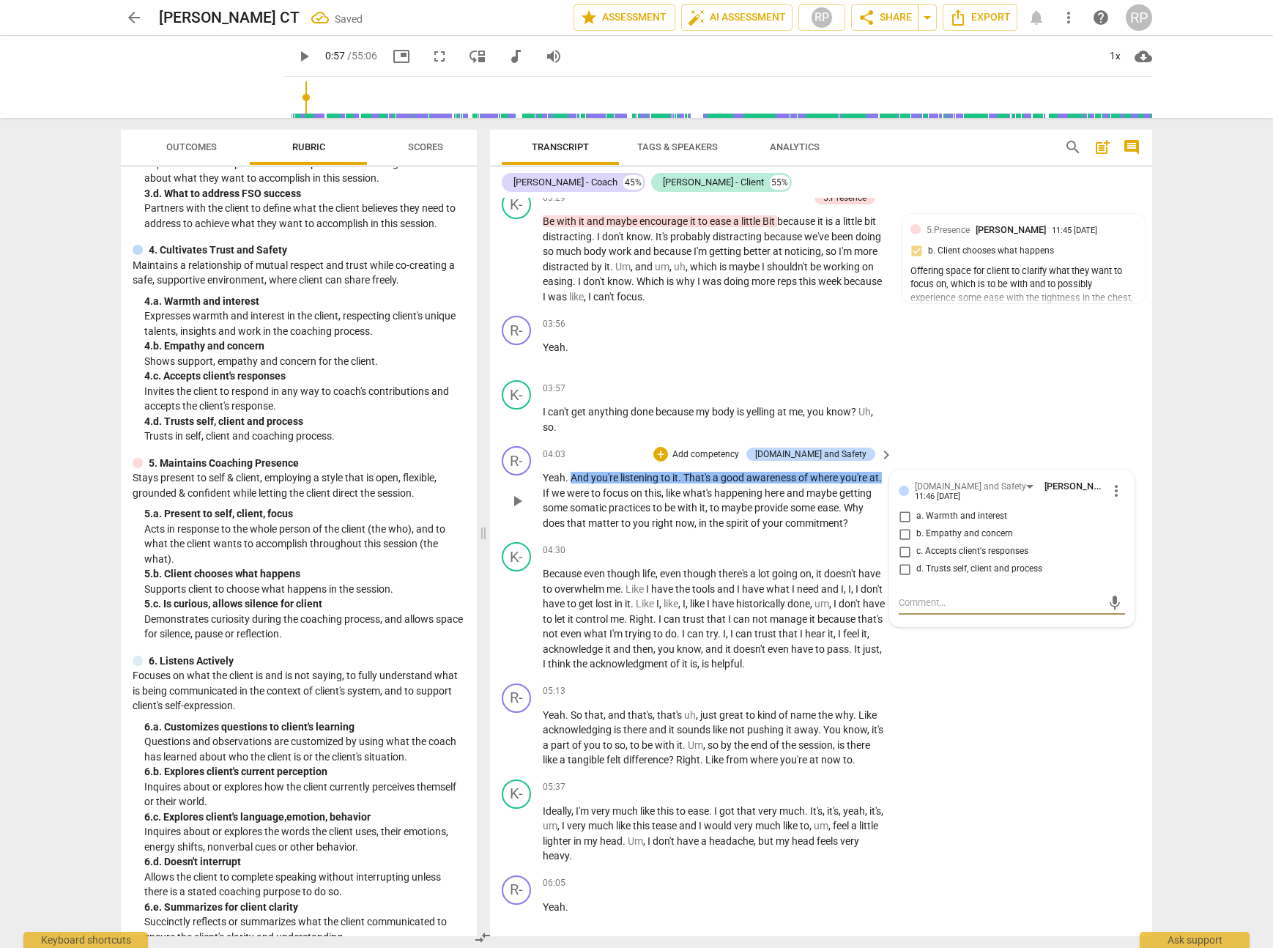
drag, startPoint x: 902, startPoint y: 518, endPoint x: 913, endPoint y: 529, distance: 15.5
click at [902, 518] on input "a. Warmth and interest" at bounding box center [904, 517] width 23 height 18
click at [927, 601] on textarea at bounding box center [1000, 603] width 203 height 14
click at [1115, 612] on span "send" at bounding box center [1115, 610] width 16 height 16
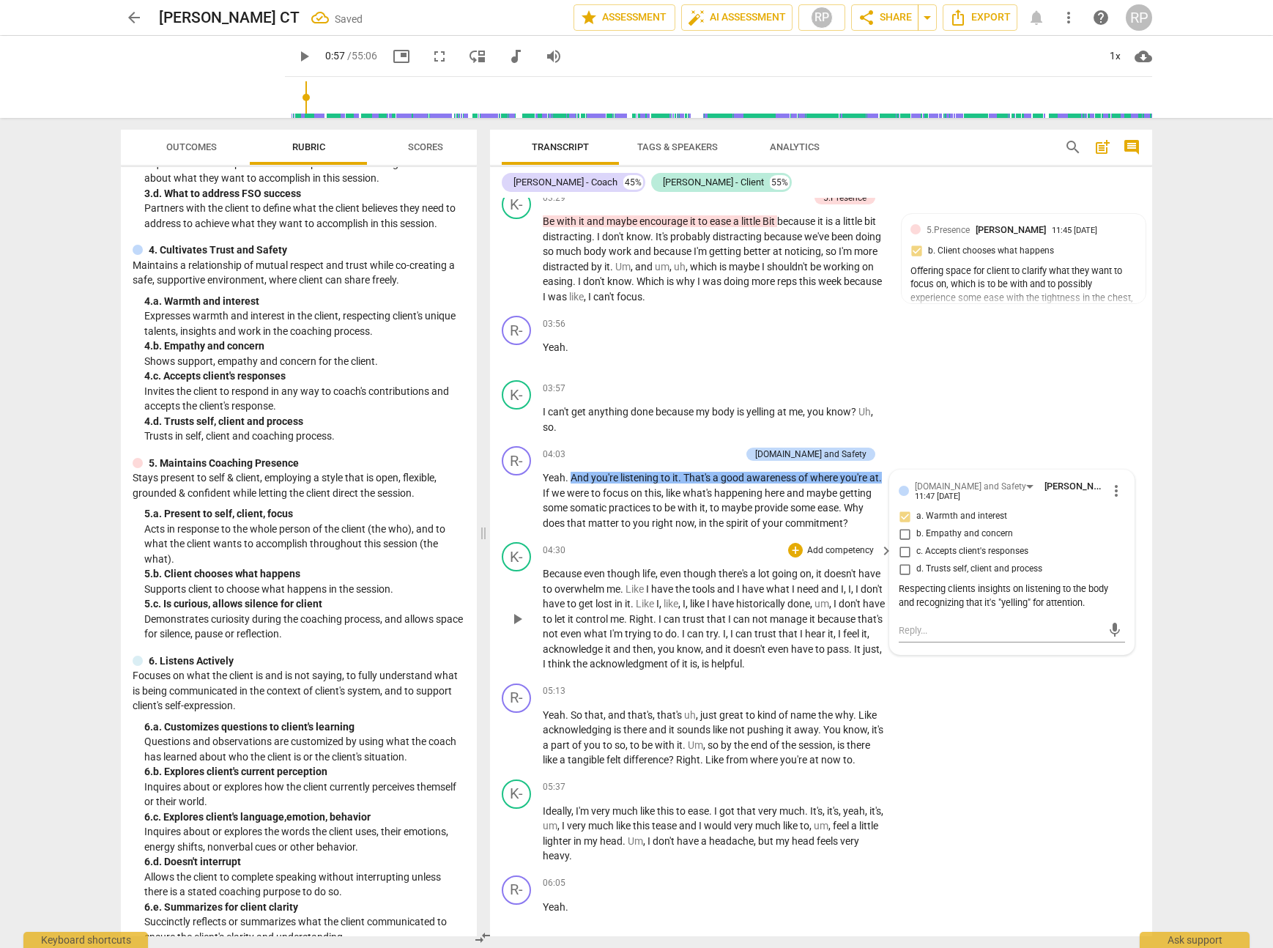
scroll to position [0, 0]
click at [650, 529] on p "Yeah . And you're listening to it . That's a good awareness of where you're at …" at bounding box center [714, 500] width 343 height 60
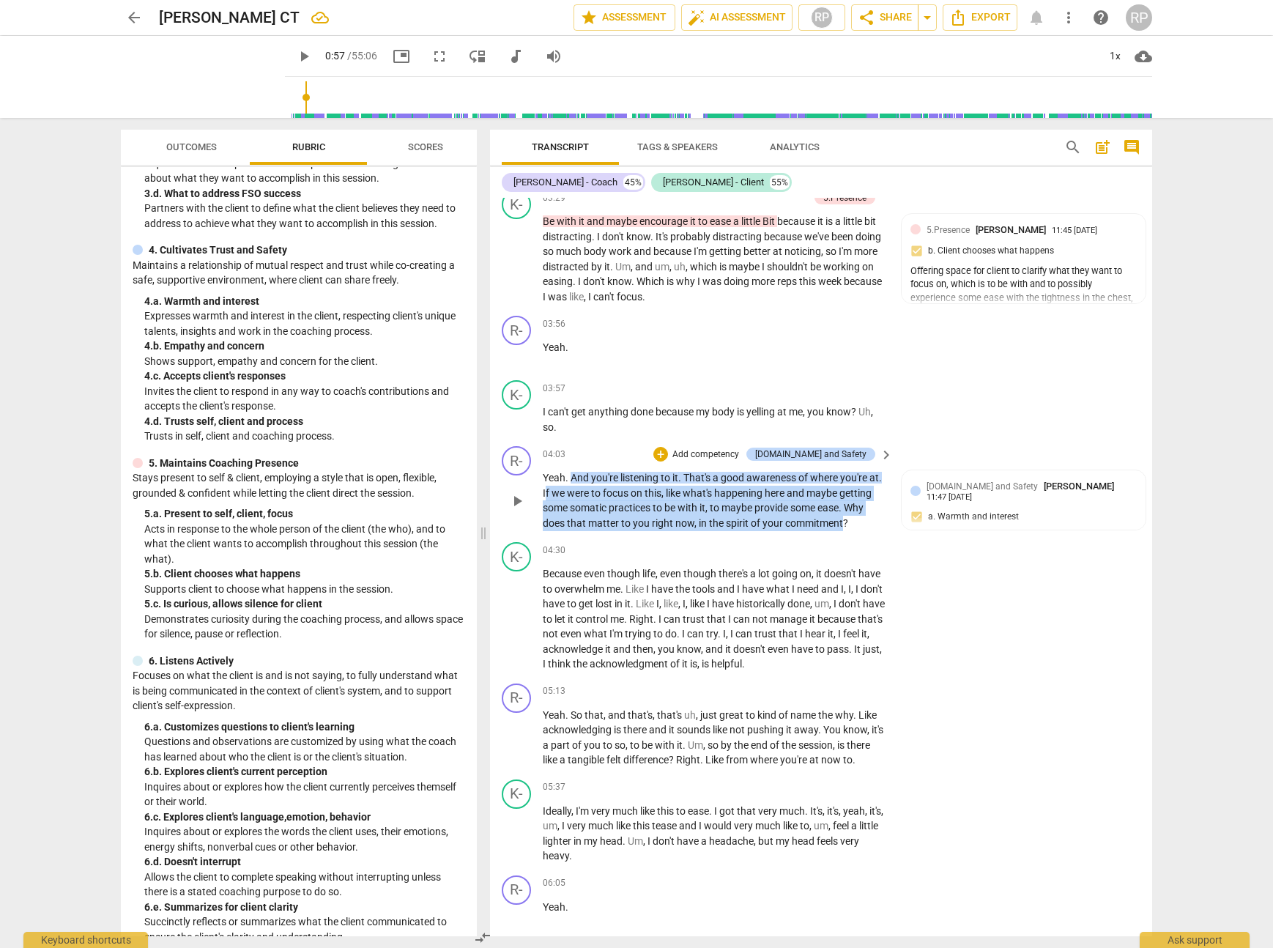
drag, startPoint x: 559, startPoint y: 492, endPoint x: 867, endPoint y: 524, distance: 309.3
click at [867, 524] on p "Yeah . And you're listening to it . That's a good awareness of where you're at …" at bounding box center [714, 500] width 343 height 60
click at [878, 503] on div "+" at bounding box center [879, 504] width 15 height 15
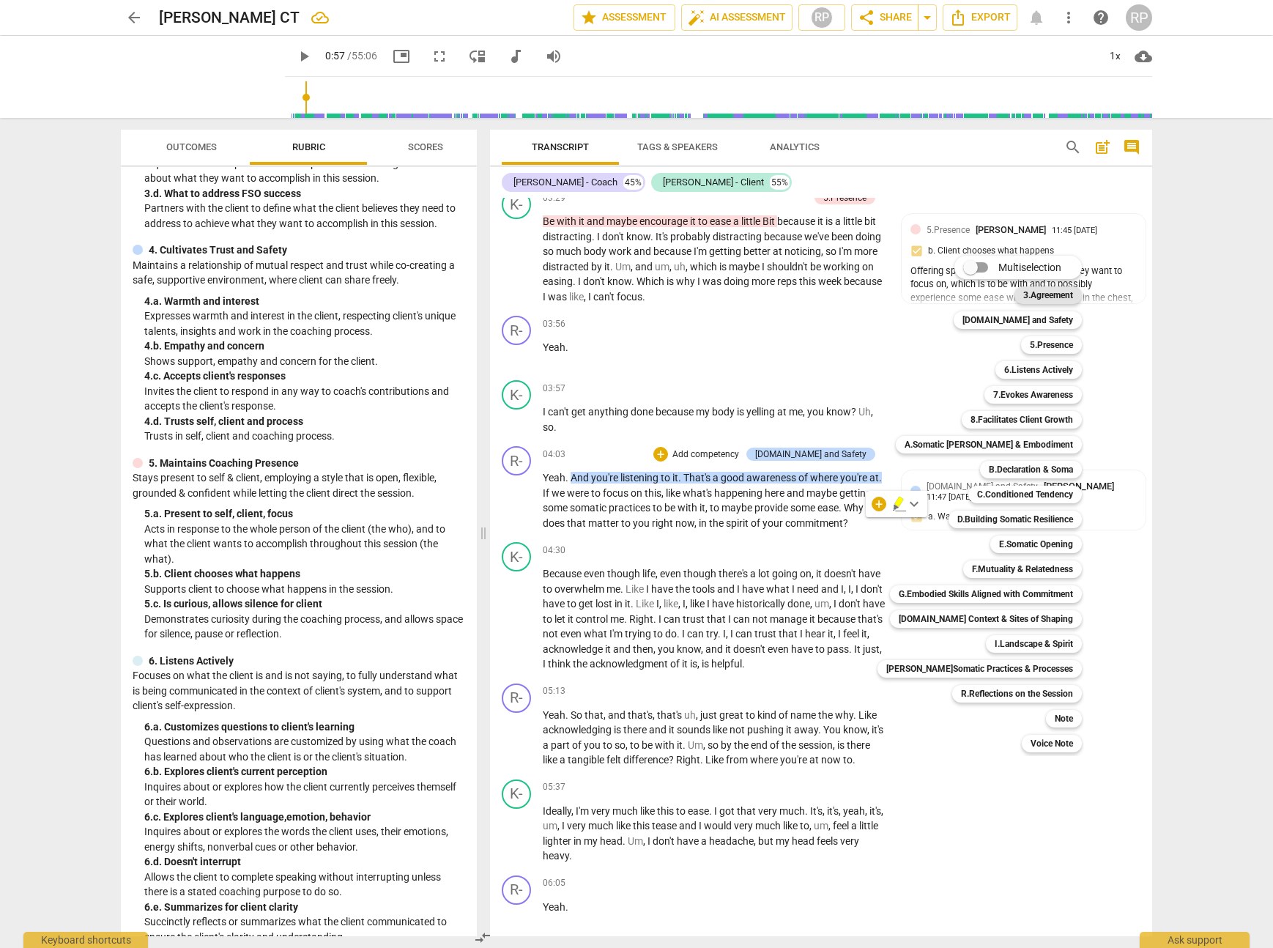
click at [1024, 298] on b "3.Agreement" at bounding box center [1049, 295] width 50 height 18
